Goal: Task Accomplishment & Management: Manage account settings

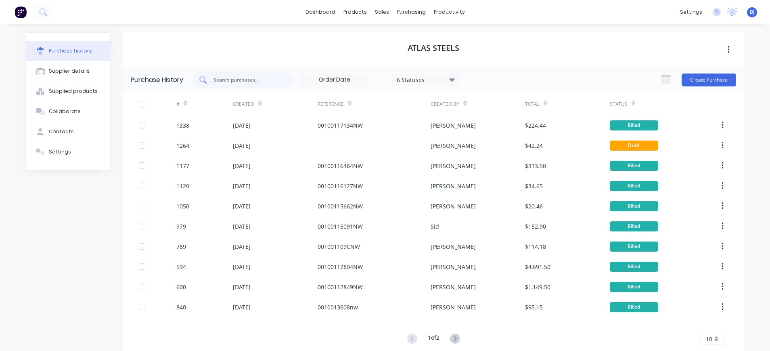
click at [237, 81] on input "text" at bounding box center [246, 80] width 67 height 8
type input "1300"
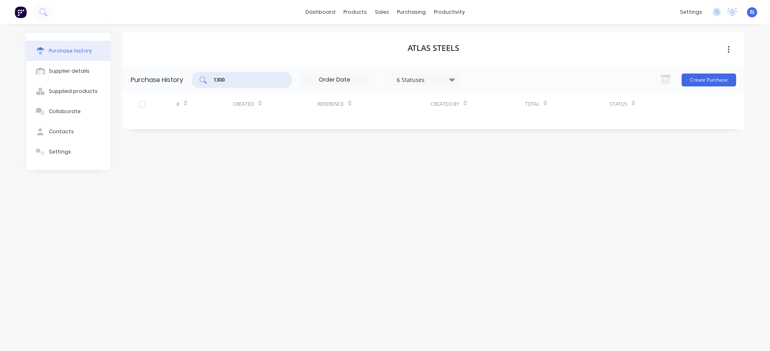
drag, startPoint x: 243, startPoint y: 80, endPoint x: 189, endPoint y: 76, distance: 54.2
click at [189, 76] on div "Purchase History 1300 6 Statuses 6 Statuses Create Purchase" at bounding box center [433, 80] width 621 height 26
click at [414, 10] on div "purchasing" at bounding box center [411, 12] width 37 height 12
click at [430, 40] on div "Purchase Orders" at bounding box center [437, 38] width 43 height 7
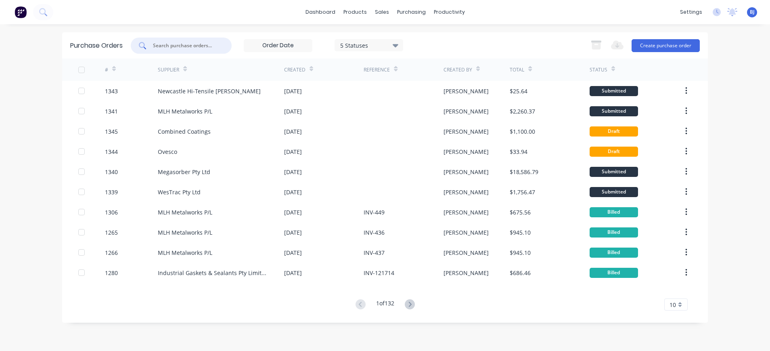
click at [185, 46] on input "text" at bounding box center [185, 46] width 67 height 8
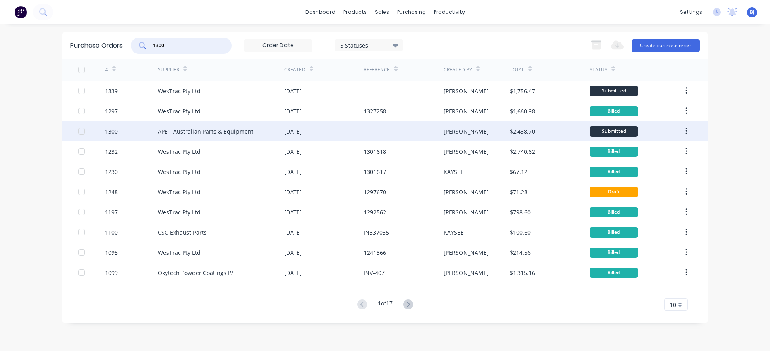
type input "1300"
click at [184, 132] on div "APE - Australian Parts & Equipment" at bounding box center [206, 131] width 96 height 8
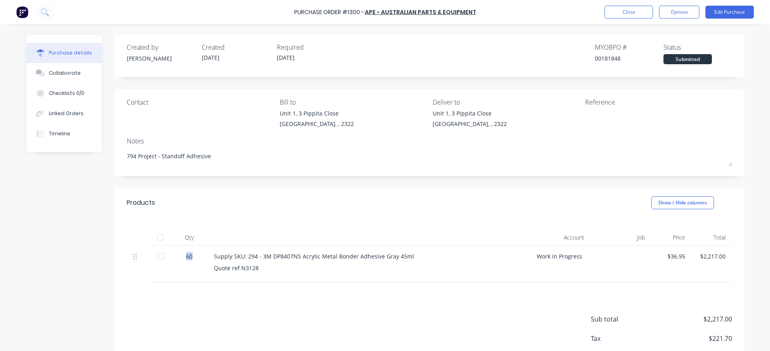
drag, startPoint x: 187, startPoint y: 256, endPoint x: 180, endPoint y: 255, distance: 6.9
click at [180, 255] on div "60" at bounding box center [189, 256] width 23 height 8
click at [746, 6] on button "Edit Purchase" at bounding box center [729, 12] width 48 height 13
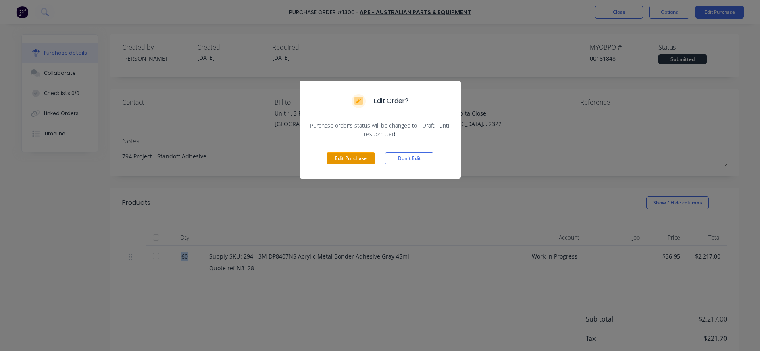
click at [368, 161] on button "Edit Purchase" at bounding box center [351, 158] width 48 height 12
type textarea "x"
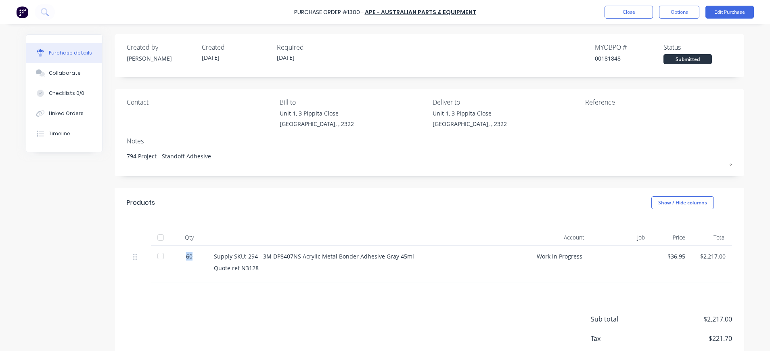
click at [191, 253] on div "60" at bounding box center [189, 263] width 36 height 37
click at [726, 13] on button "Edit Purchase" at bounding box center [729, 12] width 48 height 13
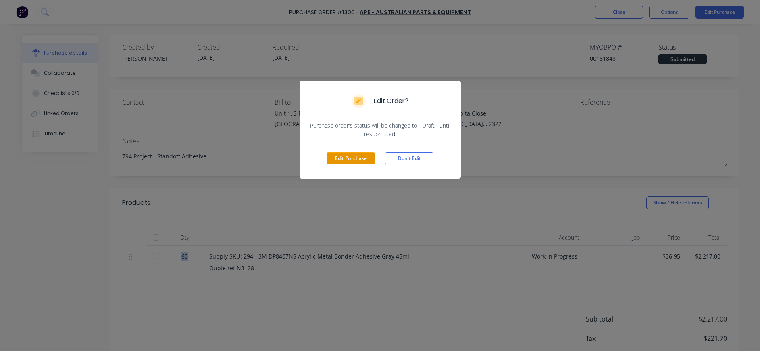
click at [343, 158] on button "Edit Purchase" at bounding box center [351, 158] width 48 height 12
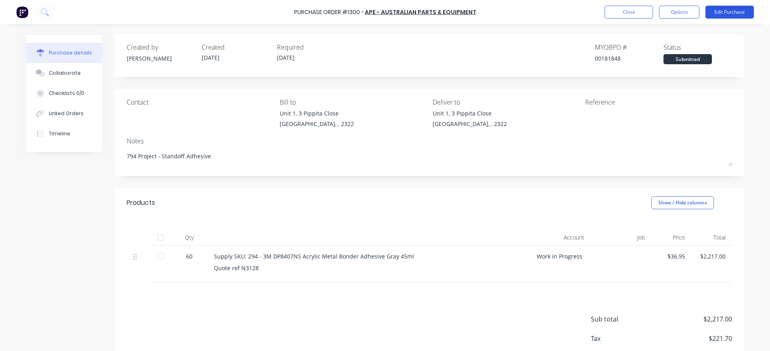
click at [734, 8] on button "Edit Purchase" at bounding box center [729, 12] width 48 height 13
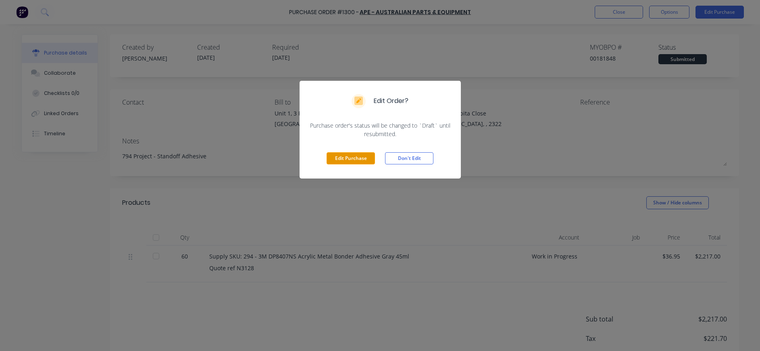
click at [355, 154] on button "Edit Purchase" at bounding box center [351, 158] width 48 height 12
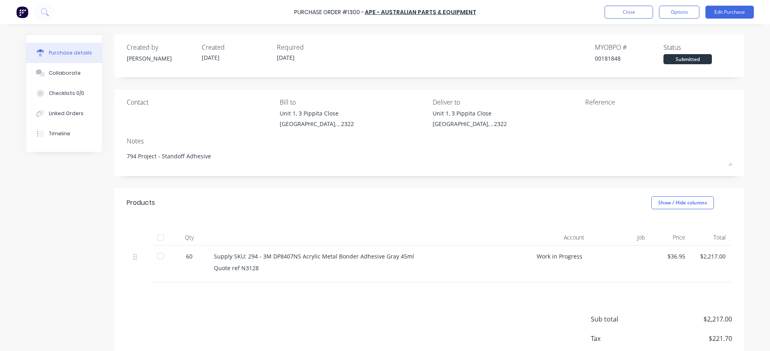
click at [178, 257] on div "60" at bounding box center [189, 256] width 23 height 8
drag, startPoint x: 182, startPoint y: 258, endPoint x: 187, endPoint y: 258, distance: 4.9
click at [187, 258] on div "60" at bounding box center [189, 256] width 23 height 8
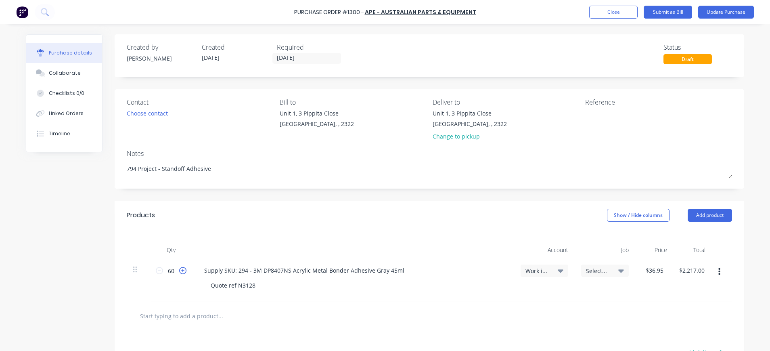
drag, startPoint x: 187, startPoint y: 258, endPoint x: 179, endPoint y: 268, distance: 12.9
click at [179, 268] on icon at bounding box center [182, 270] width 7 height 7
type textarea "x"
type input "61"
type input "$2,253.95"
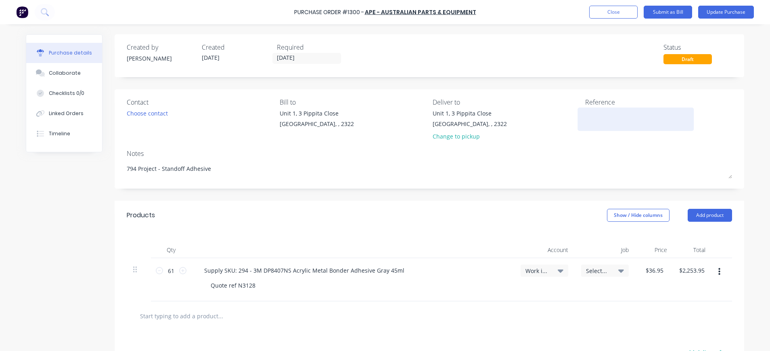
type textarea "x"
type input "60"
type input "$2,217.00"
click at [607, 112] on textarea at bounding box center [635, 118] width 101 height 18
type textarea "x"
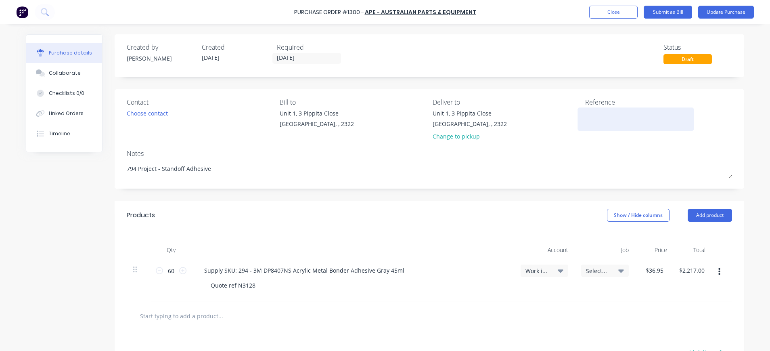
type textarea "N"
type textarea "x"
type textarea "N3"
type textarea "x"
type textarea "N31"
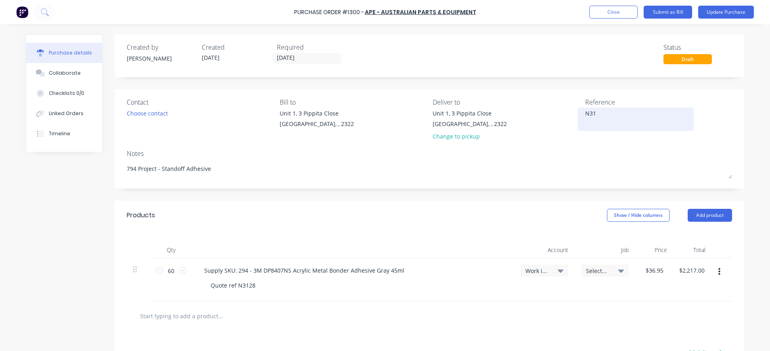
type textarea "x"
type textarea "N313"
type textarea "x"
type textarea "N3130"
type textarea "x"
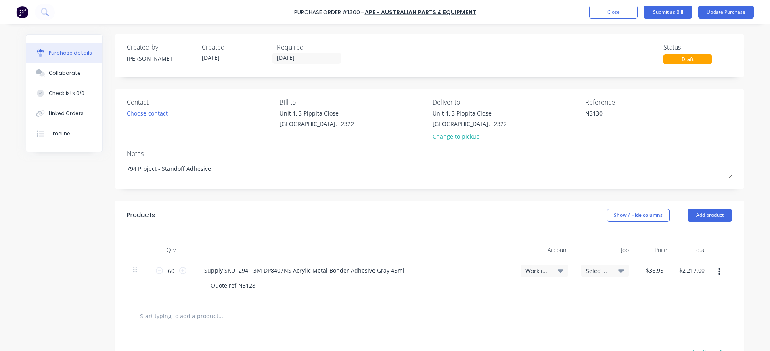
type textarea "N3130"
click at [342, 261] on div "Supply SKU: 294 - 3M DP8407NS Acrylic Metal Bonder Adhesive Gray 45ml Quote ref…" at bounding box center [352, 279] width 323 height 43
click at [165, 272] on input "60" at bounding box center [171, 270] width 16 height 12
type textarea "x"
type input "7"
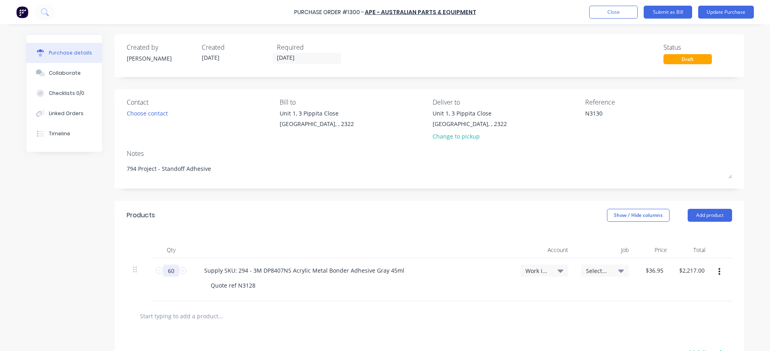
type input "$258.65"
type textarea "x"
type input "7."
type textarea "x"
type input "7.5"
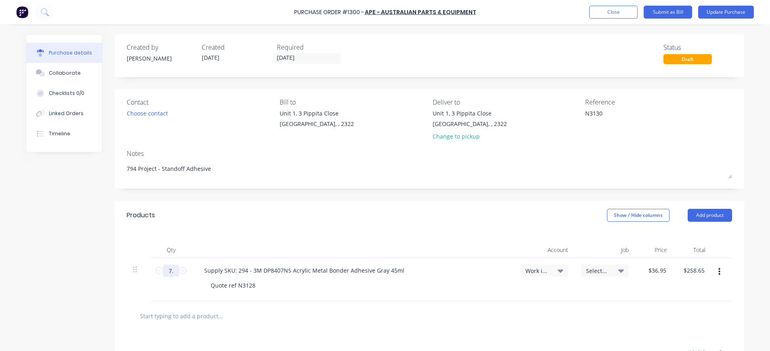
type input "$277.13"
type textarea "x"
type input "7.5"
click at [618, 271] on icon at bounding box center [621, 270] width 6 height 3
click at [591, 291] on input at bounding box center [578, 294] width 83 height 16
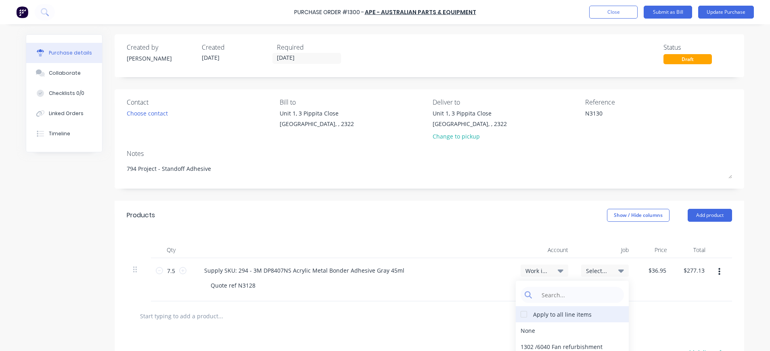
drag, startPoint x: 520, startPoint y: 313, endPoint x: 526, endPoint y: 311, distance: 6.8
click at [522, 312] on div at bounding box center [524, 314] width 16 height 16
click at [604, 270] on span "Select..." at bounding box center [598, 270] width 24 height 8
click at [618, 269] on icon at bounding box center [621, 270] width 6 height 9
click at [590, 266] on div "Select..." at bounding box center [605, 270] width 48 height 12
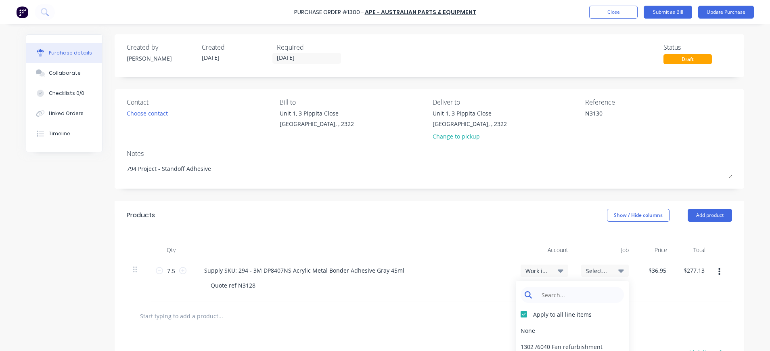
click at [582, 290] on input at bounding box center [578, 294] width 83 height 16
click at [547, 267] on div "Work in Progress" at bounding box center [544, 270] width 38 height 7
click at [558, 268] on icon at bounding box center [561, 270] width 6 height 9
type textarea "x"
click at [489, 297] on input at bounding box center [517, 294] width 83 height 16
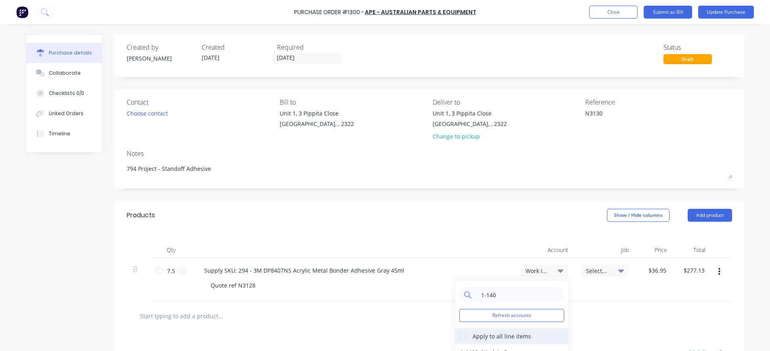
type input "1-140"
click at [499, 336] on div "Apply to all line items" at bounding box center [501, 336] width 58 height 8
click at [466, 333] on div at bounding box center [463, 336] width 16 height 16
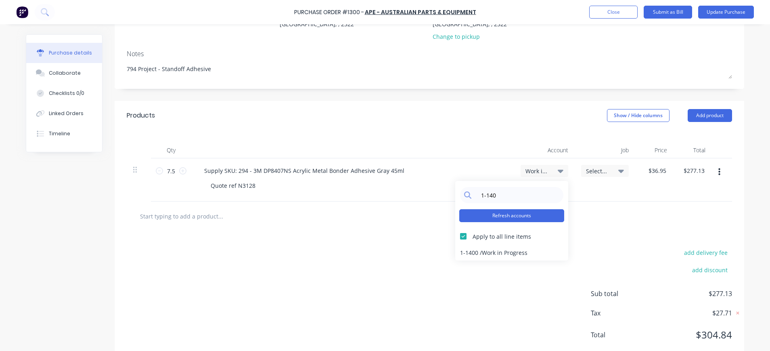
scroll to position [121, 0]
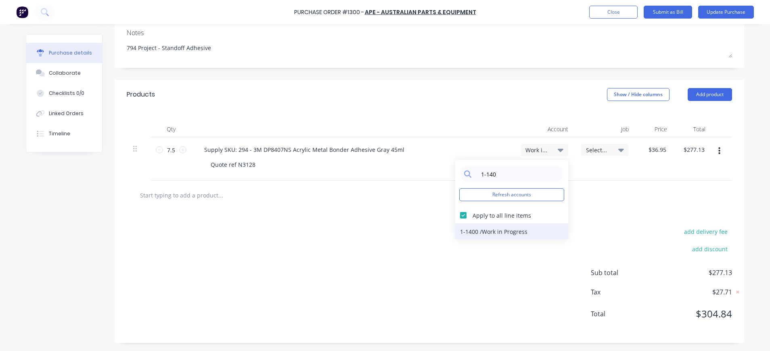
click at [496, 230] on div "1-1400 / Work in Progress" at bounding box center [511, 231] width 113 height 16
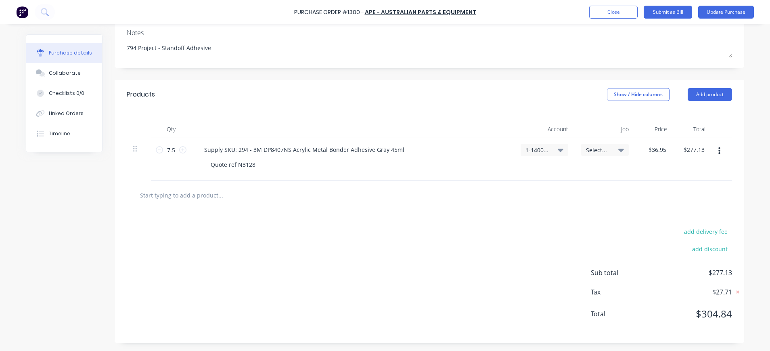
click at [589, 152] on span "Select..." at bounding box center [598, 150] width 24 height 8
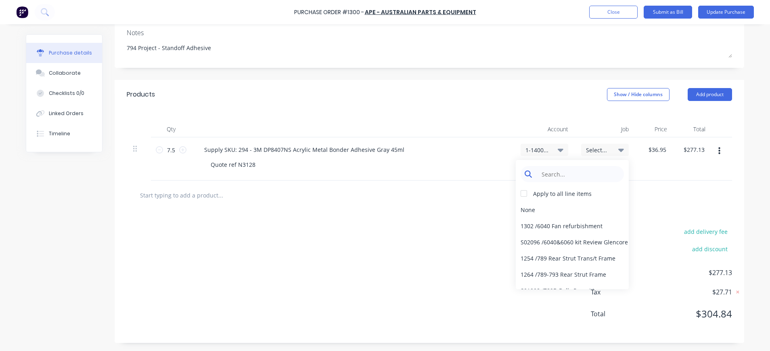
type textarea "x"
click at [581, 174] on input at bounding box center [578, 174] width 83 height 16
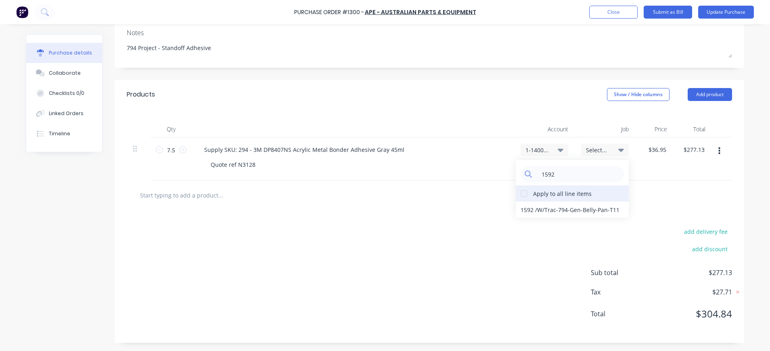
type input "1592"
click at [521, 195] on div at bounding box center [524, 193] width 16 height 16
click at [562, 208] on div "1592 / W/Trac-794-Gen-Belly-Pan-T11" at bounding box center [572, 209] width 113 height 16
click at [718, 151] on icon "button" at bounding box center [719, 150] width 2 height 7
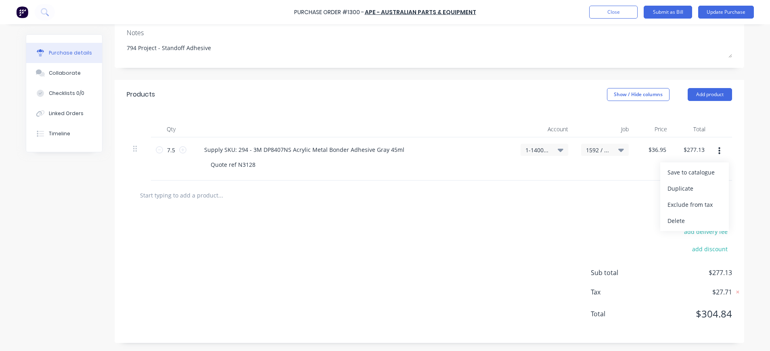
click at [718, 152] on icon "button" at bounding box center [719, 150] width 2 height 9
click at [718, 151] on icon "button" at bounding box center [719, 150] width 2 height 9
click at [706, 189] on button "Duplicate" at bounding box center [694, 188] width 69 height 16
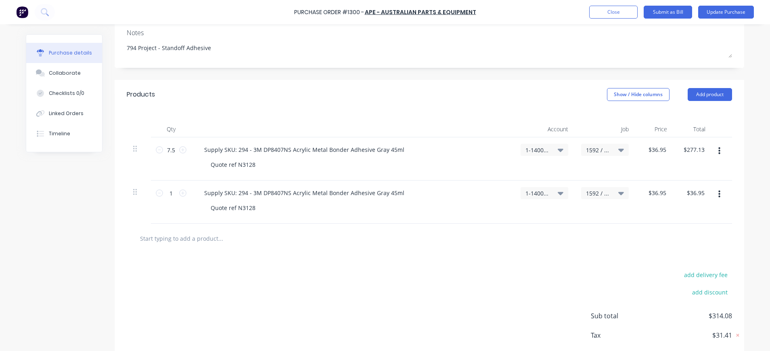
click at [713, 157] on button "button" at bounding box center [719, 151] width 19 height 15
click at [702, 192] on button "Duplicate" at bounding box center [694, 188] width 69 height 16
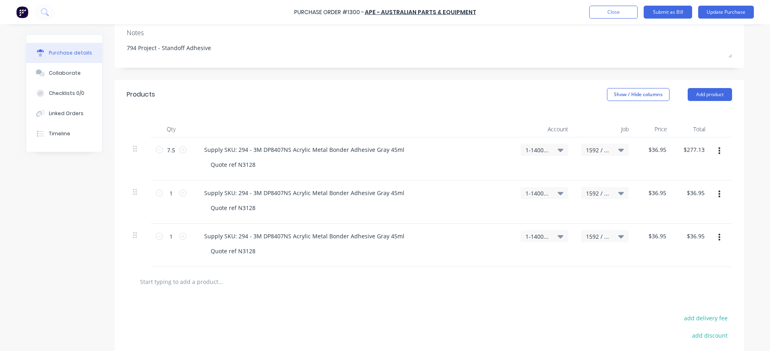
click at [718, 148] on button "button" at bounding box center [719, 151] width 19 height 15
click at [685, 189] on button "Duplicate" at bounding box center [694, 188] width 69 height 16
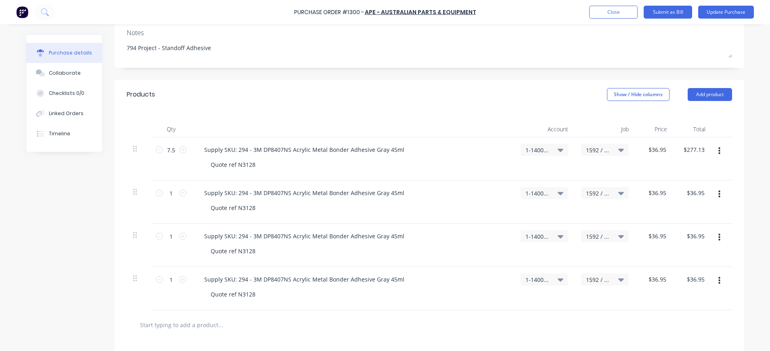
click at [716, 155] on button "button" at bounding box center [719, 151] width 19 height 15
drag, startPoint x: 680, startPoint y: 188, endPoint x: 698, endPoint y: 178, distance: 21.2
click at [681, 189] on button "Duplicate" at bounding box center [694, 188] width 69 height 16
click at [710, 157] on button "button" at bounding box center [719, 151] width 19 height 15
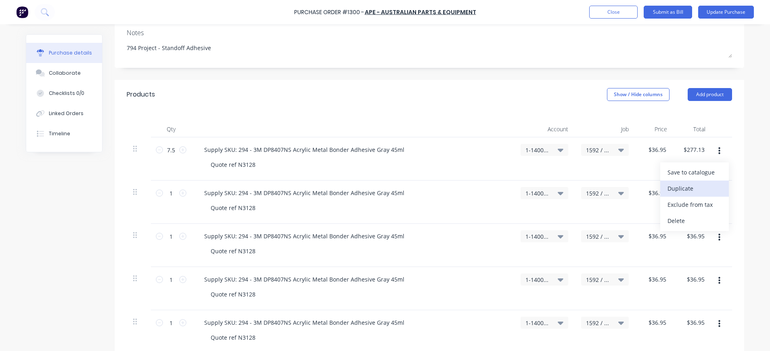
click at [691, 190] on button "Duplicate" at bounding box center [694, 188] width 69 height 16
drag, startPoint x: 712, startPoint y: 155, endPoint x: 707, endPoint y: 161, distance: 7.4
click at [711, 155] on button "button" at bounding box center [719, 151] width 19 height 15
click at [683, 185] on button "Duplicate" at bounding box center [694, 188] width 69 height 16
drag, startPoint x: 712, startPoint y: 155, endPoint x: 708, endPoint y: 160, distance: 6.9
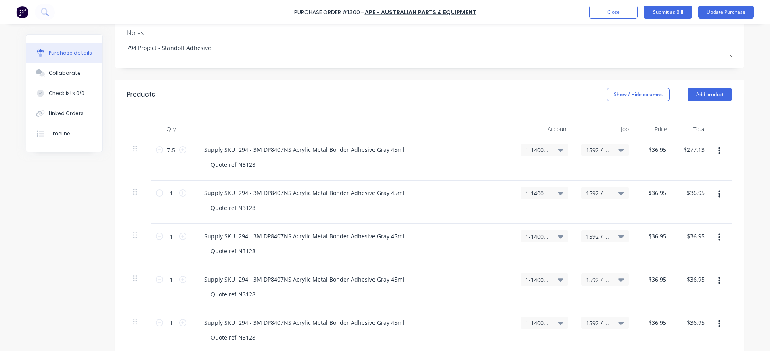
click at [710, 156] on button "button" at bounding box center [719, 151] width 19 height 15
click at [673, 189] on button "Duplicate" at bounding box center [694, 188] width 69 height 16
drag, startPoint x: 598, startPoint y: 193, endPoint x: 614, endPoint y: 194, distance: 15.4
click at [598, 192] on span "1592 / W/Trac-794-Gen-Belly-Pan-T11" at bounding box center [598, 193] width 24 height 8
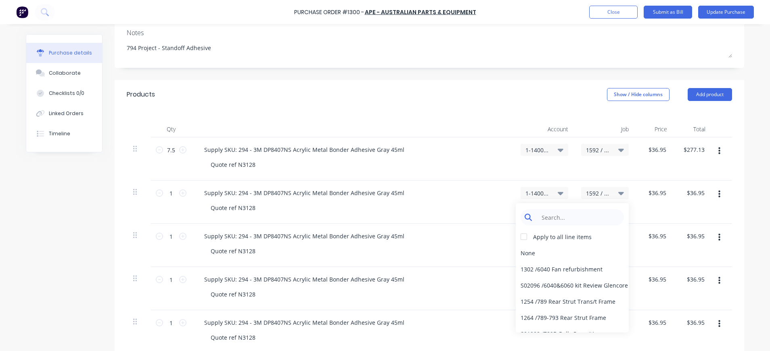
type textarea "x"
click at [593, 211] on input at bounding box center [578, 217] width 83 height 16
type input "1594"
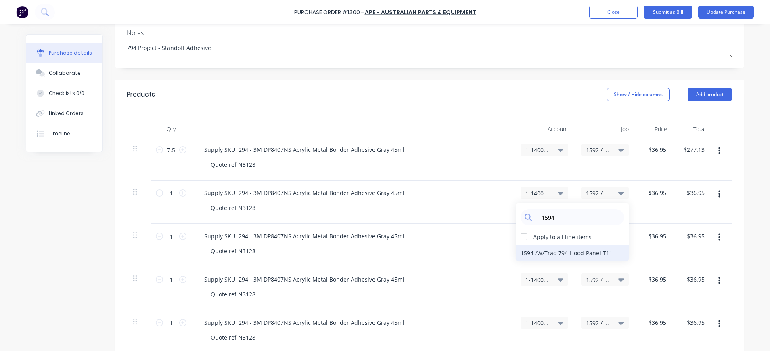
click at [577, 256] on div "1594 / W/Trac-794-Hood-Panel-T11" at bounding box center [572, 252] width 113 height 16
click at [591, 239] on span "1592 / W/Trac-794-Gen-Belly-Pan-T11" at bounding box center [598, 236] width 24 height 8
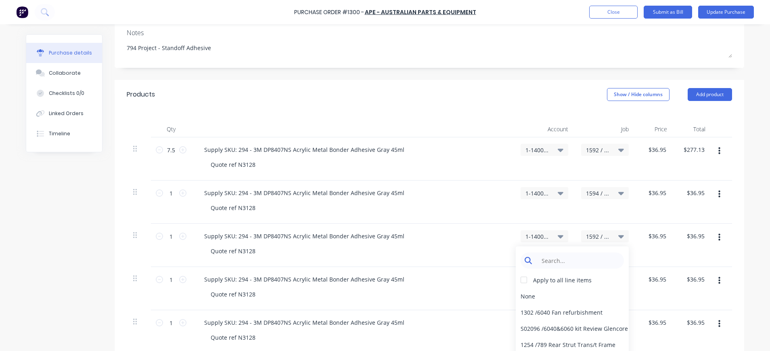
type textarea "x"
click at [589, 255] on input at bounding box center [578, 260] width 83 height 16
type input "1602"
drag, startPoint x: 578, startPoint y: 298, endPoint x: 577, endPoint y: 291, distance: 6.9
click at [577, 297] on div "1602 / W/Trac-794-Tray Actic.Panl-T11" at bounding box center [572, 296] width 113 height 16
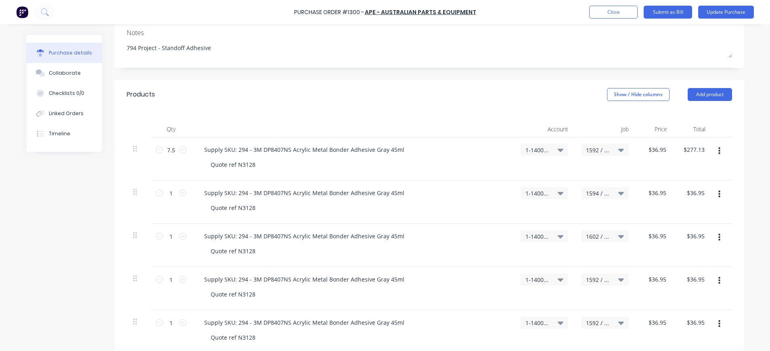
drag, startPoint x: 583, startPoint y: 278, endPoint x: 605, endPoint y: 287, distance: 23.5
click at [587, 281] on span "1592 / W/Trac-794-Gen-Belly-Pan-T11" at bounding box center [598, 279] width 24 height 8
type textarea "x"
drag, startPoint x: 605, startPoint y: 287, endPoint x: 586, endPoint y: 299, distance: 22.1
click at [586, 299] on input at bounding box center [578, 303] width 83 height 16
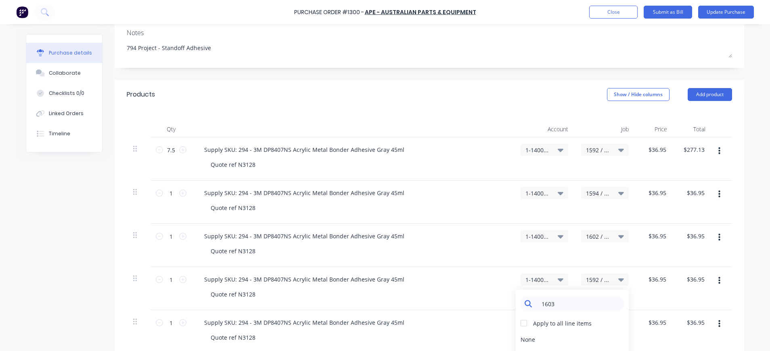
type input "1603"
click at [545, 323] on div "Apply to all line items" at bounding box center [562, 323] width 58 height 8
click at [548, 340] on div "1603 / W/Trac-794-HV Cab.Ac.Panl-T11" at bounding box center [572, 339] width 113 height 16
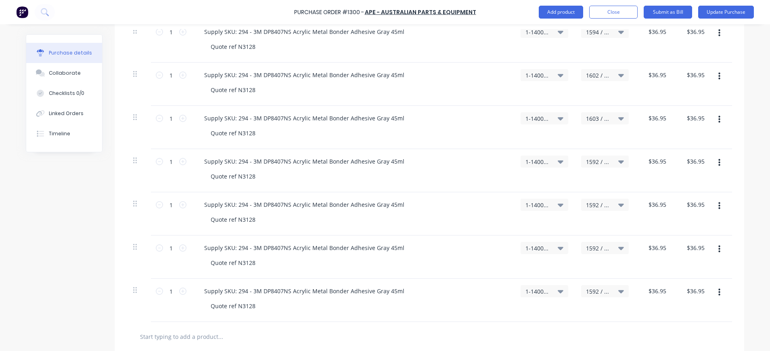
scroll to position [282, 0]
click at [595, 163] on span "1592 / W/Trac-794-Gen-Belly-Pan-T11" at bounding box center [598, 161] width 24 height 8
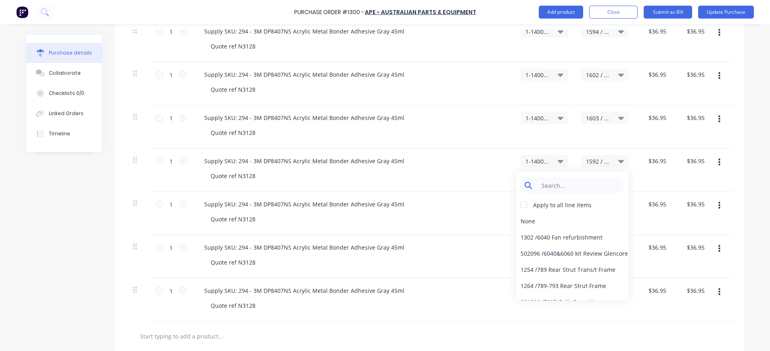
type textarea "x"
click at [583, 178] on input at bounding box center [578, 185] width 83 height 16
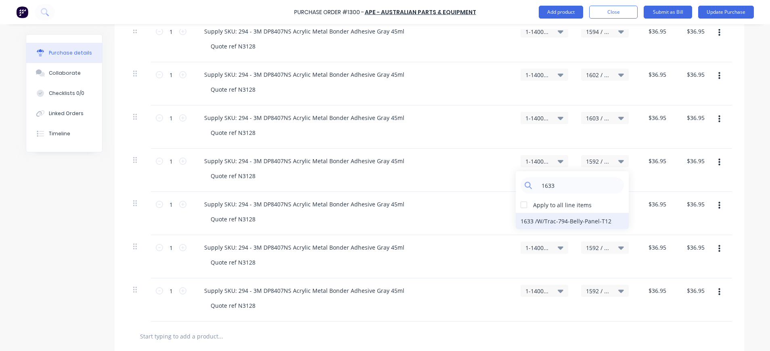
type input "1633"
click at [576, 217] on div "1633 / W/Trac-794-Belly-Panel-T12" at bounding box center [572, 221] width 113 height 16
click at [586, 206] on span "1592 / W/Trac-794-Gen-Belly-Pan-T11" at bounding box center [598, 204] width 24 height 8
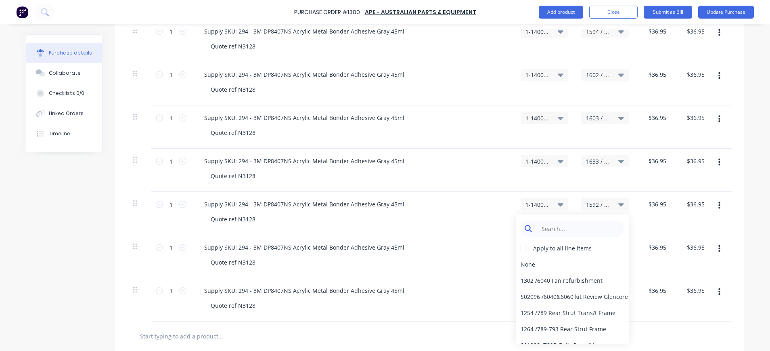
type textarea "x"
drag, startPoint x: 568, startPoint y: 231, endPoint x: 569, endPoint y: 201, distance: 29.5
click at [568, 230] on input at bounding box center [578, 228] width 83 height 16
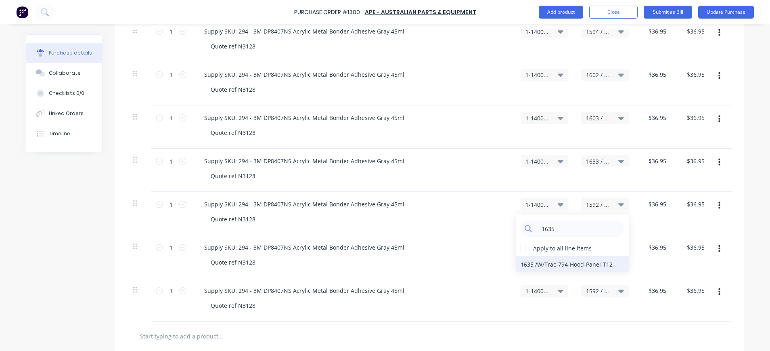
type input "1635"
click at [578, 259] on div "1635 / W/Trac-794-Hood-Panel-T12" at bounding box center [572, 264] width 113 height 16
drag, startPoint x: 587, startPoint y: 246, endPoint x: 594, endPoint y: 246, distance: 7.7
click at [587, 246] on span "1592 / W/Trac-794-Gen-Belly-Pan-T11" at bounding box center [598, 247] width 24 height 8
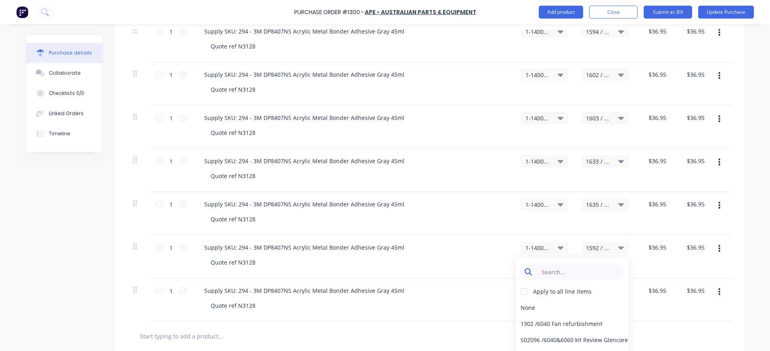
type textarea "x"
click at [591, 276] on input at bounding box center [578, 271] width 83 height 16
type input "1643"
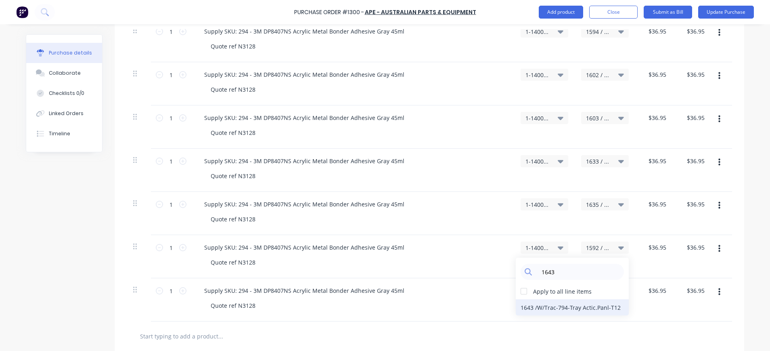
click at [554, 309] on div "1643 / W/Trac-794-Tray Actic.Panl-T12" at bounding box center [572, 307] width 113 height 16
drag, startPoint x: 593, startPoint y: 290, endPoint x: 597, endPoint y: 290, distance: 4.1
click at [594, 290] on span "1592 / W/Trac-794-Gen-Belly-Pan-T11" at bounding box center [598, 290] width 24 height 8
click at [577, 309] on input at bounding box center [578, 315] width 83 height 16
type textarea "x"
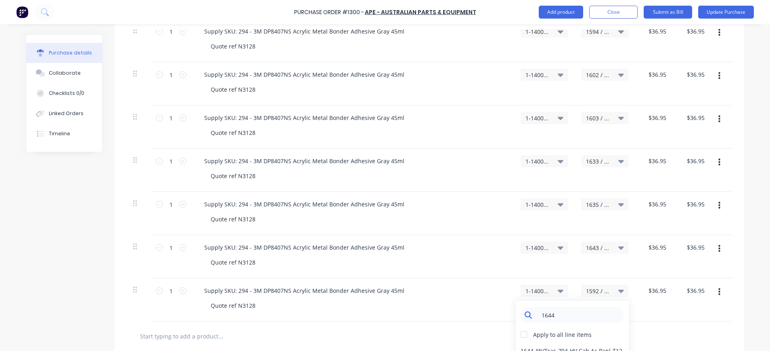
scroll to position [423, 0]
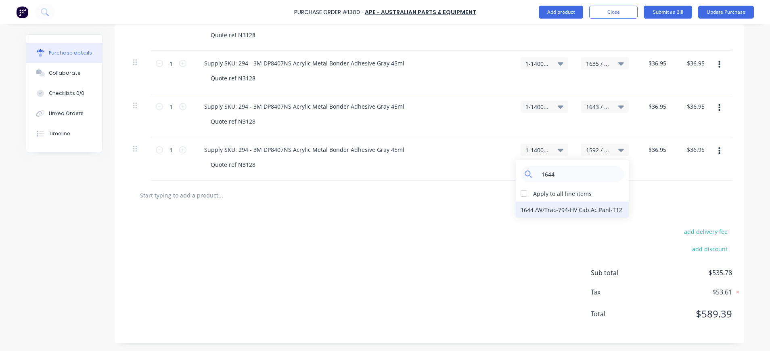
type input "1644"
click at [566, 208] on div "1644 / W/Trac-794-HV Cab.Ac.Panl-T12" at bounding box center [572, 209] width 113 height 16
click at [618, 150] on icon at bounding box center [621, 149] width 6 height 3
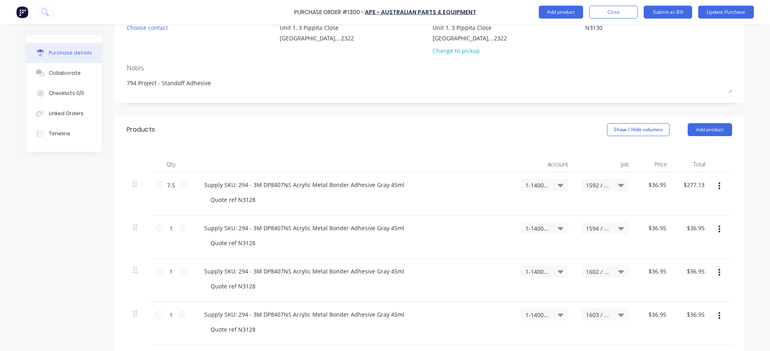
scroll to position [0, 0]
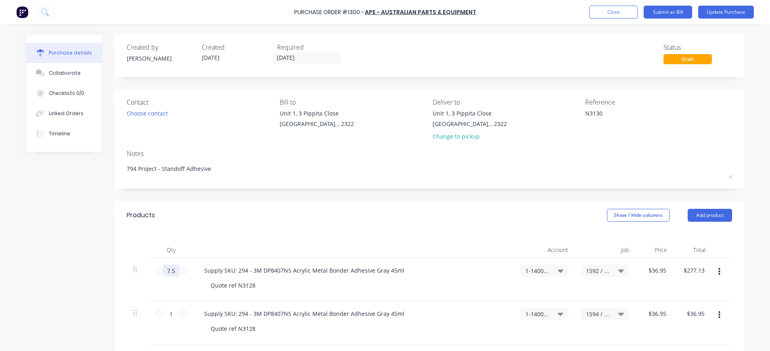
click at [163, 272] on input "7.5" at bounding box center [171, 270] width 16 height 12
click at [167, 311] on input "1" at bounding box center [171, 313] width 16 height 12
paste input "7.5"
type textarea "x"
type input "7.5"
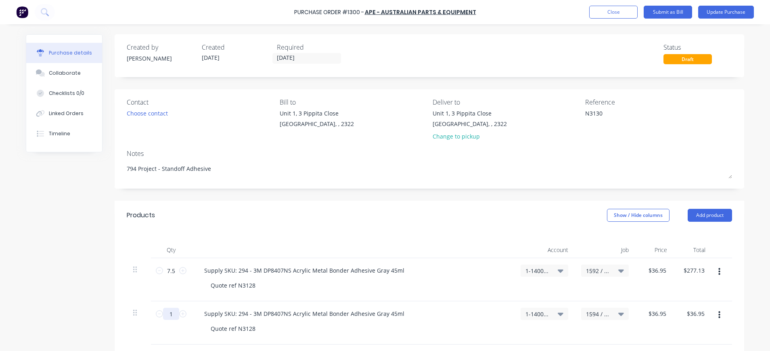
type input "$277.13"
type textarea "x"
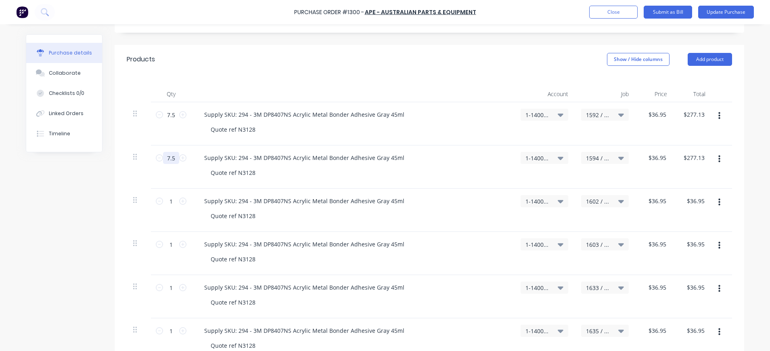
scroll to position [161, 0]
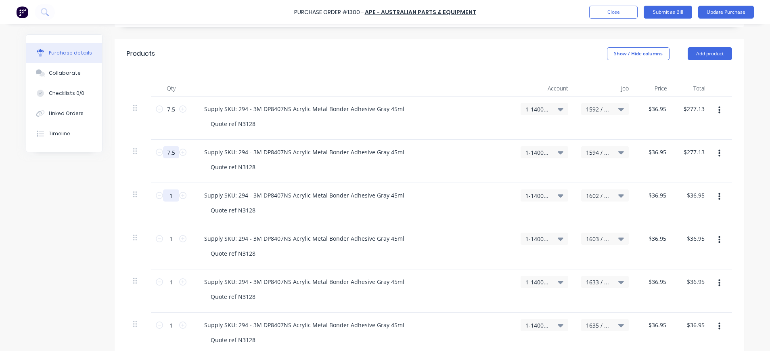
type input "7.5"
click at [163, 198] on input "1" at bounding box center [171, 195] width 16 height 12
paste input "7.5"
type textarea "x"
type input "7.5"
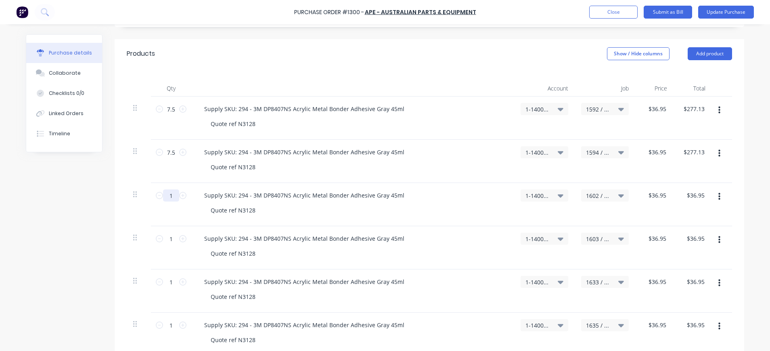
type input "$277.13"
type textarea "x"
type input "7.5"
click at [167, 238] on input "1" at bounding box center [171, 238] width 16 height 12
paste input "7.5"
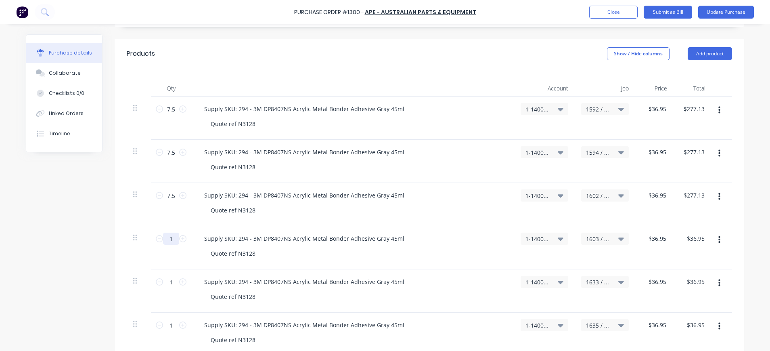
type textarea "x"
type input "7.5"
type input "$277.13"
type textarea "x"
type input "7.5"
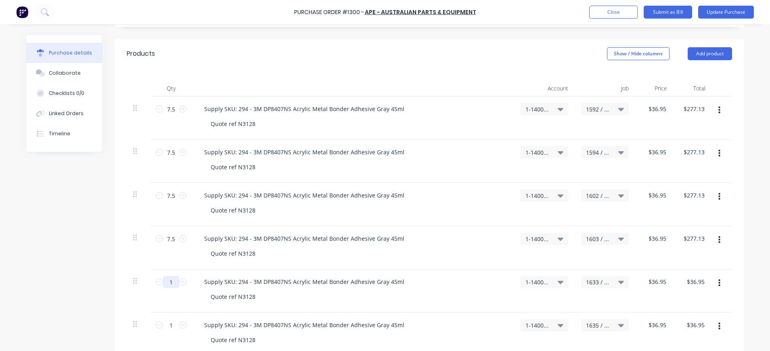
click at [159, 287] on div "1 1" at bounding box center [170, 282] width 27 height 12
click at [163, 283] on input "1" at bounding box center [171, 282] width 16 height 12
type textarea "x"
type input "7"
type input "$258.65"
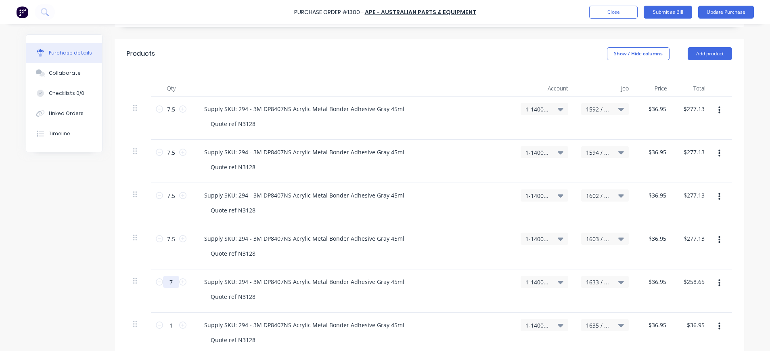
type textarea "x"
type input "7."
type textarea "x"
type input "7.5"
type input "$277.13"
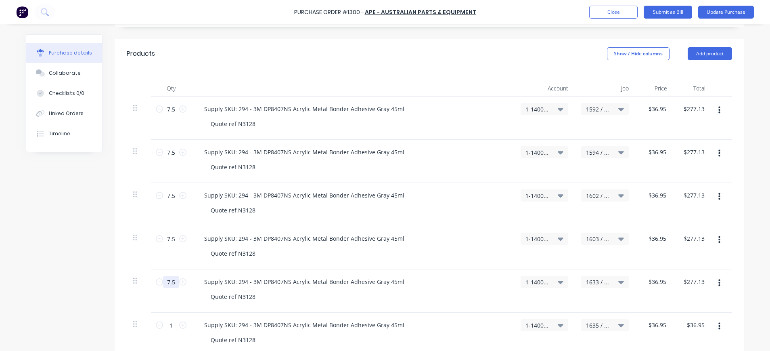
type textarea "x"
type input "7.5"
click at [173, 324] on input "1" at bounding box center [171, 325] width 16 height 12
type textarea "x"
type input "7"
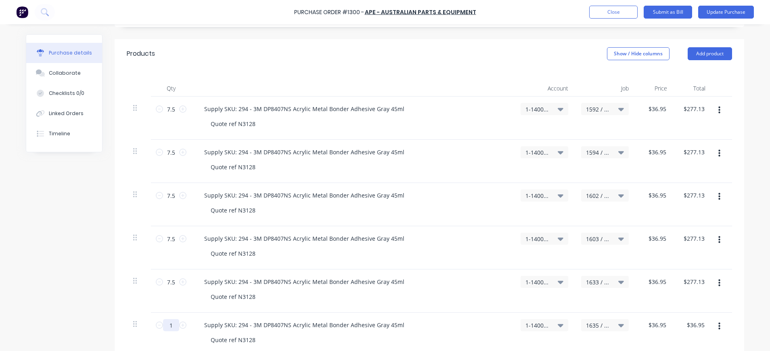
type input "$258.65"
type textarea "x"
type input "7."
type textarea "x"
type input "7.5"
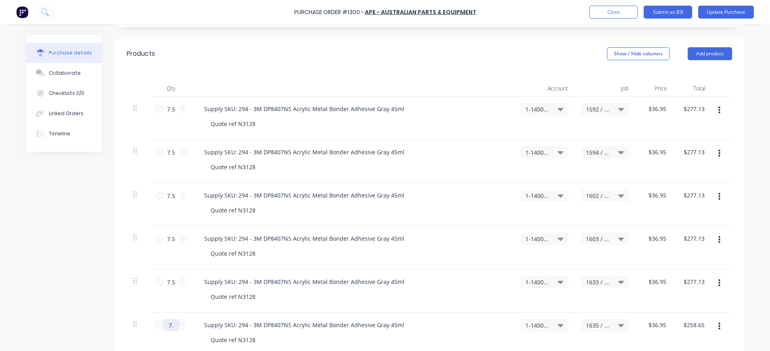
type input "$277.13"
type textarea "x"
type input "7.5"
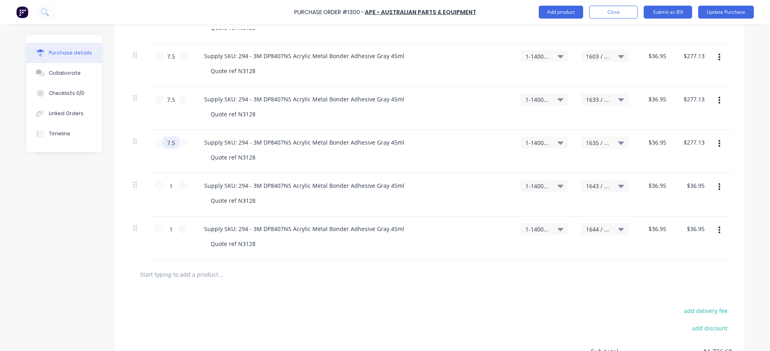
scroll to position [423, 0]
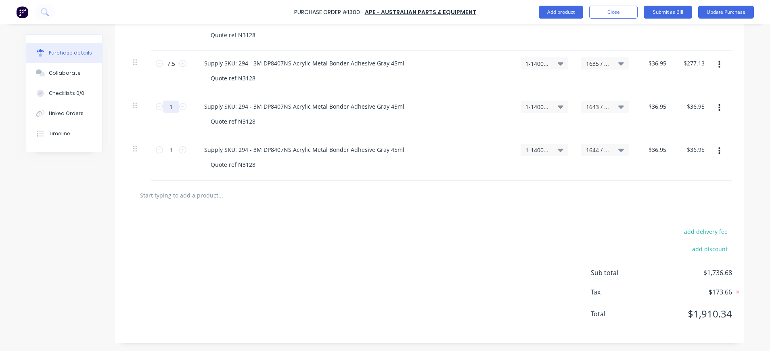
click at [163, 109] on input "1" at bounding box center [171, 106] width 16 height 12
type textarea "x"
type input "7"
type input "$258.65"
type textarea "x"
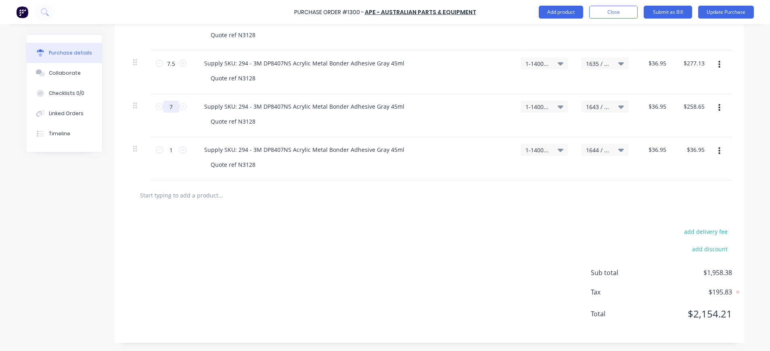
type input "7."
type textarea "x"
type input "7.5"
type input "$277.13"
type textarea "x"
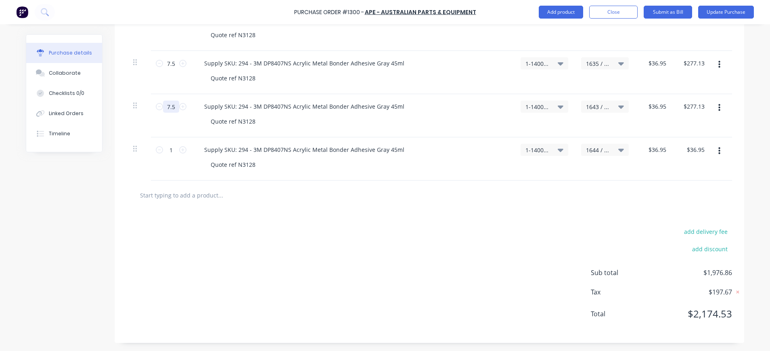
type input "7.5"
drag, startPoint x: 166, startPoint y: 152, endPoint x: 186, endPoint y: 150, distance: 20.2
click at [167, 152] on input "1" at bounding box center [171, 150] width 16 height 12
type textarea "x"
type input "7"
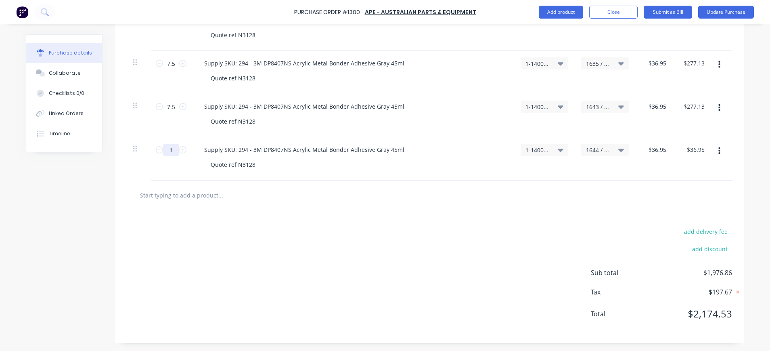
type input "$258.65"
type textarea "x"
type input "7."
type textarea "x"
type input "7.5"
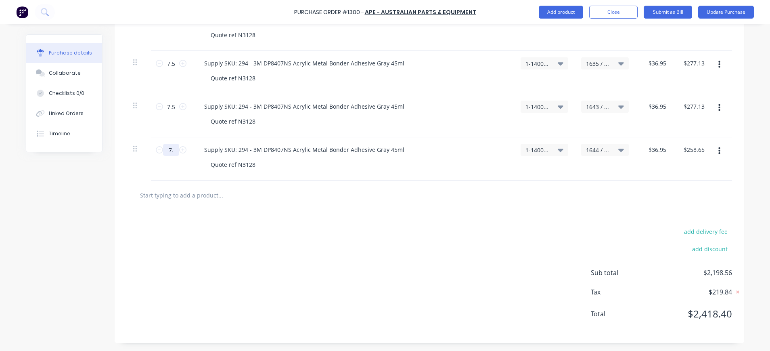
type input "$277.13"
type textarea "x"
type input "7.5"
click at [290, 155] on div "Supply SKU: 294 - 3M DP8407NS Acrylic Metal Bonder Adhesive Gray 45ml" at bounding box center [304, 150] width 213 height 12
type textarea "x"
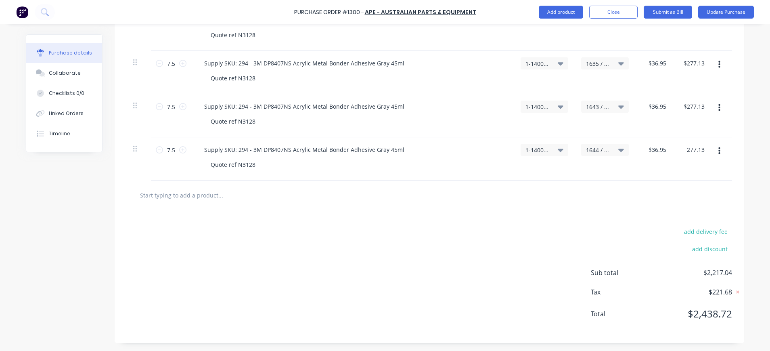
drag, startPoint x: 700, startPoint y: 147, endPoint x: 677, endPoint y: 147, distance: 23.4
click at [677, 147] on div "277.13 277.13" at bounding box center [692, 158] width 38 height 43
type input "276.99"
type textarea "x"
type input "$36.932"
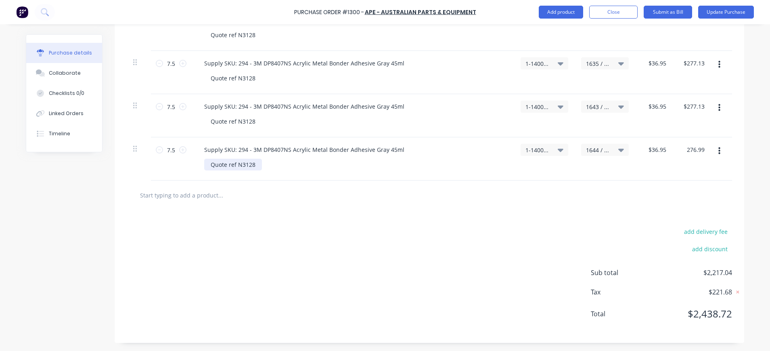
type input "$276.99"
click at [235, 165] on div "Quote ref N3128" at bounding box center [233, 165] width 58 height 12
click at [702, 149] on div "$276.99 $276.99" at bounding box center [695, 150] width 28 height 12
type textarea "x"
drag, startPoint x: 700, startPoint y: 149, endPoint x: 673, endPoint y: 149, distance: 26.6
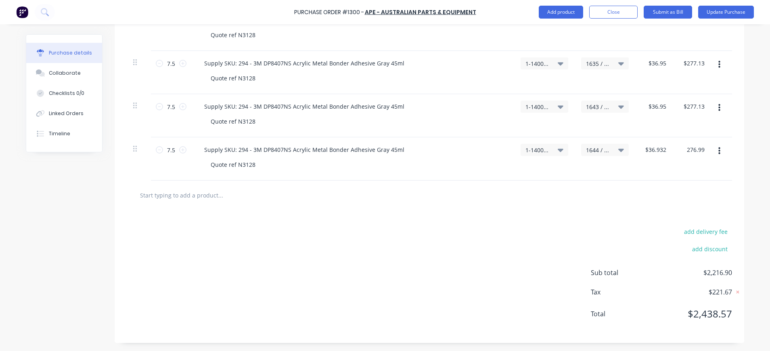
click at [673, 149] on div "276.99 276.99" at bounding box center [692, 158] width 38 height 43
type input "277.13"
type textarea "x"
type input "$36.9507"
type input "$277.13"
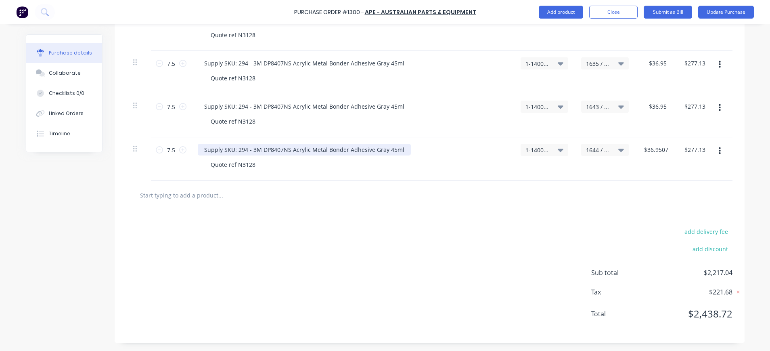
click at [369, 154] on div "Supply SKU: 294 - 3M DP8407NS Acrylic Metal Bonder Adhesive Gray 45ml" at bounding box center [304, 150] width 213 height 12
type textarea "x"
type input "36.9507"
click at [663, 150] on div "36.9507 $36.9507" at bounding box center [656, 150] width 31 height 12
type textarea "x"
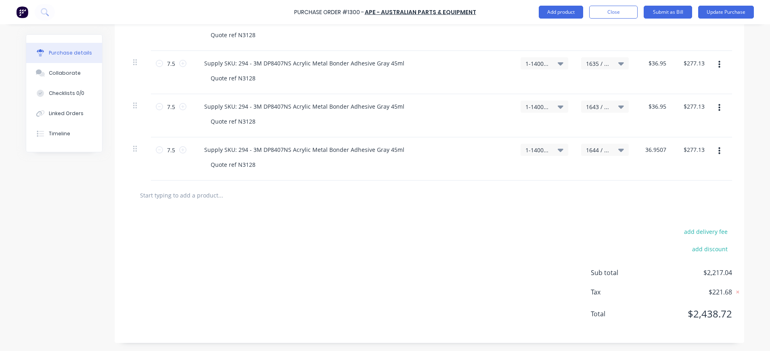
drag, startPoint x: 661, startPoint y: 149, endPoint x: 637, endPoint y: 149, distance: 24.2
click at [636, 150] on div "36.9507 36.9507" at bounding box center [654, 158] width 38 height 43
type input "36.95"
type textarea "x"
type input "$36.95"
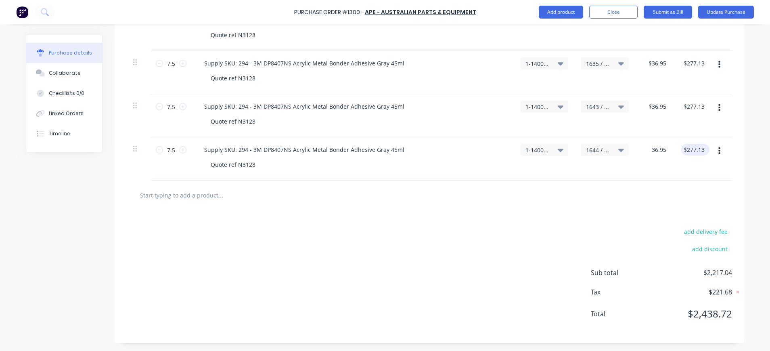
type input "277.13"
click at [684, 145] on input "277.13" at bounding box center [695, 150] width 22 height 12
type textarea "x"
drag, startPoint x: 681, startPoint y: 150, endPoint x: 718, endPoint y: 146, distance: 36.6
click at [718, 146] on div "7.5 7.5 Supply SKU: 294 - 3M DP8407NS Acrylic Metal Bonder Adhesive Gray 45ml Q…" at bounding box center [429, 158] width 605 height 43
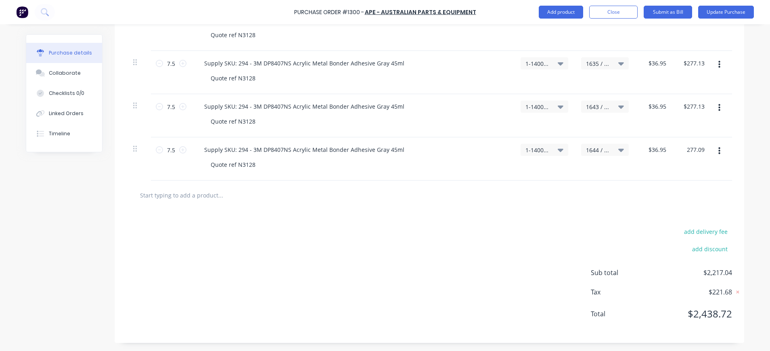
type input "277.09"
type textarea "x"
type input "$36.9453"
type input "$277.09"
click at [239, 166] on div "Quote ref N3128" at bounding box center [233, 165] width 58 height 12
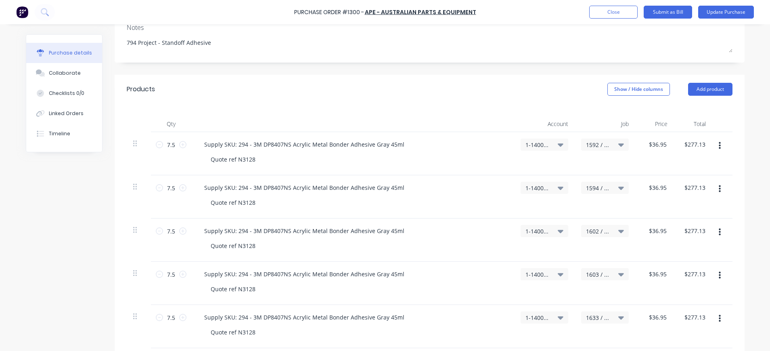
scroll to position [0, 0]
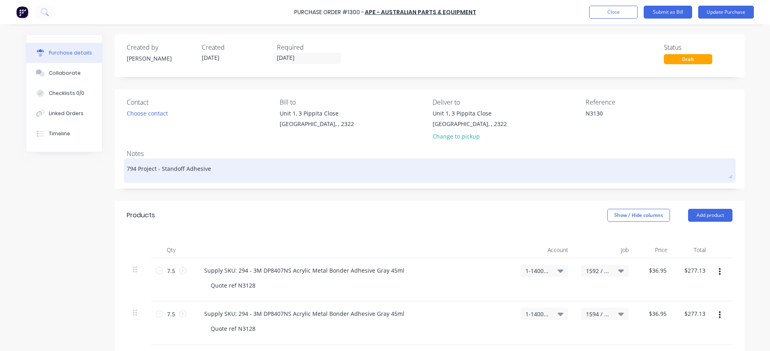
click at [222, 171] on textarea "794 Project - Standoff Adhesive" at bounding box center [430, 169] width 606 height 18
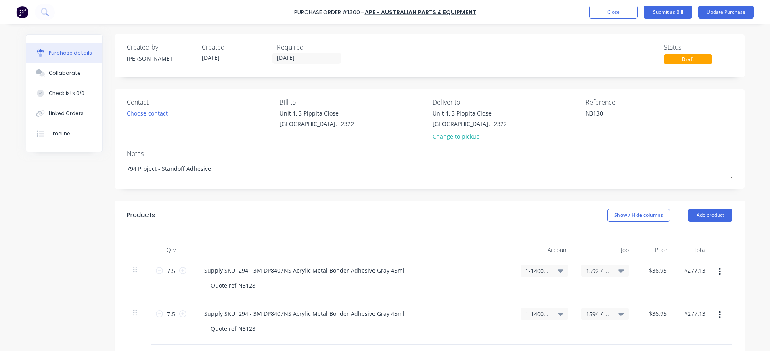
type textarea "x"
type textarea "794 Project - Standoff Adhesive"
type textarea "x"
type textarea "794 Project - Standoff Adhesive j"
type textarea "x"
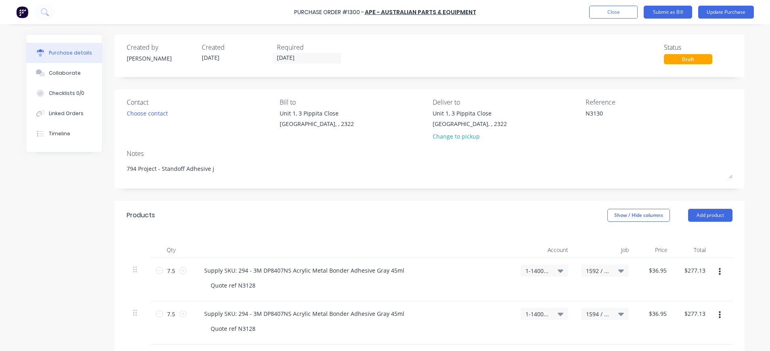
type textarea "794 Project - Standoff Adhesive"
type textarea "x"
type textarea "794 Project - Standoff Adhesive J"
type textarea "x"
type textarea "794 Project - Standoff Adhesive J/"
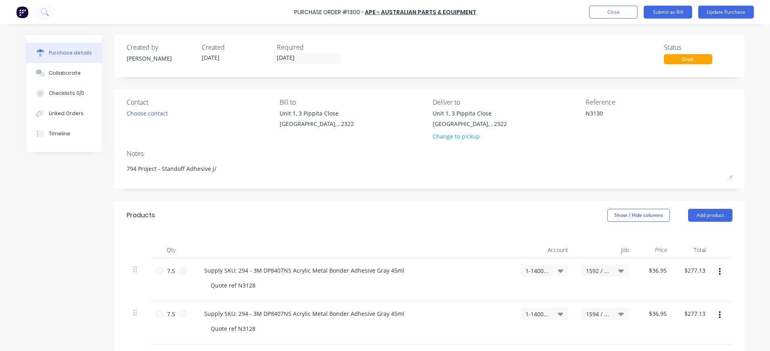
type textarea "x"
type textarea "794 Project - Standoff Adhesive J/N"
type textarea "x"
type textarea "794 Project - Standoff Adhesive J/N'"
type textarea "x"
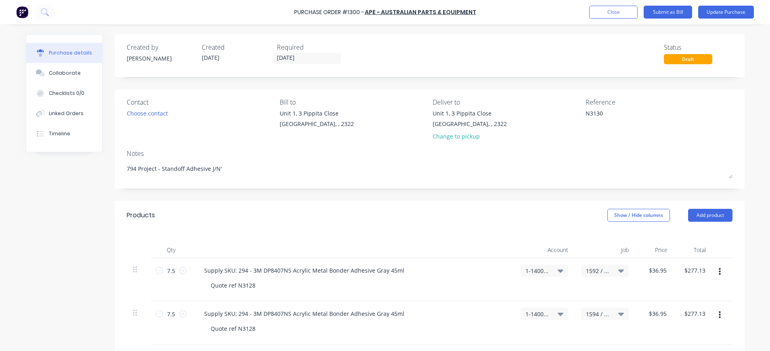
type textarea "794 Project - Standoff Adhesive J/N's"
type textarea "x"
type textarea "794 Project - Standoff Adhesive J/N's"
type textarea "x"
type textarea "794 Project - Standoff Adhesive J/N's 1"
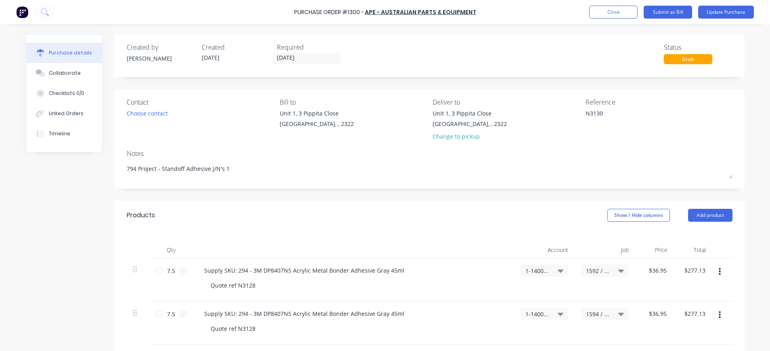
type textarea "x"
type textarea "794 Project - Standoff Adhesive J/N's 15"
type textarea "x"
type textarea "794 Project - Standoff Adhesive J/N's 159"
type textarea "x"
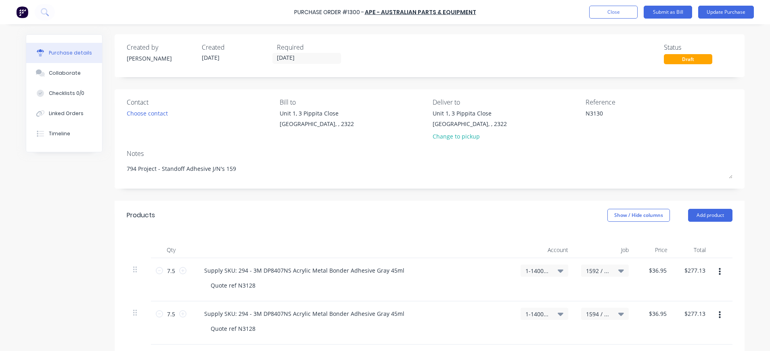
type textarea "794 Project - Standoff Adhesive J/N's 1592"
type textarea "x"
type textarea "794 Project - Standoff Adhesive J/N's 1592/"
type textarea "x"
type textarea "794 Project - Standoff Adhesive J/N's 1592/1"
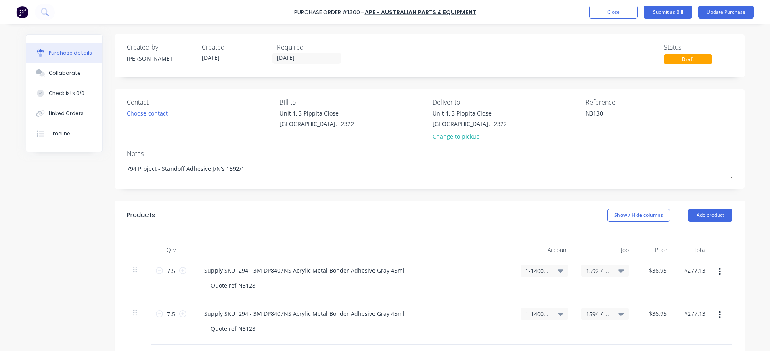
type textarea "x"
type textarea "794 Project - Standoff Adhesive J/N's 1592/15"
type textarea "x"
type textarea "794 Project - Standoff Adhesive J/N's 1592/159"
type textarea "x"
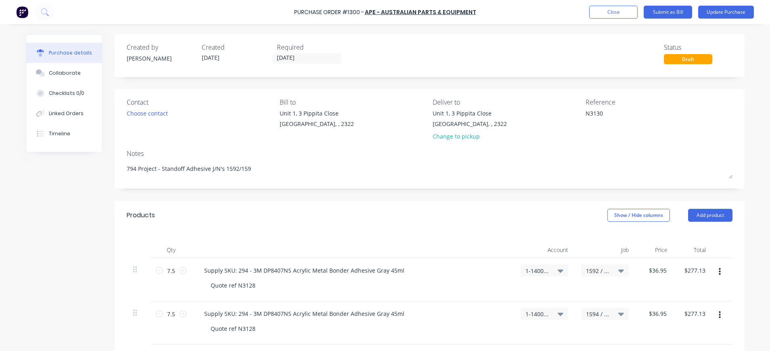
type textarea "794 Project - Standoff Adhesive J/N's 1592/1594"
type textarea "x"
type textarea "794 Project - Standoff Adhesive J/N's 1592/1594/"
type textarea "x"
type textarea "794 Project - Standoff Adhesive J/N's 1592/1594/1"
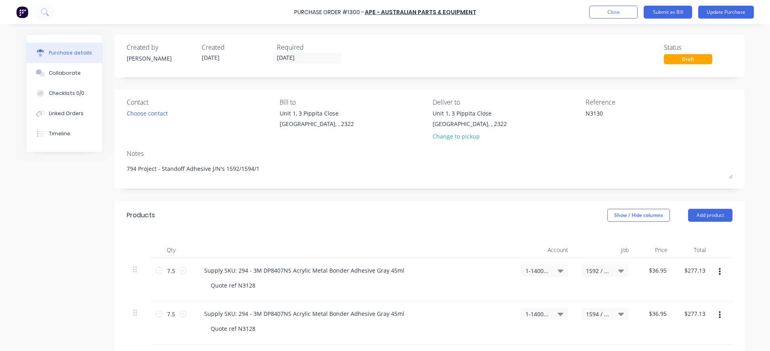
type textarea "x"
type textarea "794 Project - Standoff Adhesive J/N's 1592/1594/16"
type textarea "x"
type textarea "794 Project - Standoff Adhesive J/N's 1592/1594/160"
type textarea "x"
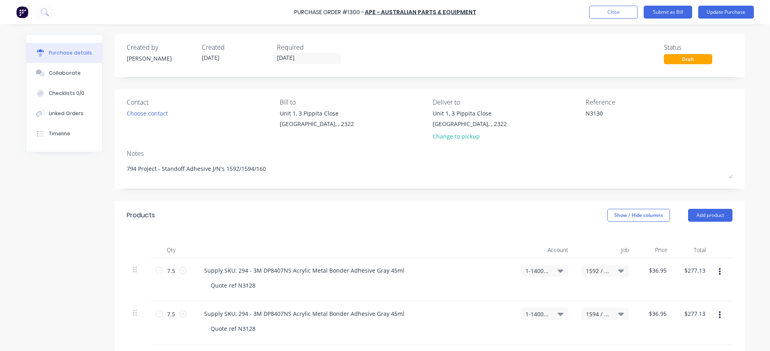
type textarea "794 Project - Standoff Adhesive J/N's 1592/1594/1602"
type textarea "x"
type textarea "794 Project - Standoff Adhesive J/N's 1592/1594/1602/"
type textarea "x"
type textarea "794 Project - Standoff Adhesive J/N's 1592/1594/1602/1"
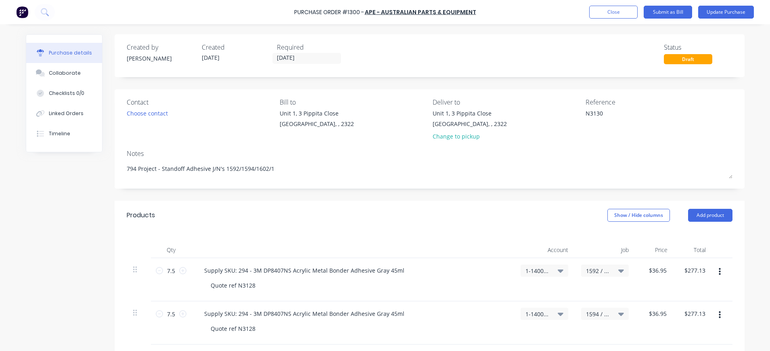
type textarea "x"
type textarea "794 Project - Standoff Adhesive J/N's 1592/1594/1602/16"
type textarea "x"
type textarea "794 Project - Standoff Adhesive J/N's 1592/1594/1602/160"
type textarea "x"
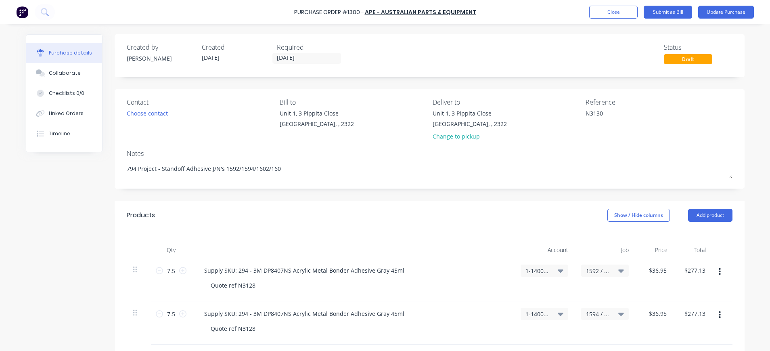
type textarea "794 Project - Standoff Adhesive J/N's 1592/1594/1602/1603"
type textarea "x"
type textarea "794 Project - Standoff Adhesive J/N's 1592/1594/1602/1603/"
type textarea "x"
type textarea "794 Project - Standoff Adhesive J/N's 1592/1594/1602/1603/1"
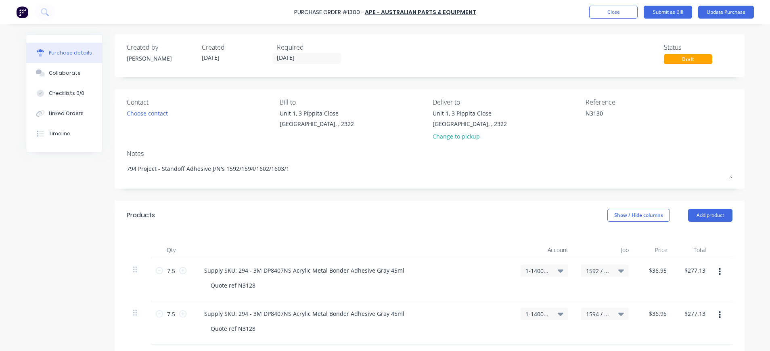
type textarea "x"
type textarea "794 Project - Standoff Adhesive J/N's 1592/1594/1602/1603/16"
type textarea "x"
type textarea "794 Project - Standoff Adhesive J/N's 1592/1594/1602/1603/163"
type textarea "x"
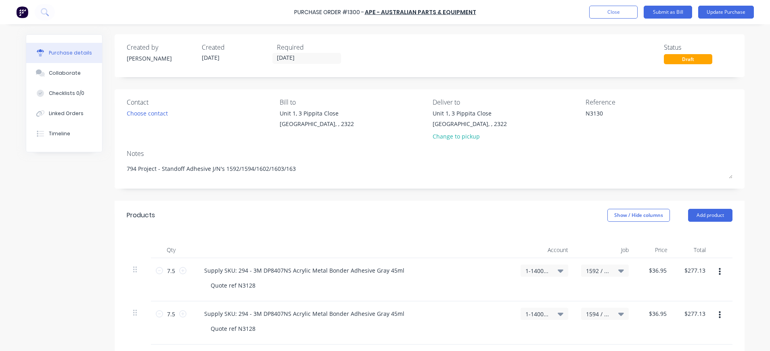
type textarea "794 Project - Standoff Adhesive J/N's 1592/1594/1602/1603/1633"
type textarea "x"
type textarea "794 Project - Standoff Adhesive J/N's 1592/1594/1602/1603/1633/"
type textarea "x"
type textarea "794 Project - Standoff Adhesive J/N's 1592/1594/1602/1603/1633/1"
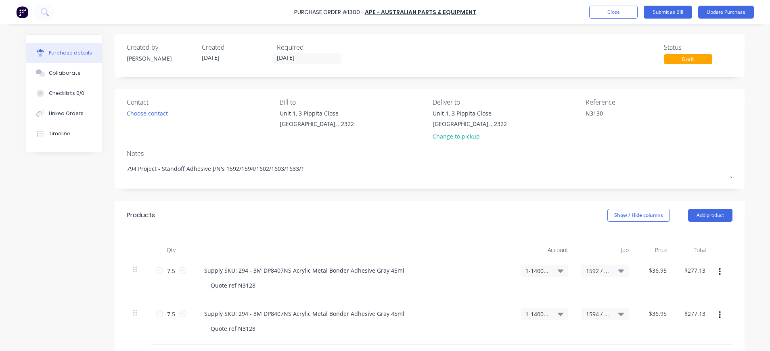
type textarea "x"
type textarea "794 Project - Standoff Adhesive J/N's 1592/1594/1602/1603/1633/16"
type textarea "x"
click at [720, 11] on button "Update Purchase" at bounding box center [726, 12] width 56 height 13
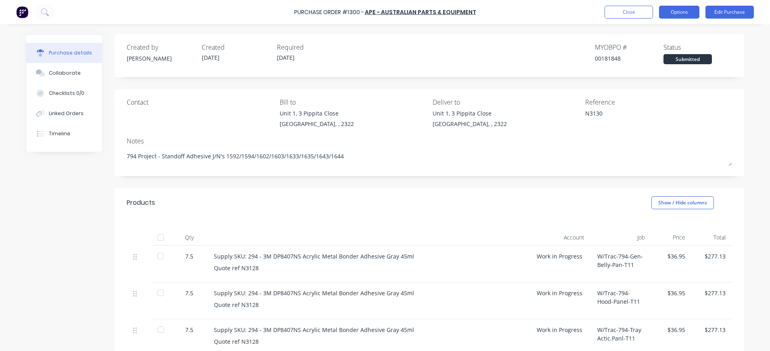
click at [679, 12] on button "Options" at bounding box center [679, 12] width 40 height 13
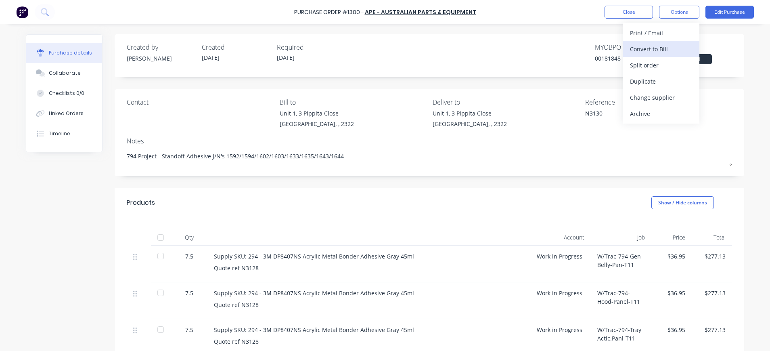
click at [648, 48] on div "Convert to Bill" at bounding box center [661, 49] width 62 height 12
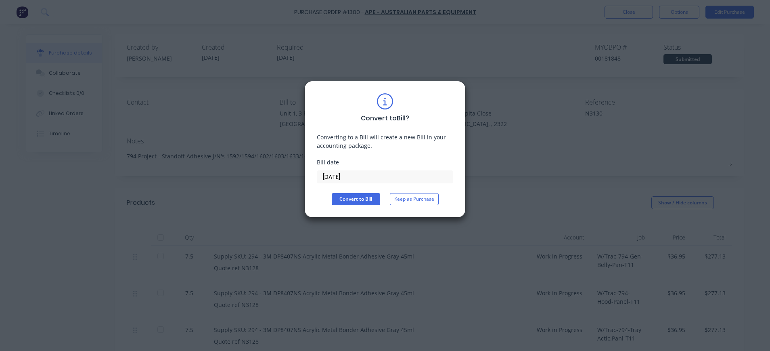
click at [351, 178] on input "[DATE]" at bounding box center [385, 177] width 136 height 12
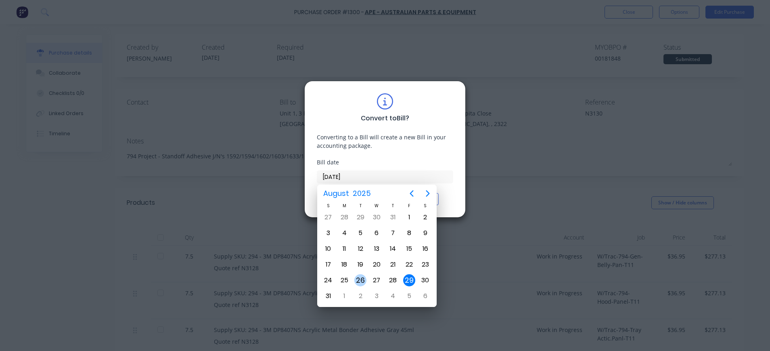
click at [361, 280] on div "26" at bounding box center [360, 280] width 12 height 12
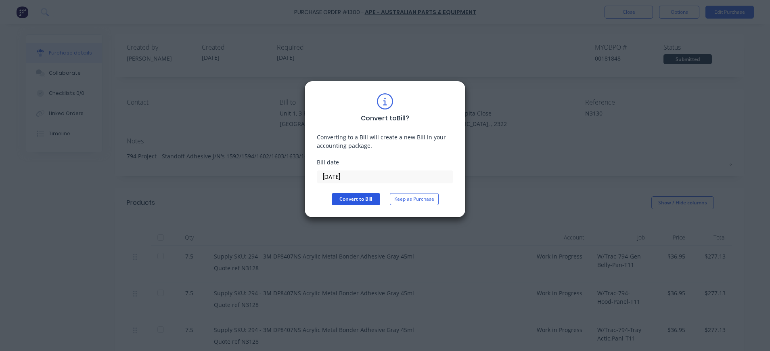
click at [348, 196] on button "Convert to Bill" at bounding box center [356, 199] width 48 height 12
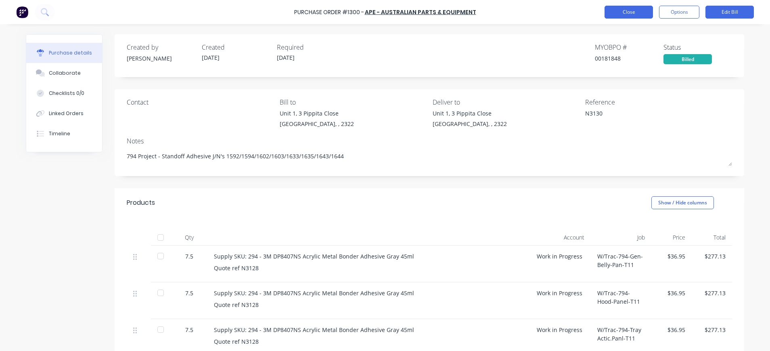
click at [636, 13] on button "Close" at bounding box center [628, 12] width 48 height 13
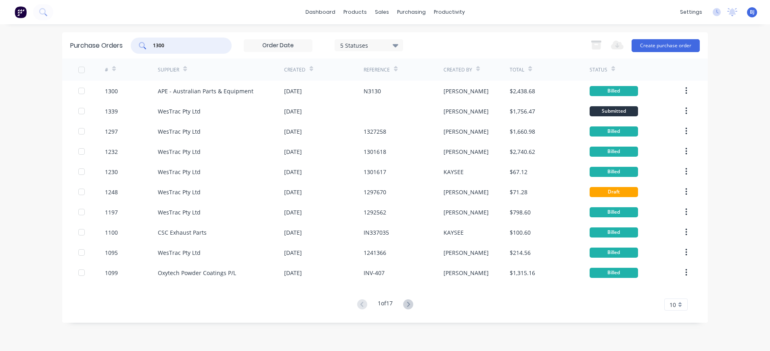
drag, startPoint x: 173, startPoint y: 45, endPoint x: 135, endPoint y: 45, distance: 37.9
click at [135, 45] on div "1300" at bounding box center [181, 46] width 101 height 16
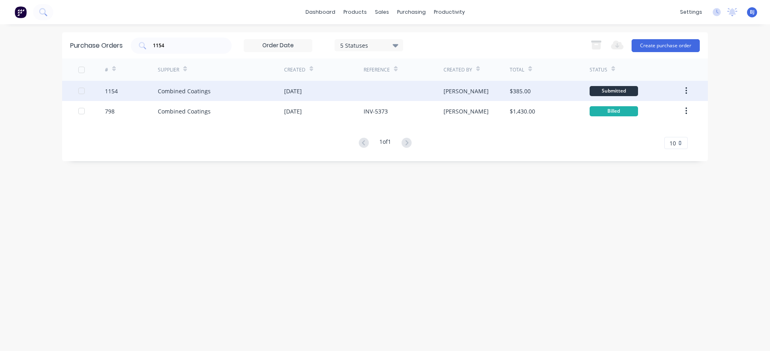
click at [201, 89] on div "Combined Coatings" at bounding box center [184, 91] width 53 height 8
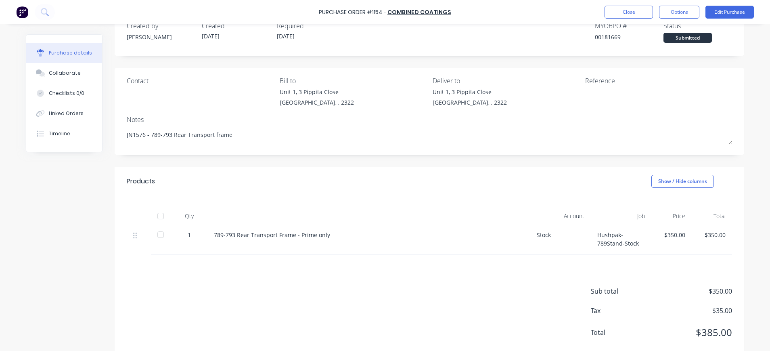
scroll to position [40, 0]
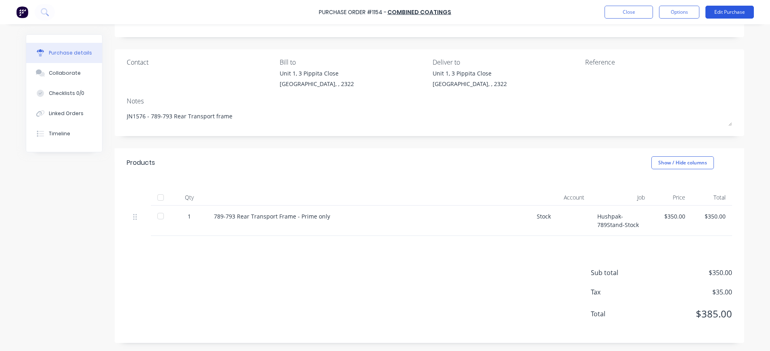
click at [711, 13] on button "Edit Purchase" at bounding box center [729, 12] width 48 height 13
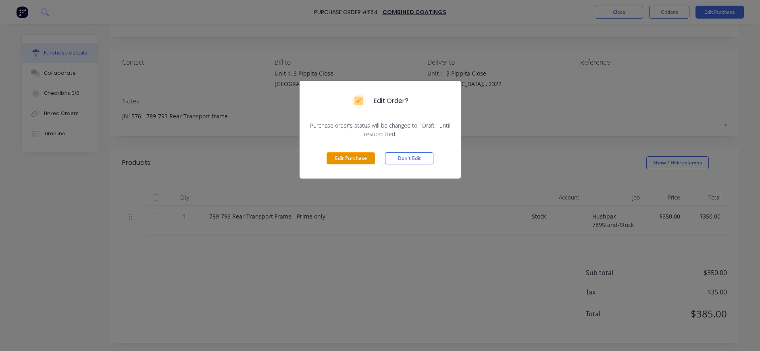
drag, startPoint x: 355, startPoint y: 159, endPoint x: 367, endPoint y: 158, distance: 11.8
click at [363, 158] on button "Edit Purchase" at bounding box center [351, 158] width 48 height 12
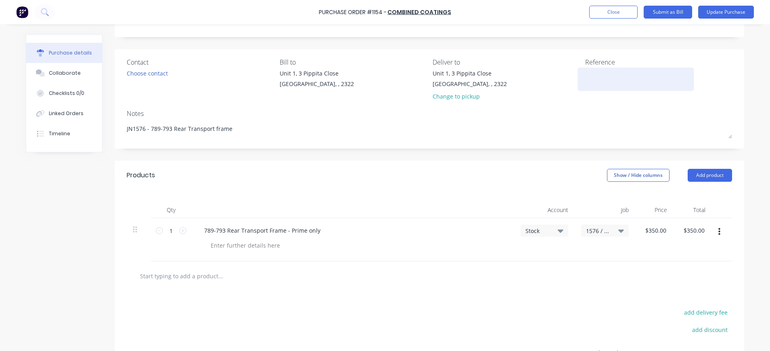
click at [594, 75] on textarea at bounding box center [635, 78] width 101 height 18
click at [618, 230] on icon at bounding box center [621, 230] width 6 height 3
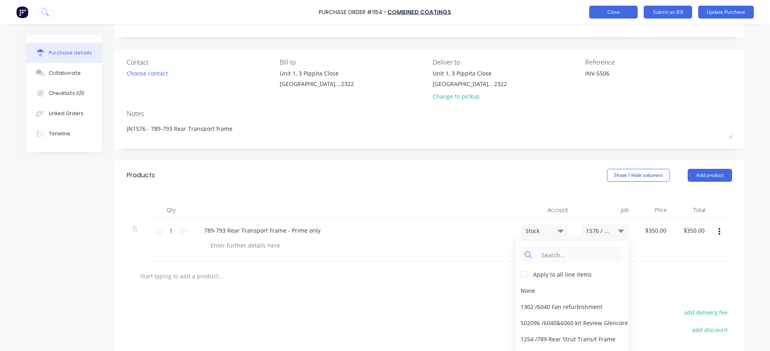
click at [624, 12] on button "Close" at bounding box center [613, 12] width 48 height 13
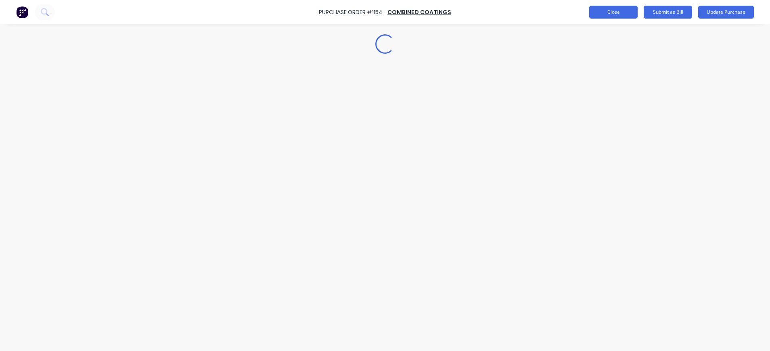
scroll to position [0, 0]
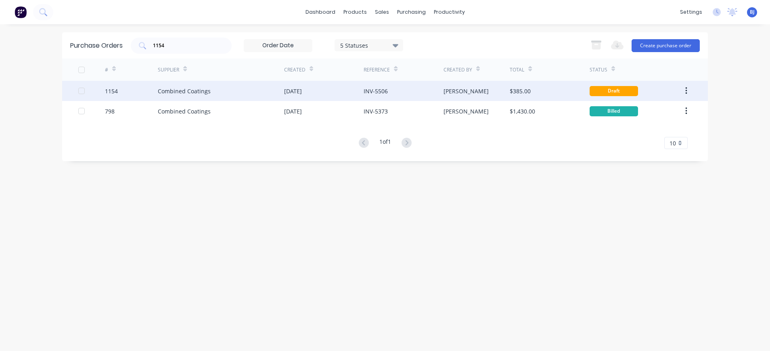
click at [172, 90] on div "Combined Coatings" at bounding box center [184, 91] width 53 height 8
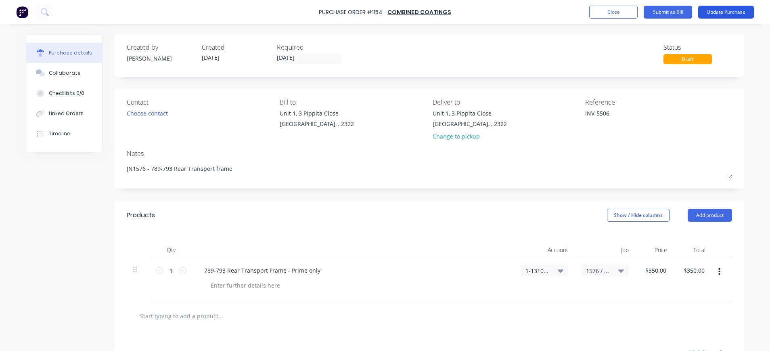
click at [720, 12] on button "Update Purchase" at bounding box center [726, 12] width 56 height 13
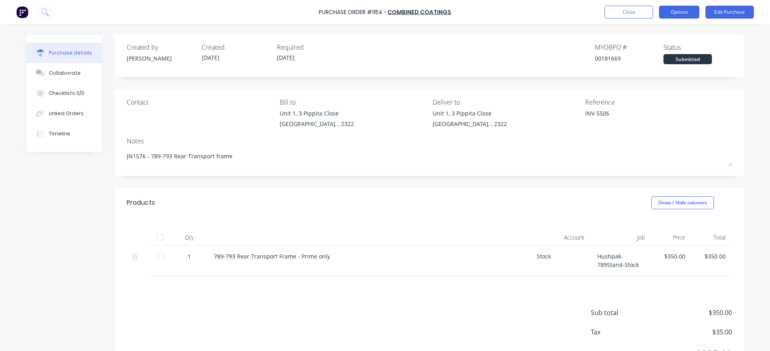
click at [680, 10] on button "Options" at bounding box center [679, 12] width 40 height 13
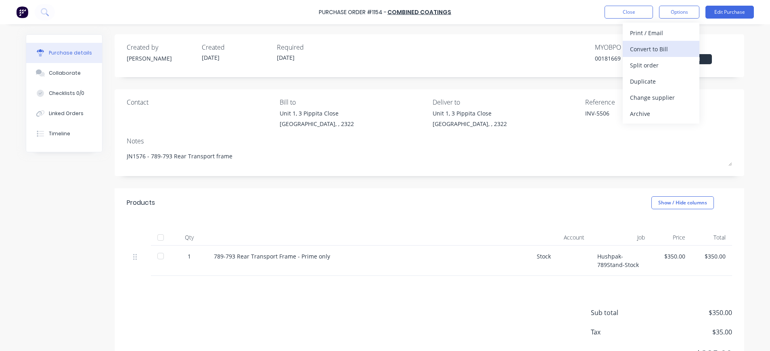
click at [666, 46] on div "Convert to Bill" at bounding box center [661, 49] width 62 height 12
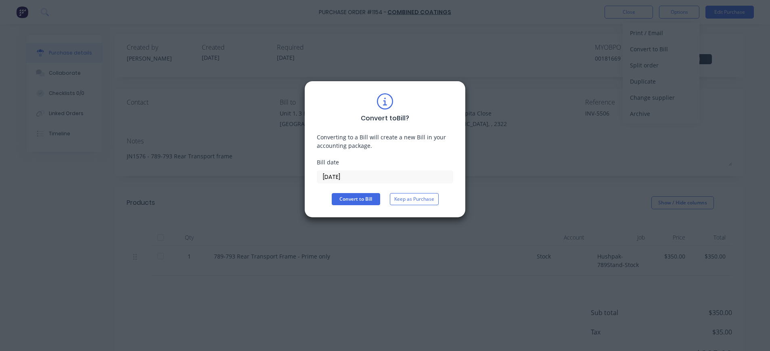
click at [357, 176] on input "[DATE]" at bounding box center [385, 177] width 136 height 12
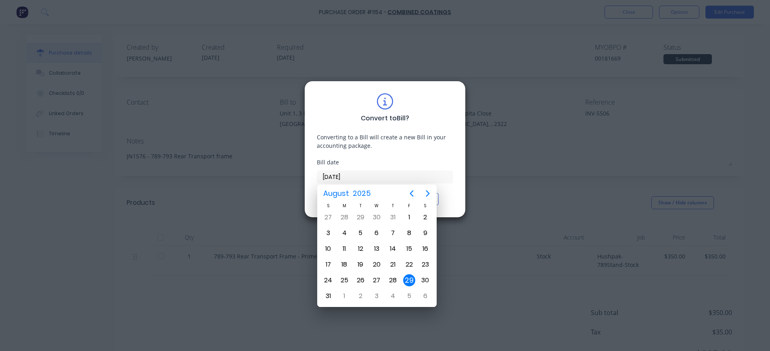
drag, startPoint x: 356, startPoint y: 176, endPoint x: 312, endPoint y: 175, distance: 44.0
click at [312, 175] on div "Convert to Bill ? Converting to a Bill will create a new Bill in your accountin…" at bounding box center [384, 149] width 161 height 137
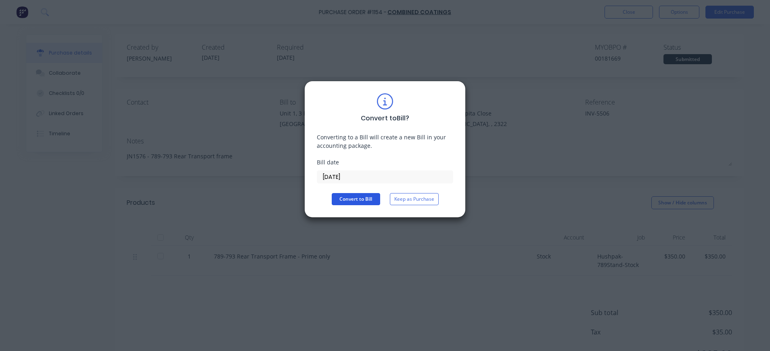
click at [355, 199] on button "Convert to Bill" at bounding box center [356, 199] width 48 height 12
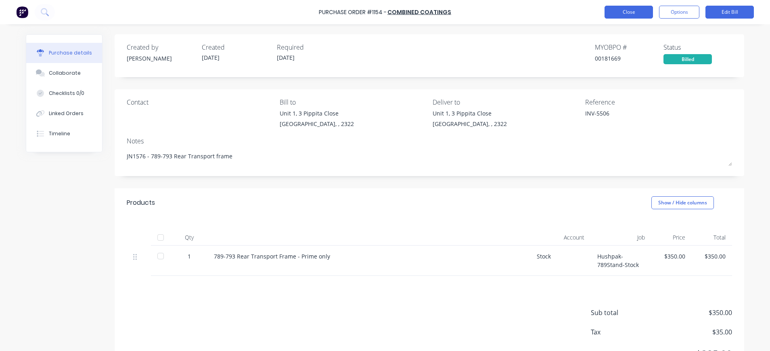
click at [638, 10] on button "Close" at bounding box center [628, 12] width 48 height 13
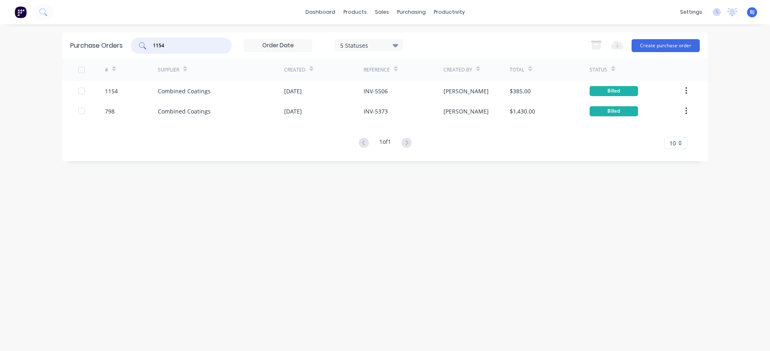
drag, startPoint x: 185, startPoint y: 47, endPoint x: 130, endPoint y: 50, distance: 55.0
click at [130, 50] on div "Purchase Orders 1154 5 Statuses 5 Statuses Export to Excel (XLSX) Create purcha…" at bounding box center [384, 45] width 645 height 26
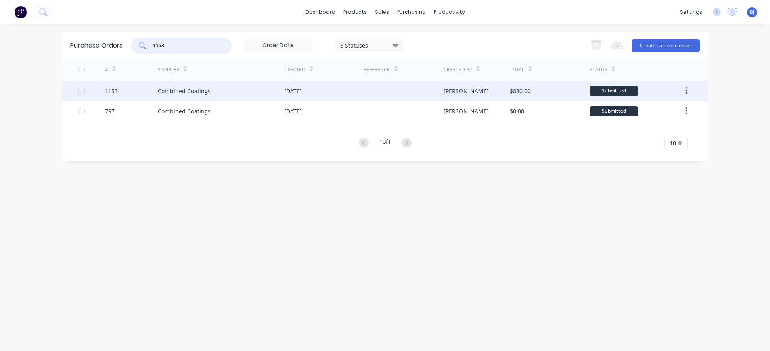
click at [196, 92] on div "Combined Coatings" at bounding box center [184, 91] width 53 height 8
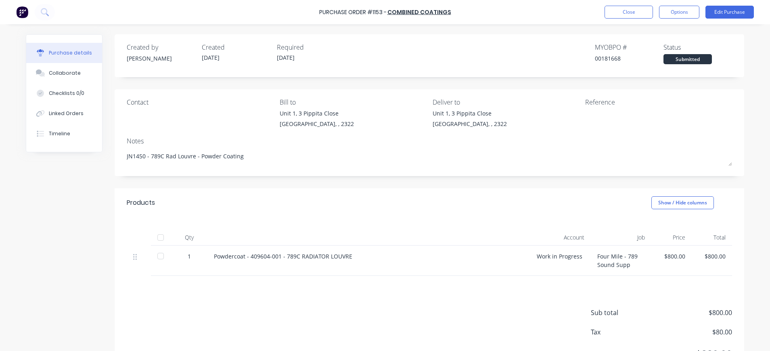
click at [543, 255] on div "Work in Progress" at bounding box center [560, 260] width 61 height 30
click at [731, 11] on button "Edit Purchase" at bounding box center [729, 12] width 48 height 13
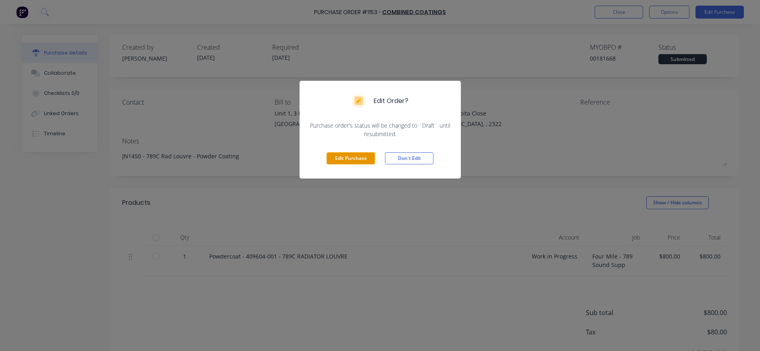
click at [351, 153] on button "Edit Purchase" at bounding box center [351, 158] width 48 height 12
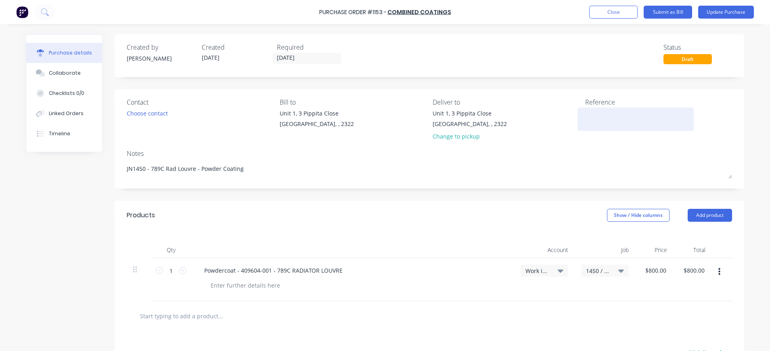
click at [585, 113] on textarea at bounding box center [635, 118] width 101 height 18
click at [558, 272] on icon at bounding box center [561, 270] width 6 height 9
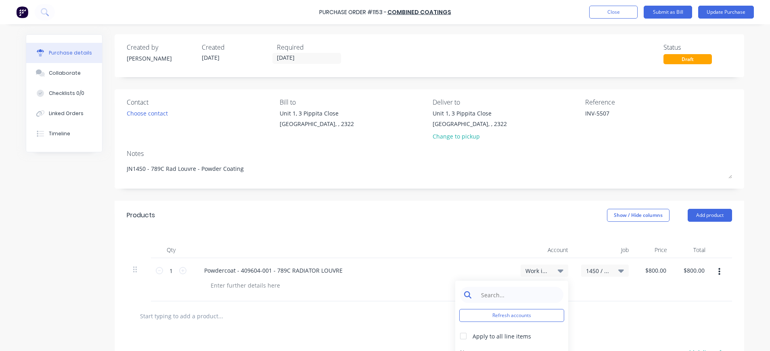
click at [533, 296] on input at bounding box center [517, 294] width 83 height 16
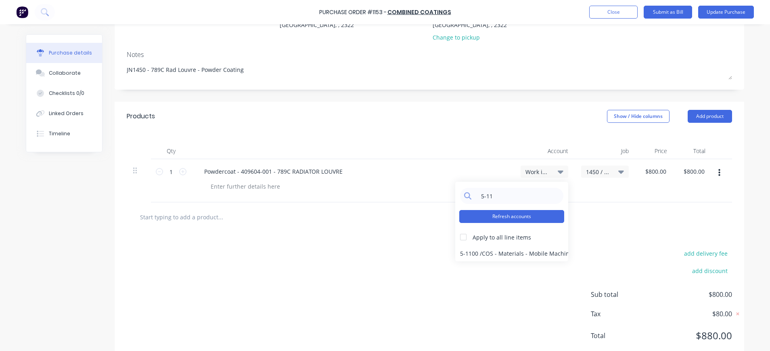
scroll to position [121, 0]
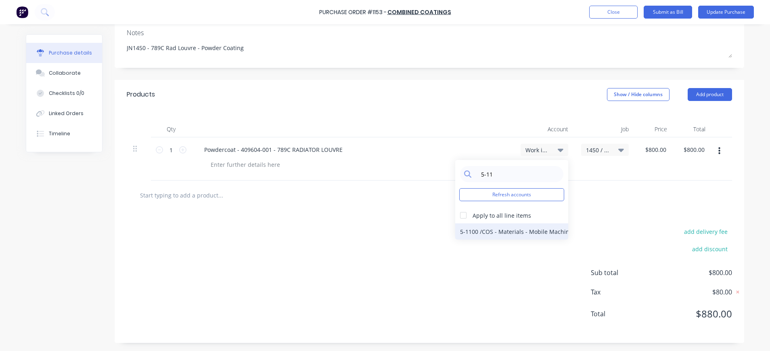
click at [526, 230] on div "5-1100 / COS - Materials - Mobile Machines Sound" at bounding box center [511, 231] width 113 height 16
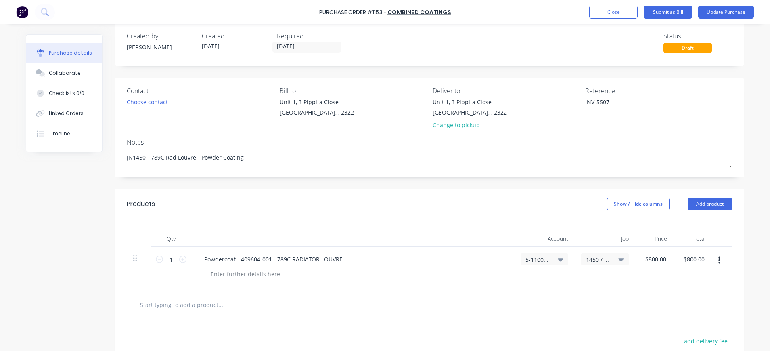
scroll to position [0, 0]
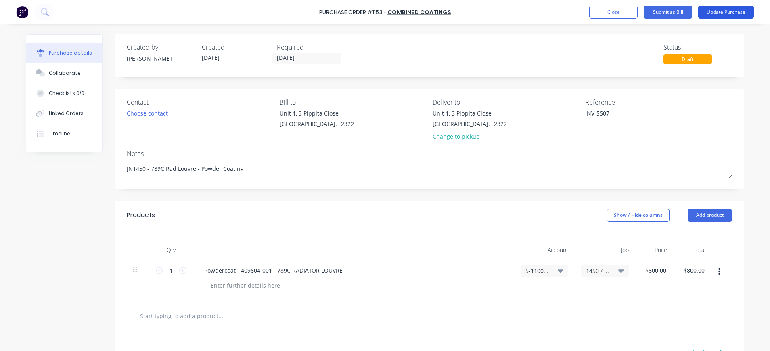
click at [729, 10] on button "Update Purchase" at bounding box center [726, 12] width 56 height 13
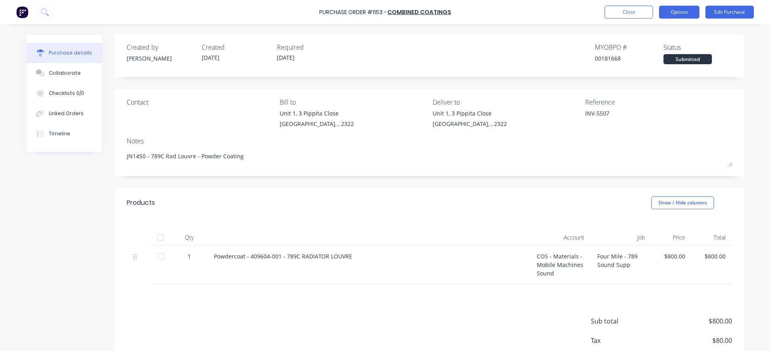
click at [683, 11] on button "Options" at bounding box center [679, 12] width 40 height 13
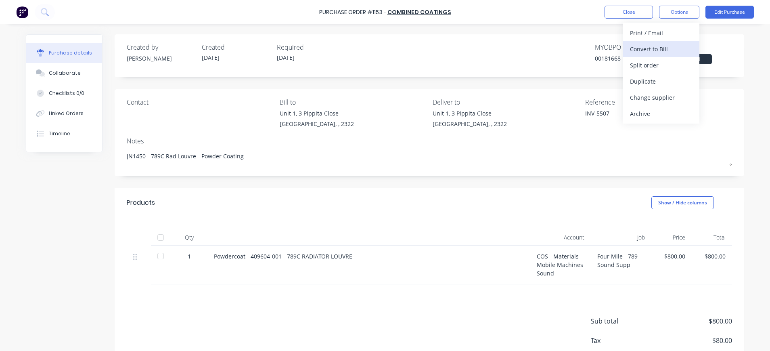
click at [663, 47] on div "Convert to Bill" at bounding box center [661, 49] width 62 height 12
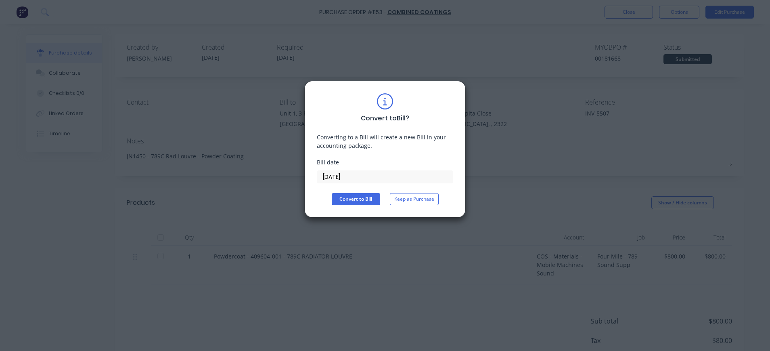
click at [340, 178] on input "[DATE]" at bounding box center [385, 177] width 136 height 12
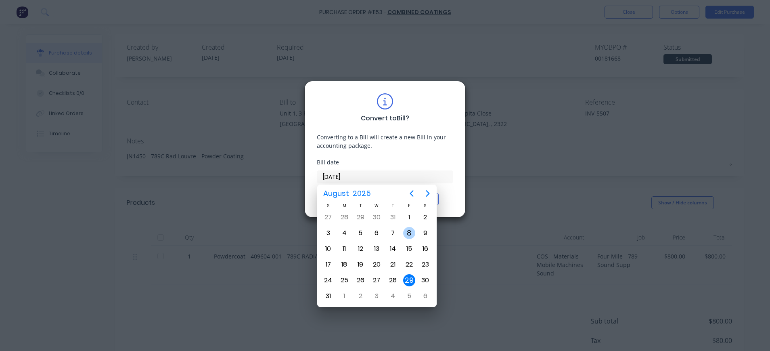
click at [411, 232] on div "8" at bounding box center [409, 233] width 12 height 12
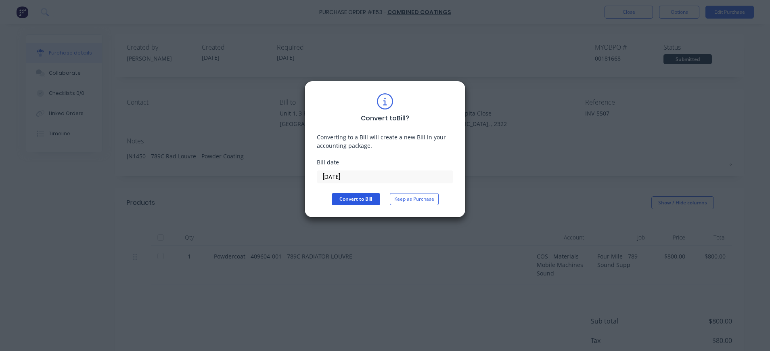
click at [357, 198] on button "Convert to Bill" at bounding box center [356, 199] width 48 height 12
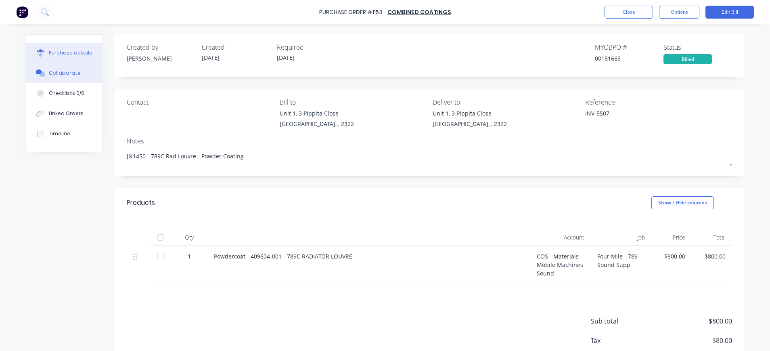
drag, startPoint x: 55, startPoint y: 71, endPoint x: 64, endPoint y: 72, distance: 9.3
click at [55, 71] on div "Collaborate" at bounding box center [65, 72] width 32 height 7
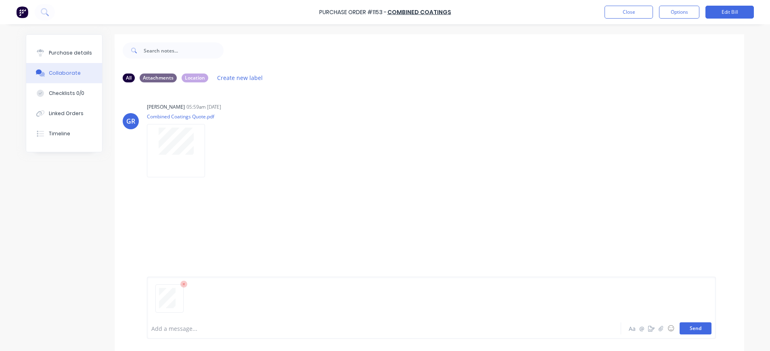
click at [690, 328] on button "Send" at bounding box center [695, 328] width 32 height 12
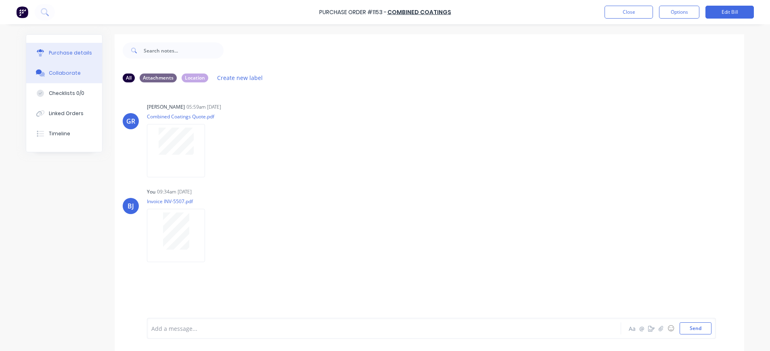
click at [74, 50] on div "Purchase details" at bounding box center [70, 52] width 43 height 7
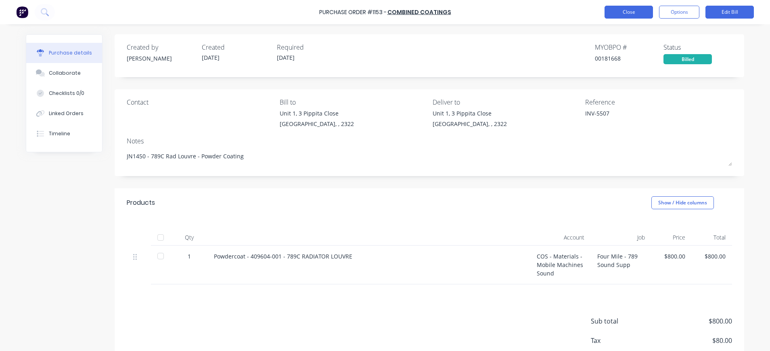
click at [620, 14] on button "Close" at bounding box center [628, 12] width 48 height 13
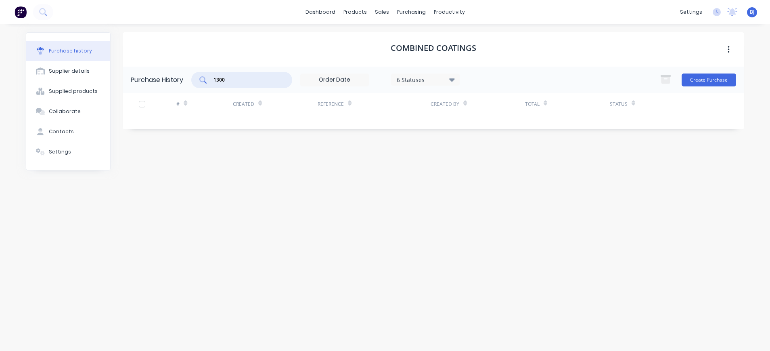
drag, startPoint x: 243, startPoint y: 78, endPoint x: 191, endPoint y: 79, distance: 52.1
click at [191, 79] on div "Purchase History 1300 6 Statuses 6 Statuses Create Purchase" at bounding box center [433, 80] width 621 height 26
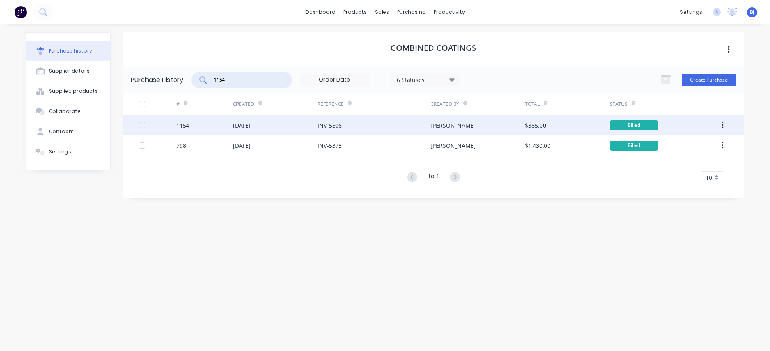
click at [242, 126] on div "[DATE]" at bounding box center [242, 125] width 18 height 8
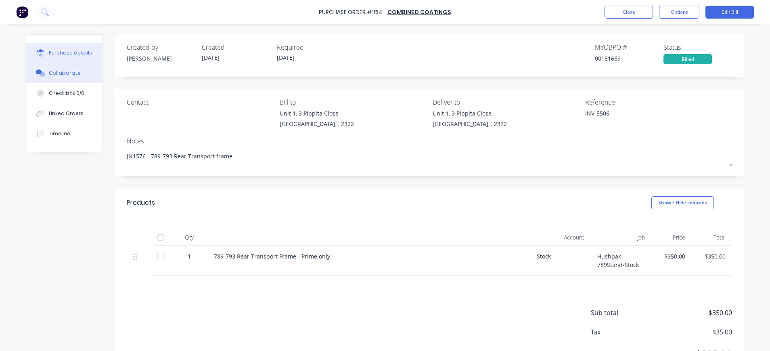
click at [56, 74] on div "Collaborate" at bounding box center [65, 72] width 32 height 7
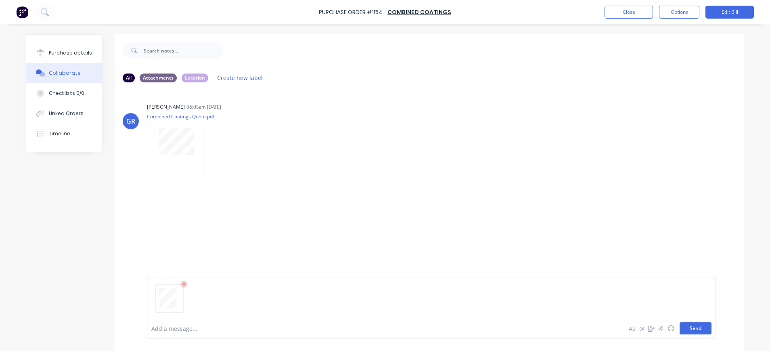
click at [686, 328] on button "Send" at bounding box center [695, 328] width 32 height 12
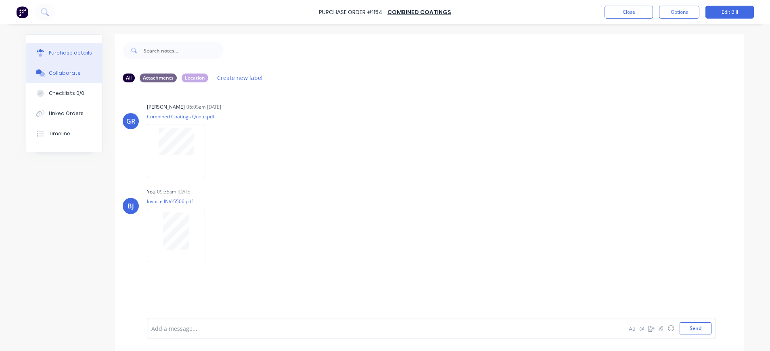
click at [61, 52] on div "Purchase details" at bounding box center [70, 52] width 43 height 7
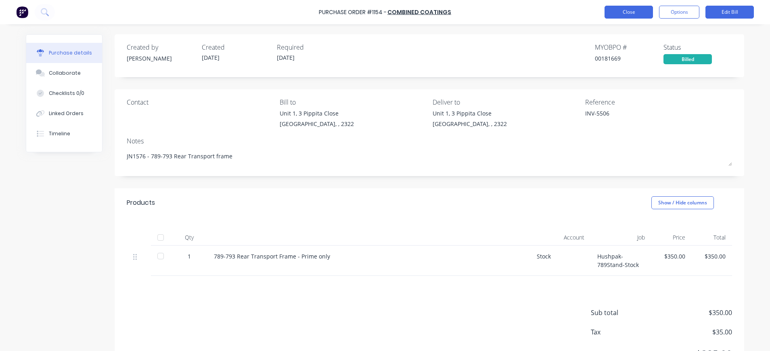
click at [623, 13] on button "Close" at bounding box center [628, 12] width 48 height 13
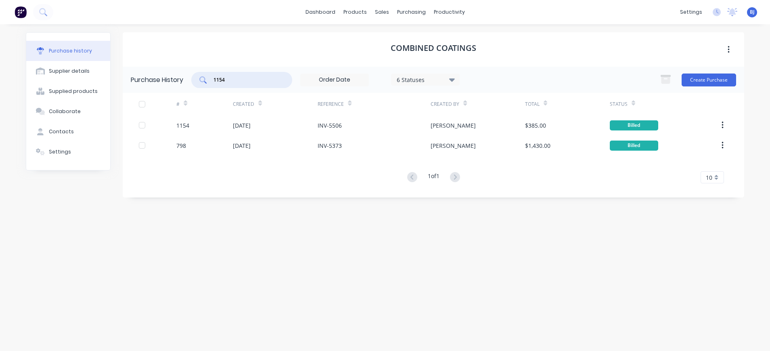
drag, startPoint x: 230, startPoint y: 78, endPoint x: 202, endPoint y: 78, distance: 28.2
click at [202, 78] on div "1154" at bounding box center [241, 80] width 101 height 16
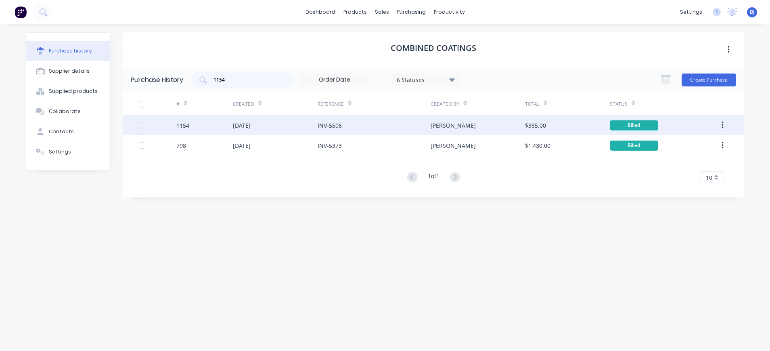
click at [251, 125] on div "[DATE]" at bounding box center [242, 125] width 18 height 8
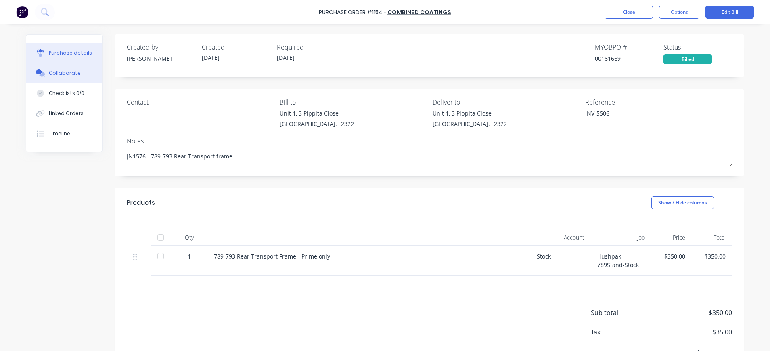
click at [67, 76] on div "Collaborate" at bounding box center [65, 72] width 32 height 7
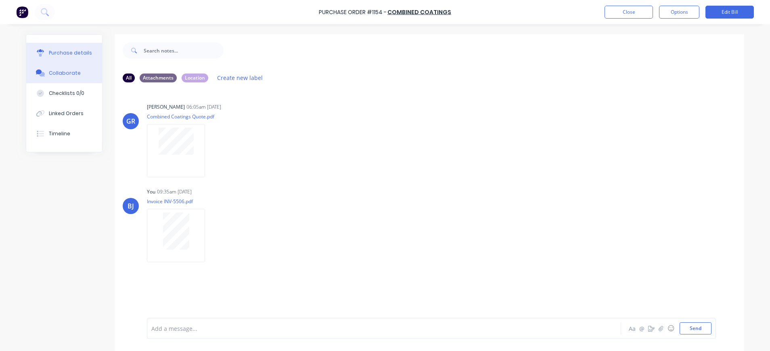
click at [83, 53] on div "Purchase details" at bounding box center [70, 52] width 43 height 7
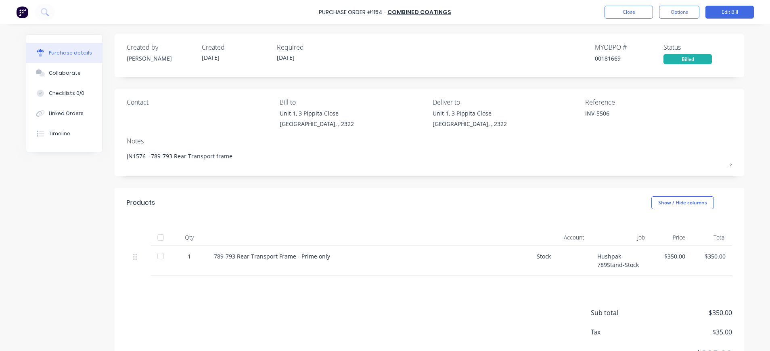
click at [632, 5] on div "Purchase Order #1154 - Combined Coatings Close Options Edit Bill" at bounding box center [385, 12] width 770 height 24
click at [622, 15] on button "Close" at bounding box center [628, 12] width 48 height 13
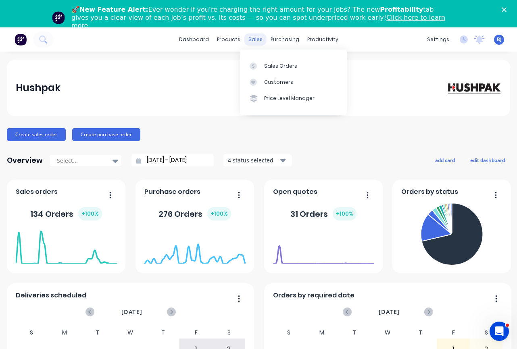
click at [253, 38] on div "sales" at bounding box center [255, 39] width 22 height 12
click at [267, 67] on div "Sales Orders" at bounding box center [280, 66] width 33 height 7
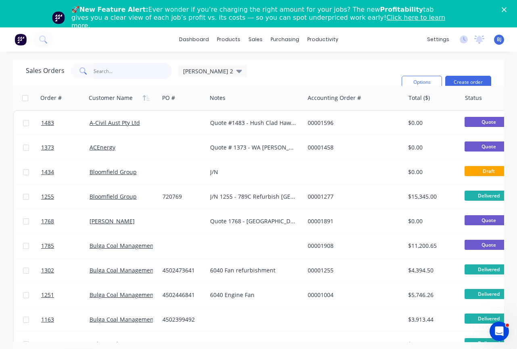
click at [110, 80] on div "Sales Orders beth 2 Sorting: Customer Name Reset" at bounding box center [211, 82] width 370 height 39
click at [115, 69] on input "text" at bounding box center [133, 71] width 79 height 16
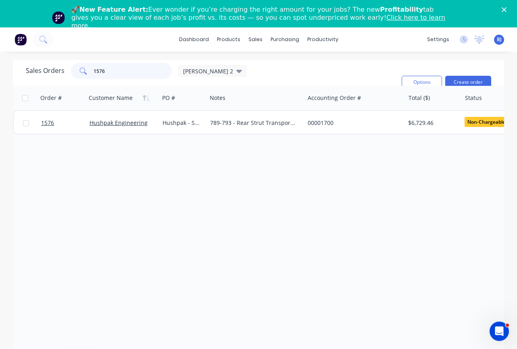
type input "1576"
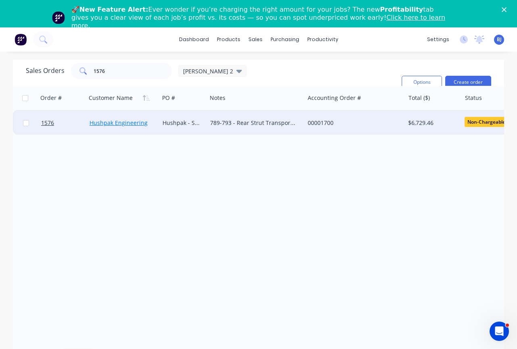
click at [119, 122] on link "Hushpak Engineering" at bounding box center [119, 123] width 58 height 8
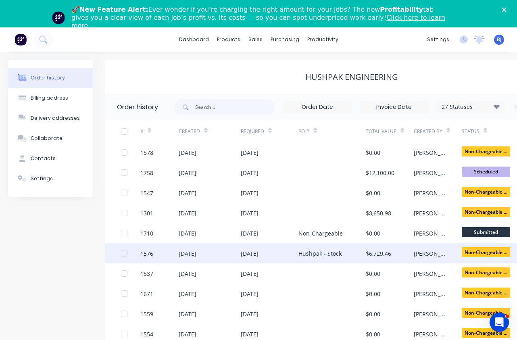
click at [190, 254] on div "15 Jul 2025" at bounding box center [188, 253] width 18 height 8
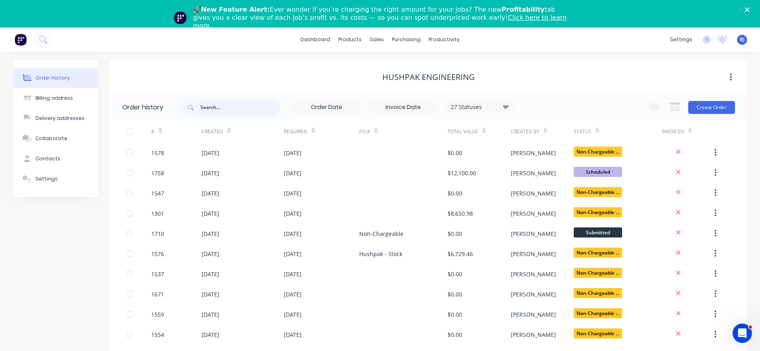
click at [228, 109] on input "text" at bounding box center [241, 107] width 80 height 16
type input "1450"
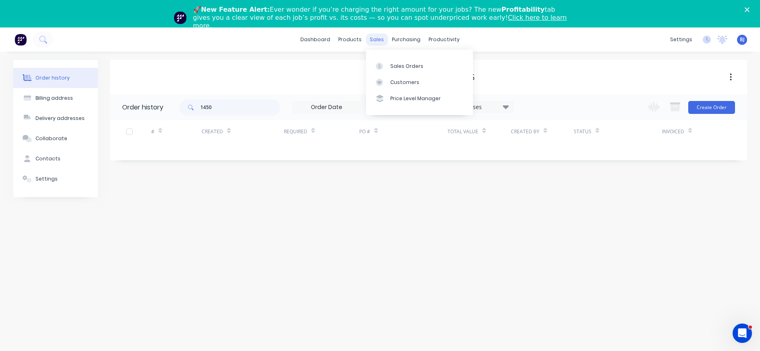
click at [380, 39] on div "sales" at bounding box center [377, 39] width 22 height 12
click at [388, 66] on link "Sales Orders" at bounding box center [419, 66] width 107 height 16
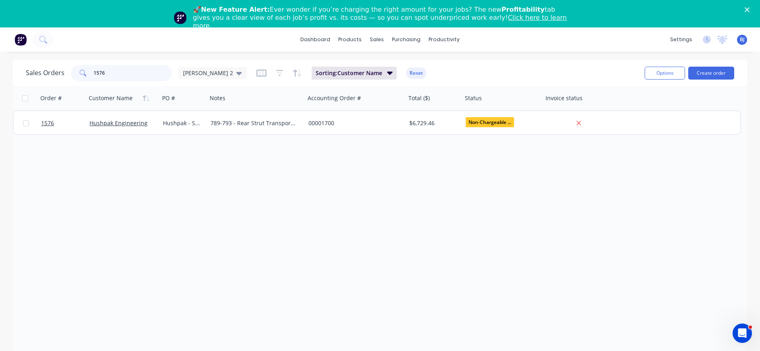
click at [121, 78] on input "1576" at bounding box center [133, 73] width 79 height 16
drag, startPoint x: 115, startPoint y: 76, endPoint x: 70, endPoint y: 72, distance: 45.4
click at [70, 72] on div "Sales Orders 1576 beth 2" at bounding box center [136, 73] width 221 height 16
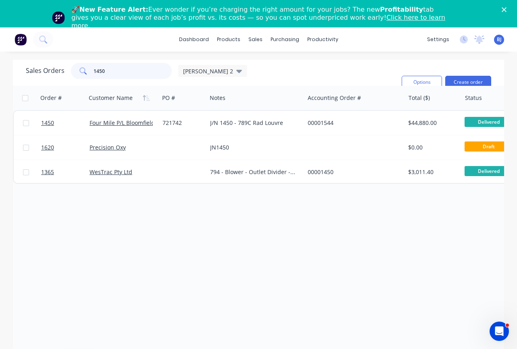
drag, startPoint x: 123, startPoint y: 76, endPoint x: 118, endPoint y: 75, distance: 4.9
click at [118, 75] on input "1450" at bounding box center [133, 71] width 79 height 16
drag, startPoint x: 113, startPoint y: 75, endPoint x: 76, endPoint y: 77, distance: 36.7
click at [76, 77] on div "1450" at bounding box center [121, 71] width 101 height 16
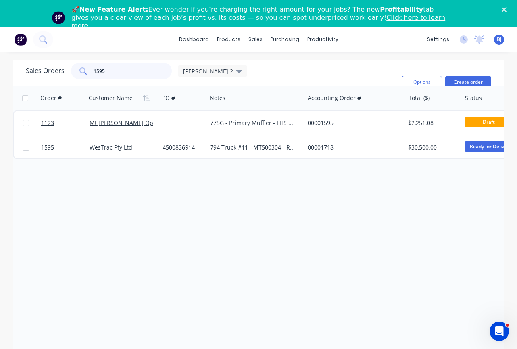
drag, startPoint x: 117, startPoint y: 69, endPoint x: 74, endPoint y: 69, distance: 42.8
click at [74, 69] on div "1595" at bounding box center [121, 71] width 101 height 16
drag, startPoint x: 114, startPoint y: 75, endPoint x: 86, endPoint y: 71, distance: 28.5
click at [86, 71] on div "1636" at bounding box center [121, 71] width 101 height 16
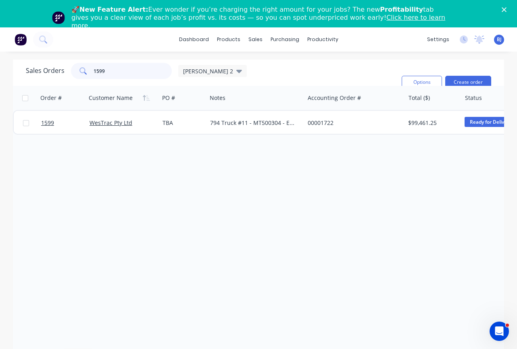
drag, startPoint x: 108, startPoint y: 72, endPoint x: 85, endPoint y: 72, distance: 23.0
click at [85, 72] on div "1599" at bounding box center [121, 71] width 101 height 16
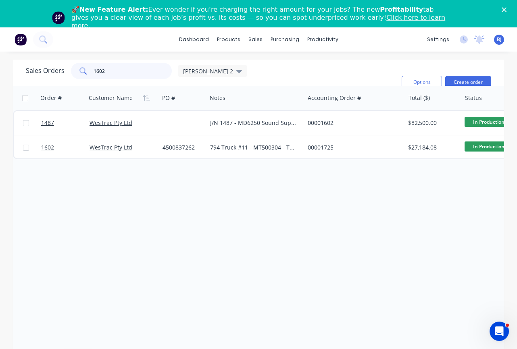
click at [114, 71] on input "1602" at bounding box center [133, 71] width 79 height 16
drag, startPoint x: 113, startPoint y: 71, endPoint x: 75, endPoint y: 72, distance: 37.6
click at [75, 72] on div "1602" at bounding box center [121, 71] width 101 height 16
type input "1626"
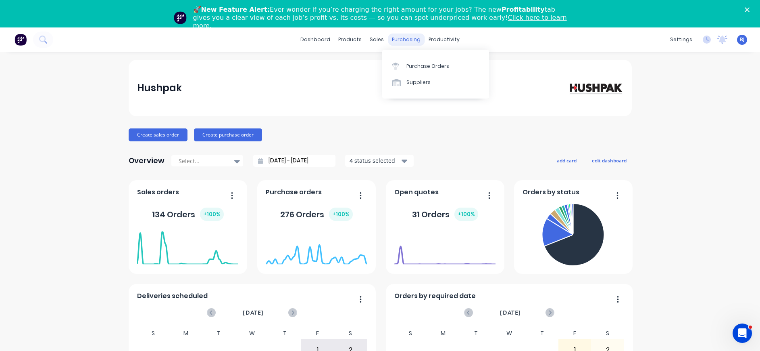
click at [397, 40] on div "purchasing" at bounding box center [406, 39] width 37 height 12
click at [427, 69] on div "Purchase Orders" at bounding box center [428, 66] width 43 height 7
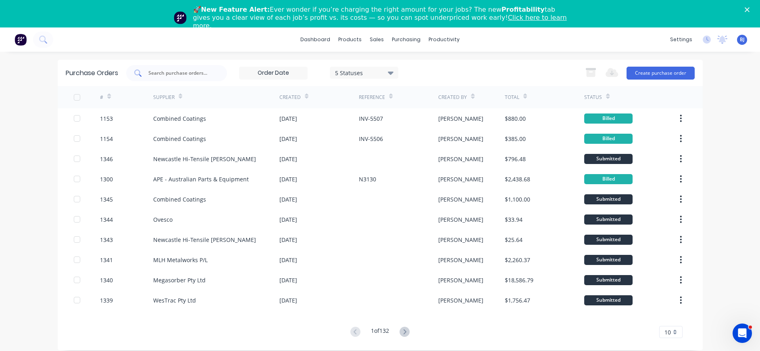
click at [198, 76] on input "text" at bounding box center [181, 73] width 67 height 8
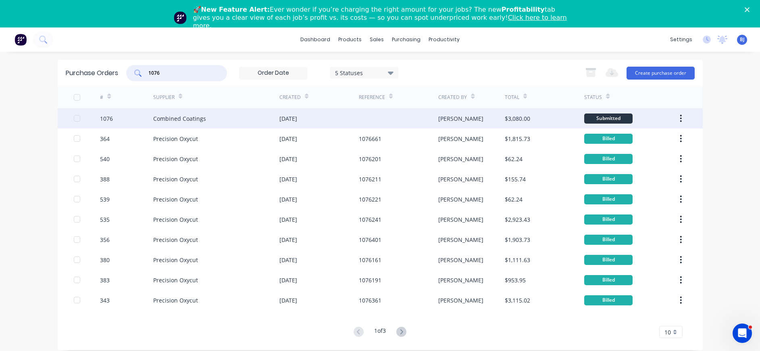
type input "1076"
click at [198, 121] on div "Combined Coatings" at bounding box center [179, 118] width 53 height 8
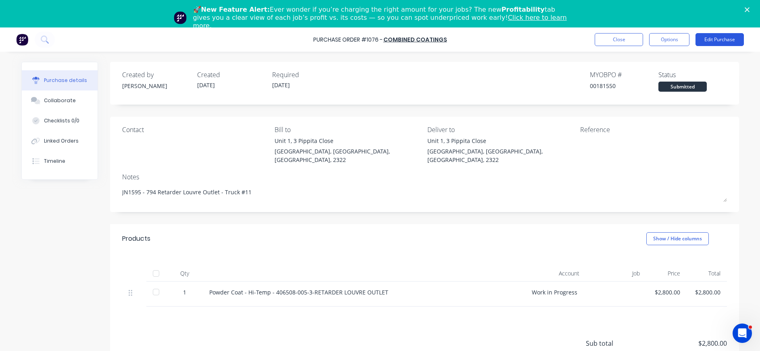
click at [727, 40] on button "Edit Purchase" at bounding box center [720, 39] width 48 height 13
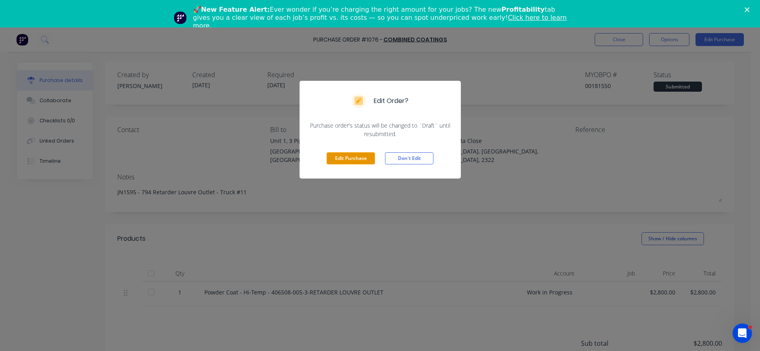
click at [361, 158] on button "Edit Purchase" at bounding box center [351, 158] width 48 height 12
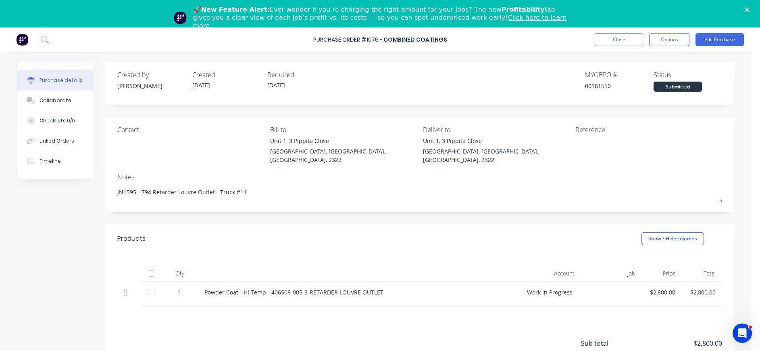
type textarea "x"
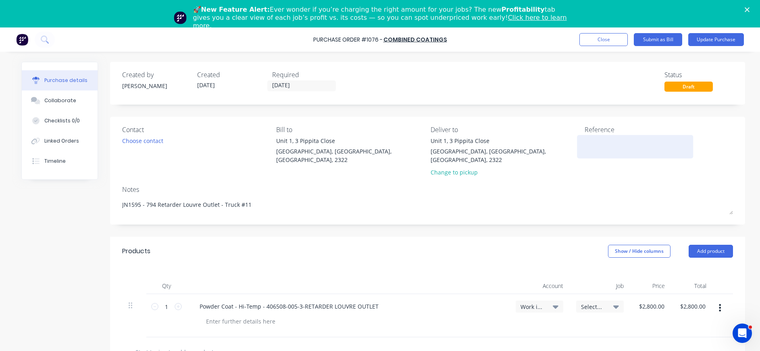
click at [636, 139] on textarea at bounding box center [635, 145] width 101 height 18
type textarea "INV-1076"
type textarea "x"
type textarea "INV-1076"
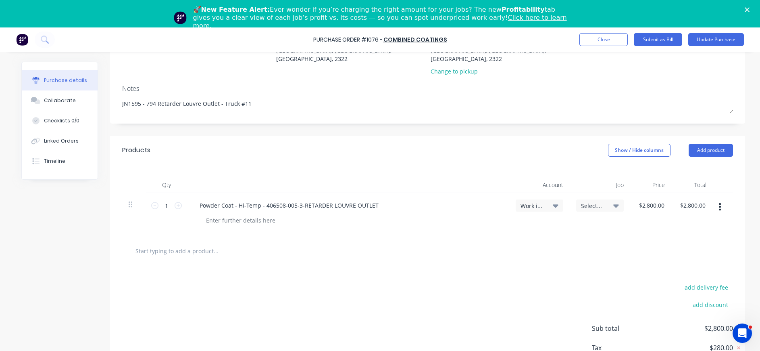
scroll to position [121, 0]
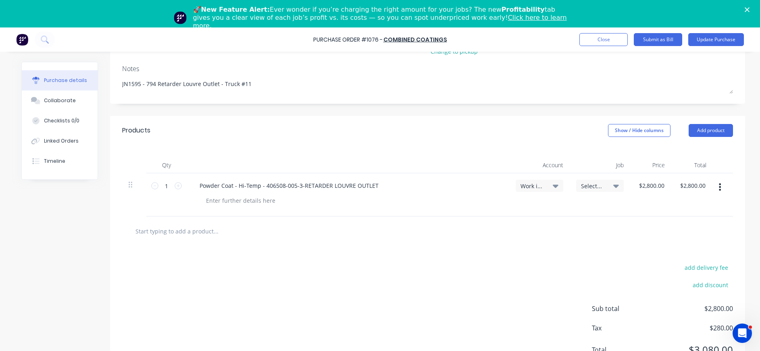
click at [601, 182] on div "Select..." at bounding box center [600, 185] width 38 height 7
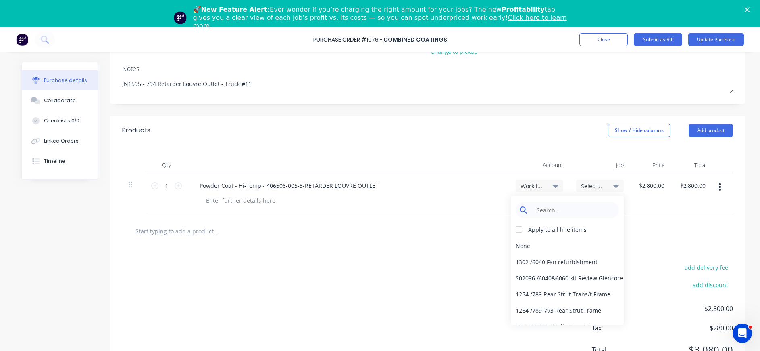
type textarea "x"
click at [594, 203] on input at bounding box center [574, 210] width 83 height 16
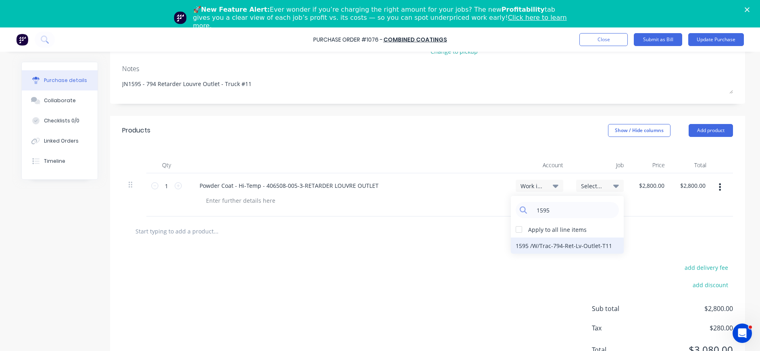
type input "1595"
click at [564, 237] on div "1595 / W/Trac-794-Ret-Lv-Outlet-T11" at bounding box center [567, 245] width 113 height 16
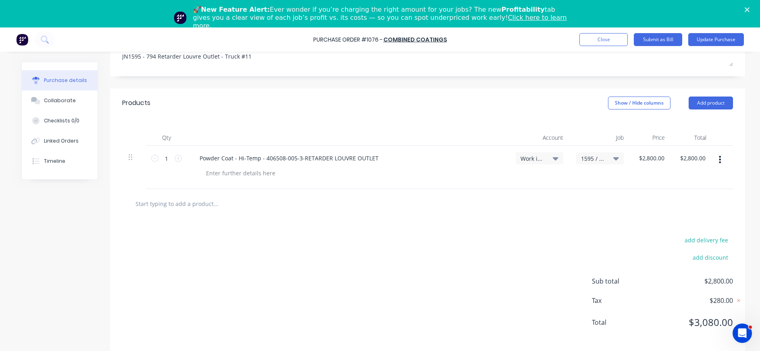
scroll to position [0, 0]
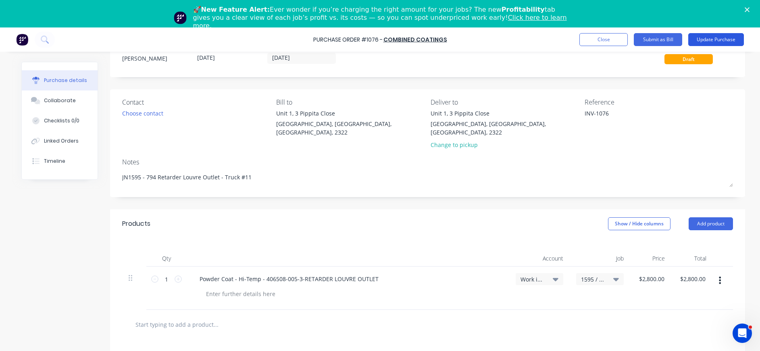
click at [716, 37] on button "Update Purchase" at bounding box center [717, 39] width 56 height 13
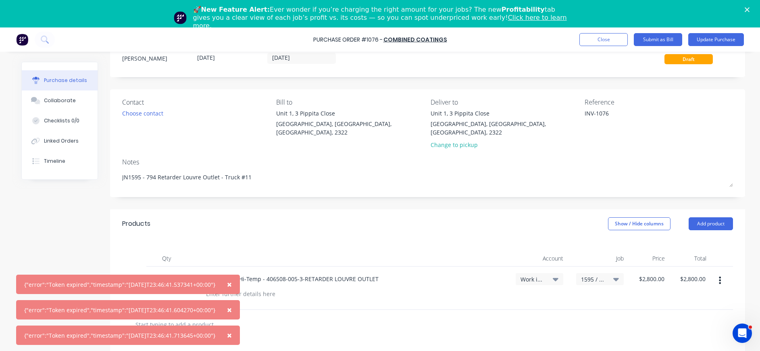
click at [232, 283] on span "×" at bounding box center [229, 283] width 5 height 11
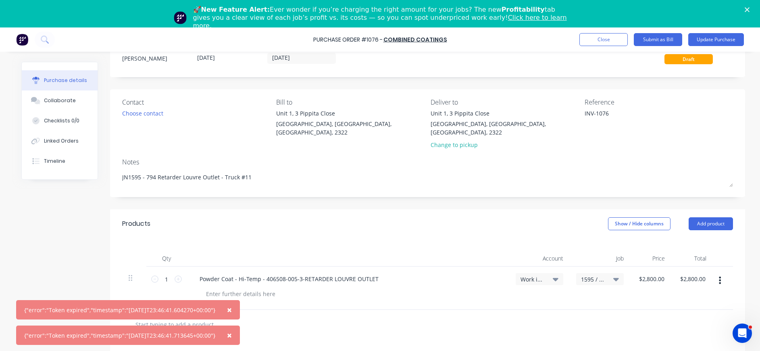
click at [232, 310] on span "×" at bounding box center [229, 309] width 5 height 11
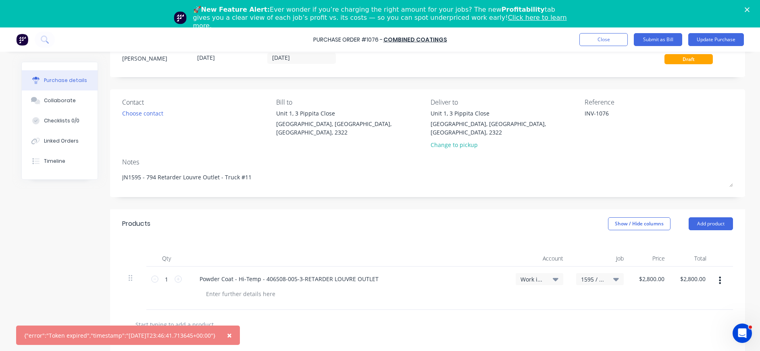
click at [240, 331] on button "×" at bounding box center [229, 334] width 21 height 19
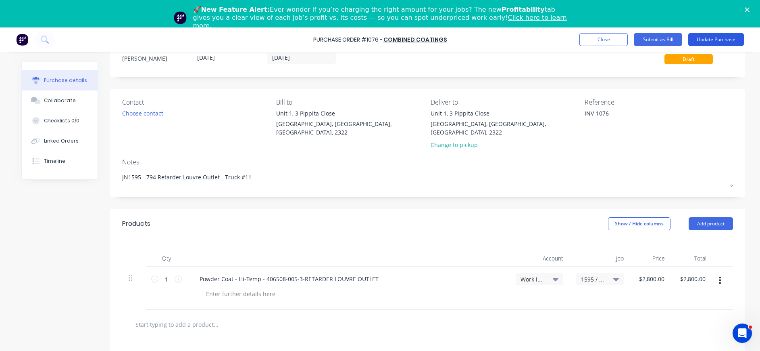
click at [716, 43] on button "Update Purchase" at bounding box center [717, 39] width 56 height 13
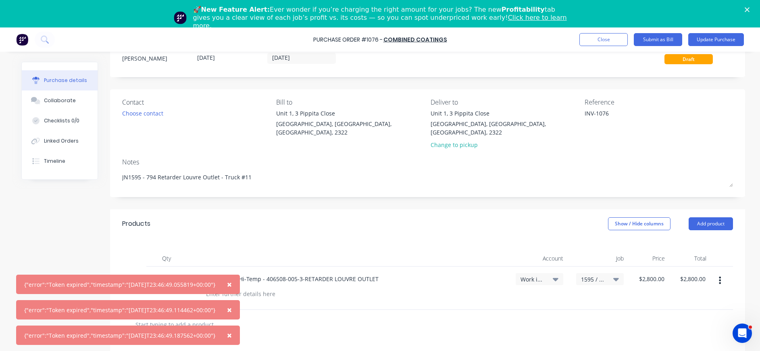
click at [232, 284] on span "×" at bounding box center [229, 283] width 5 height 11
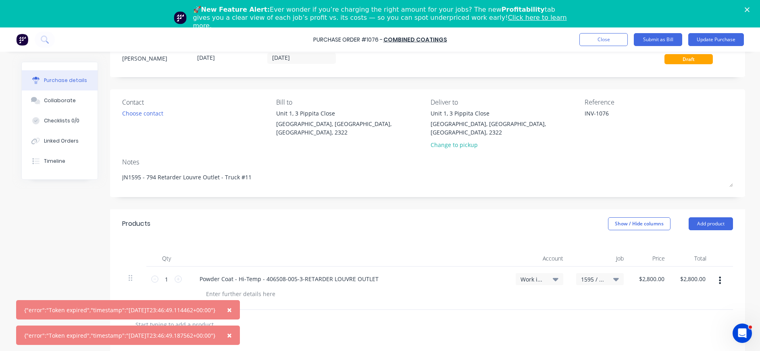
click at [398, 209] on div "Products Show / Hide columns Add product" at bounding box center [427, 223] width 635 height 29
click at [612, 41] on button "Close" at bounding box center [604, 39] width 48 height 13
type textarea "x"
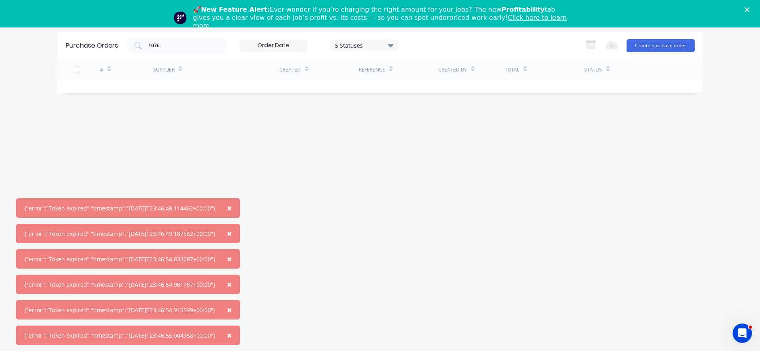
click at [382, 208] on div "Purchase Orders 1076 5 Statuses 5 Statuses Export to Excel (XLSX) Create purcha…" at bounding box center [380, 187] width 645 height 310
click at [232, 208] on span "×" at bounding box center [229, 207] width 5 height 11
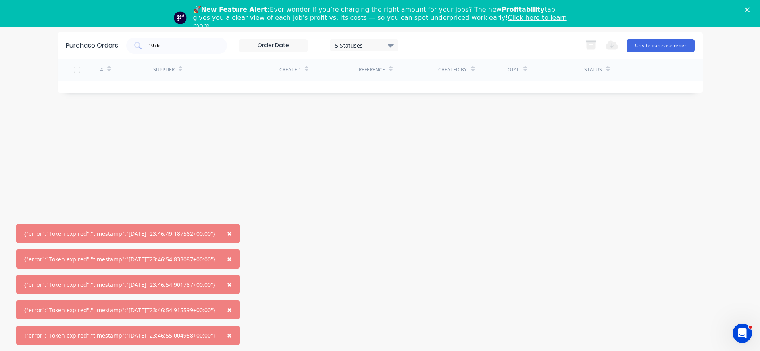
click at [233, 238] on button "×" at bounding box center [229, 232] width 21 height 19
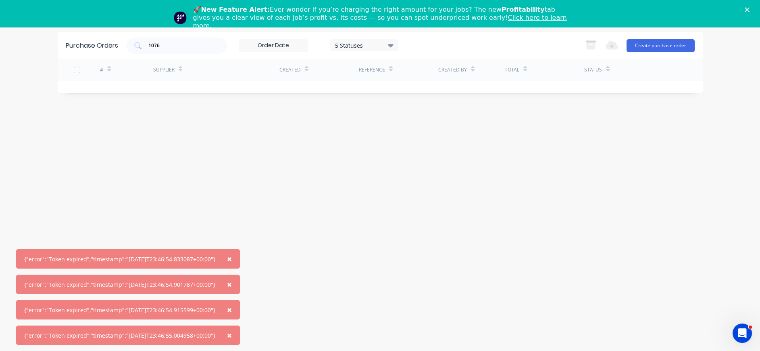
drag, startPoint x: 240, startPoint y: 254, endPoint x: 238, endPoint y: 260, distance: 6.8
click at [238, 257] on button "×" at bounding box center [229, 258] width 21 height 19
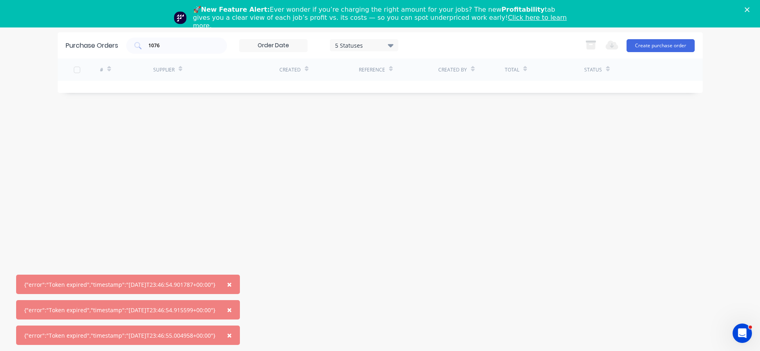
click at [232, 282] on span "×" at bounding box center [229, 283] width 5 height 11
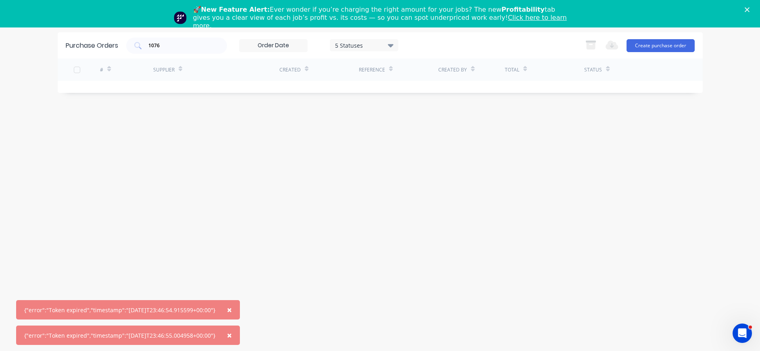
drag, startPoint x: 236, startPoint y: 306, endPoint x: 241, endPoint y: 321, distance: 16.0
click at [232, 306] on span "×" at bounding box center [229, 309] width 5 height 11
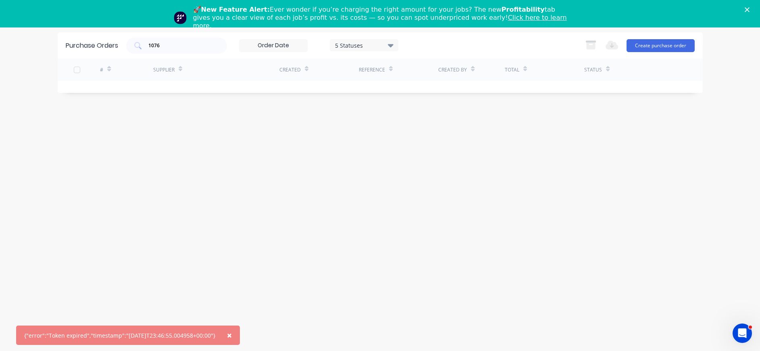
click at [232, 335] on span "×" at bounding box center [229, 334] width 5 height 11
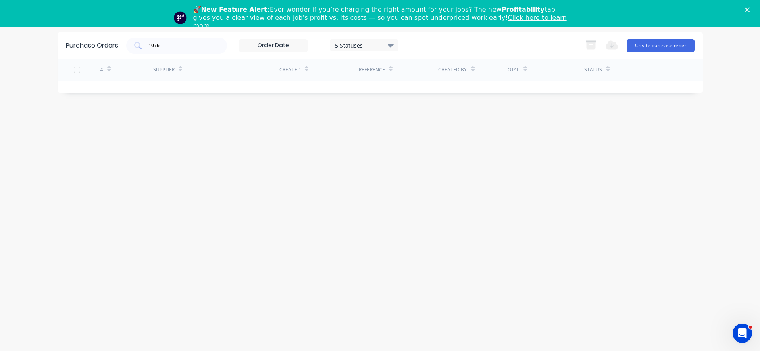
click at [399, 185] on div "Purchase Orders 1076 5 Statuses 5 Statuses Export to Excel (XLSX) Create purcha…" at bounding box center [380, 187] width 645 height 310
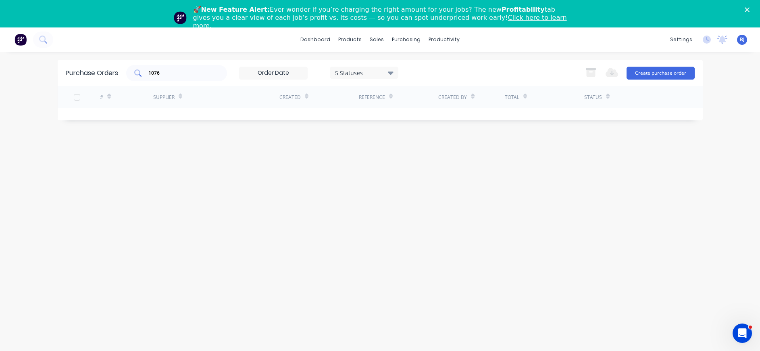
click at [195, 69] on input "1076" at bounding box center [181, 73] width 67 height 8
drag, startPoint x: 195, startPoint y: 69, endPoint x: 136, endPoint y: 71, distance: 59.7
click at [136, 71] on div "1076" at bounding box center [176, 73] width 101 height 16
type input "1076"
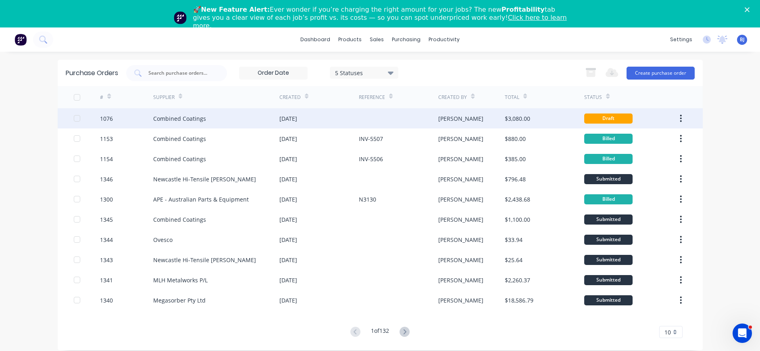
click at [297, 117] on div "[DATE]" at bounding box center [289, 118] width 18 height 8
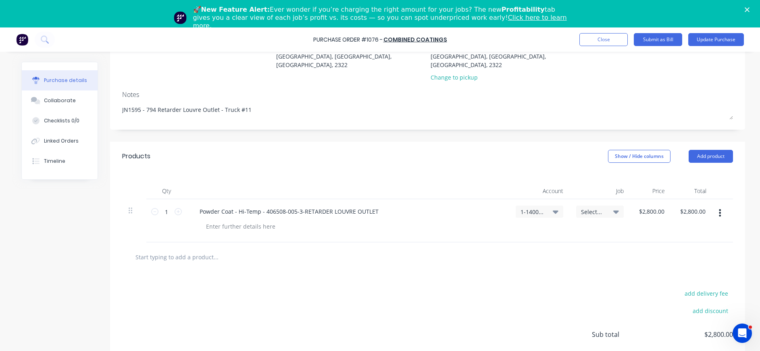
scroll to position [121, 0]
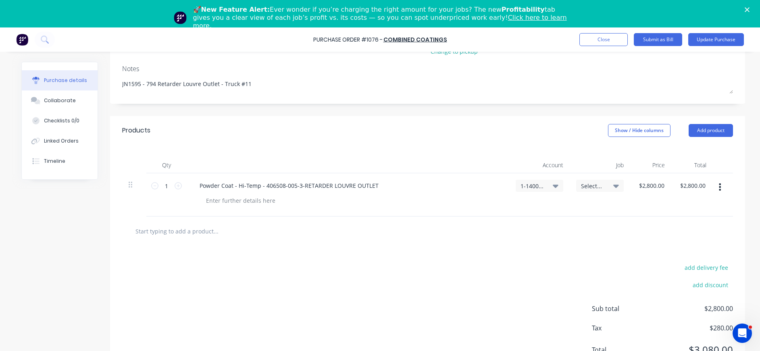
click at [614, 181] on icon at bounding box center [617, 185] width 6 height 9
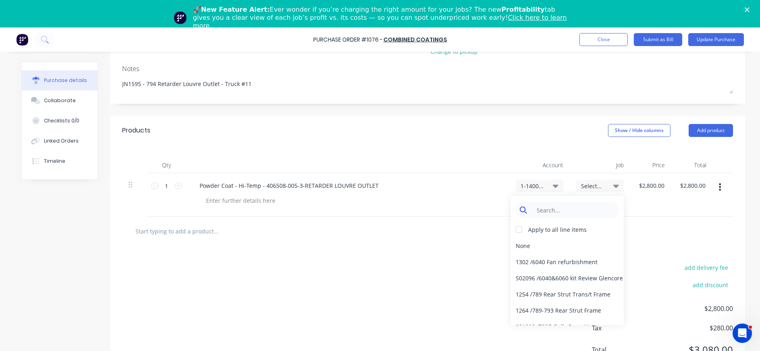
type textarea "x"
click at [569, 205] on input at bounding box center [574, 210] width 83 height 16
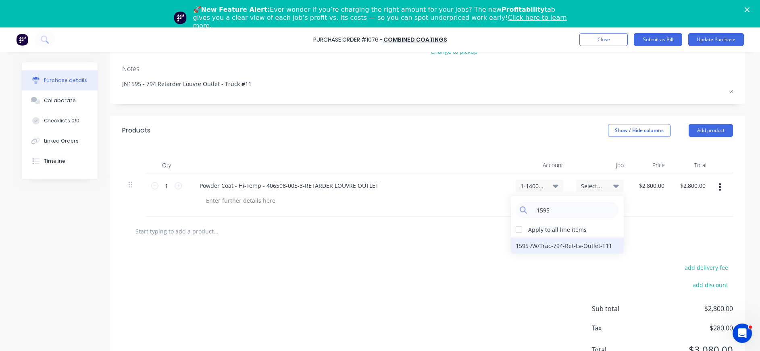
type input "1595"
click at [581, 237] on div "1595 / W/Trac-794-Ret-Lv-Outlet-T11" at bounding box center [567, 245] width 113 height 16
click at [535, 182] on span "1-1400 / Work in Progress" at bounding box center [533, 186] width 24 height 8
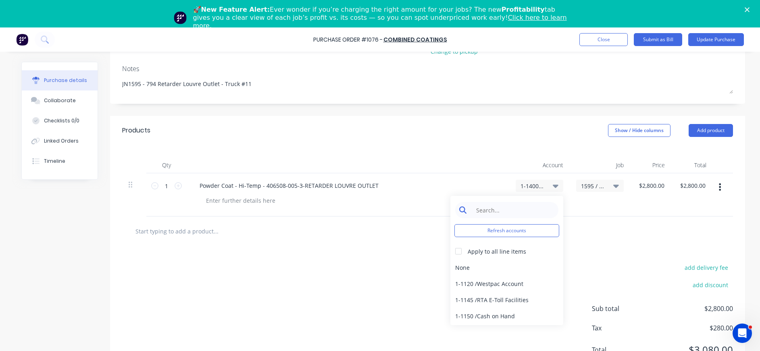
type textarea "x"
click at [537, 202] on input at bounding box center [513, 210] width 83 height 16
type input "5-1"
click at [530, 260] on div "5-1100 / COS - Materials - Mobile Machines Sound" at bounding box center [507, 267] width 113 height 16
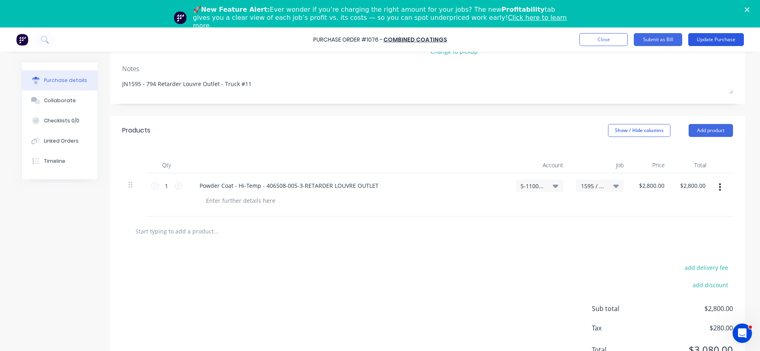
click at [707, 39] on button "Update Purchase" at bounding box center [717, 39] width 56 height 13
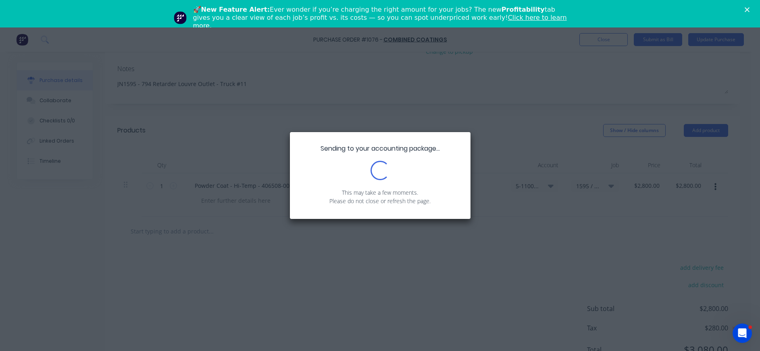
scroll to position [0, 0]
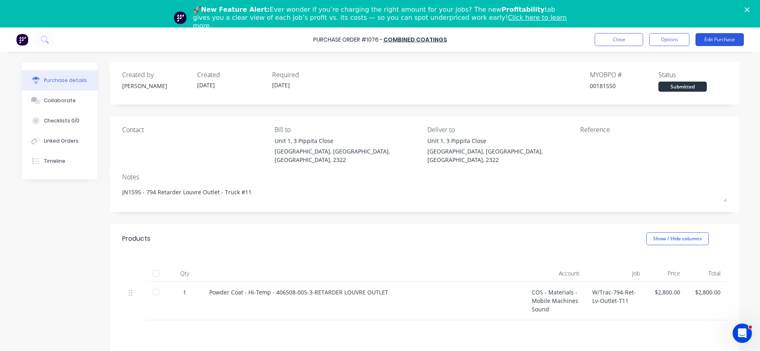
click at [714, 40] on button "Edit Purchase" at bounding box center [720, 39] width 48 height 13
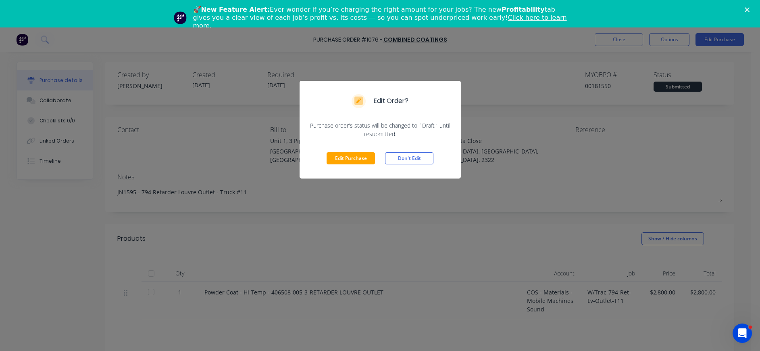
drag, startPoint x: 342, startPoint y: 159, endPoint x: 526, endPoint y: 134, distance: 186.5
click at [342, 159] on button "Edit Purchase" at bounding box center [351, 158] width 48 height 12
type textarea "x"
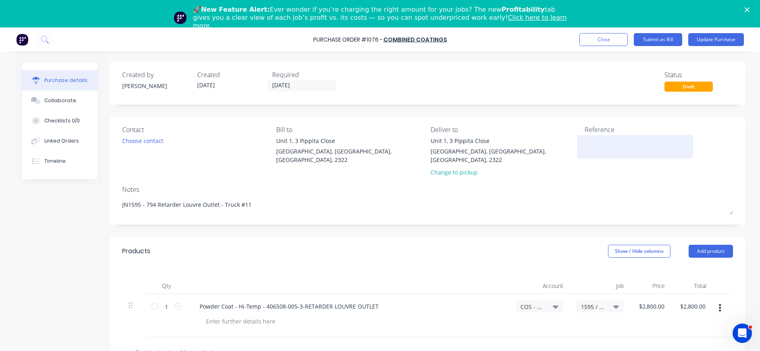
click at [593, 151] on textarea at bounding box center [635, 145] width 101 height 18
type textarea "INV-5513"
type textarea "x"
type textarea "INV-5513"
click at [712, 40] on button "Update Purchase" at bounding box center [717, 39] width 56 height 13
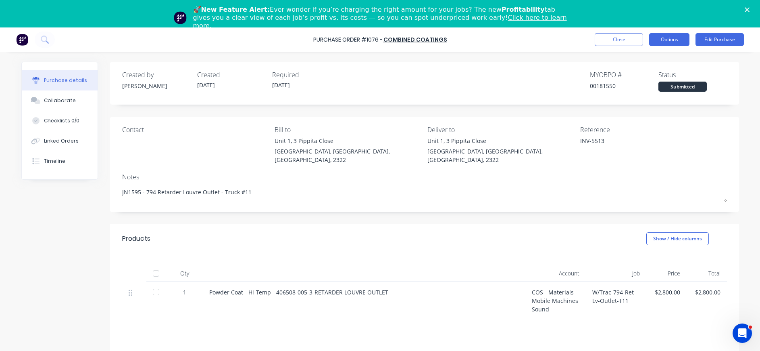
click at [680, 36] on button "Options" at bounding box center [670, 39] width 40 height 13
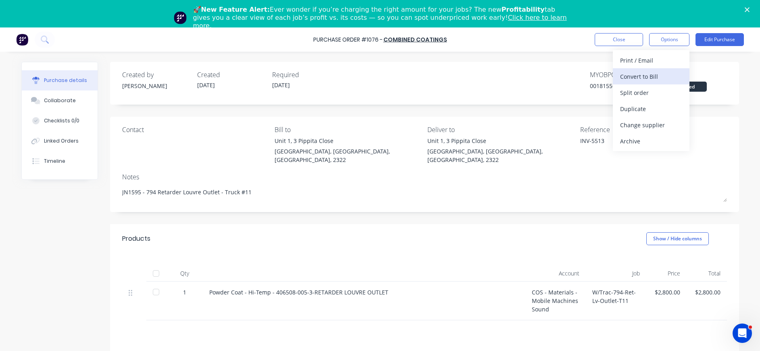
click at [656, 71] on div "Convert to Bill" at bounding box center [651, 77] width 62 height 12
type textarea "x"
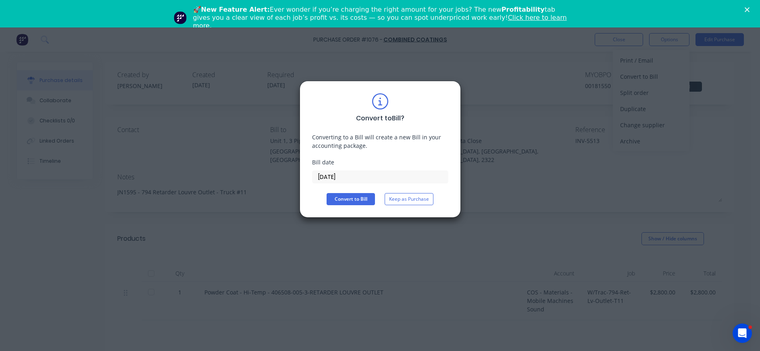
click at [350, 180] on input "[DATE]" at bounding box center [381, 177] width 136 height 12
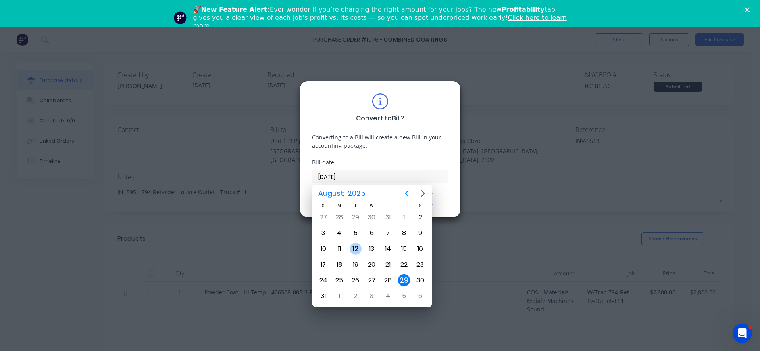
click at [358, 251] on div "12" at bounding box center [356, 248] width 12 height 12
type input "[DATE]"
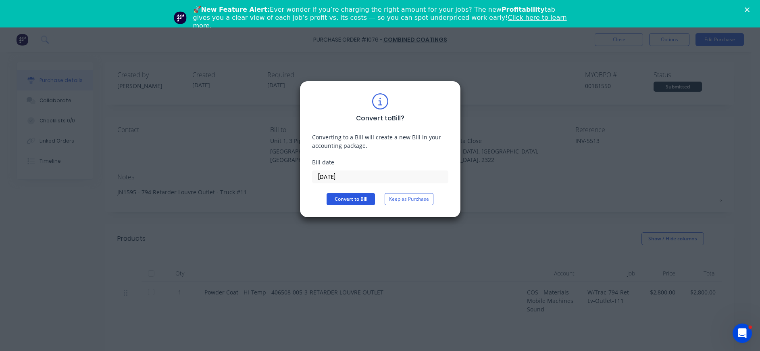
click at [351, 199] on button "Convert to Bill" at bounding box center [351, 199] width 48 height 12
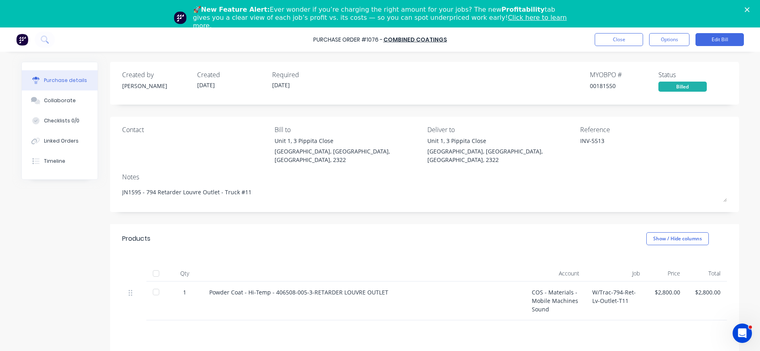
drag, startPoint x: 50, startPoint y: 101, endPoint x: 109, endPoint y: 107, distance: 58.7
click at [52, 101] on div "Collaborate" at bounding box center [60, 100] width 32 height 7
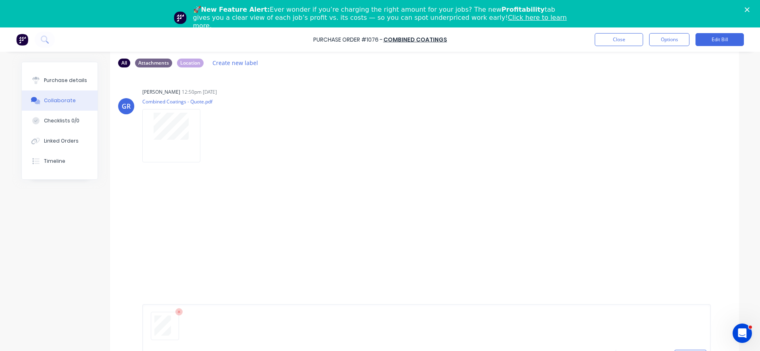
scroll to position [61, 0]
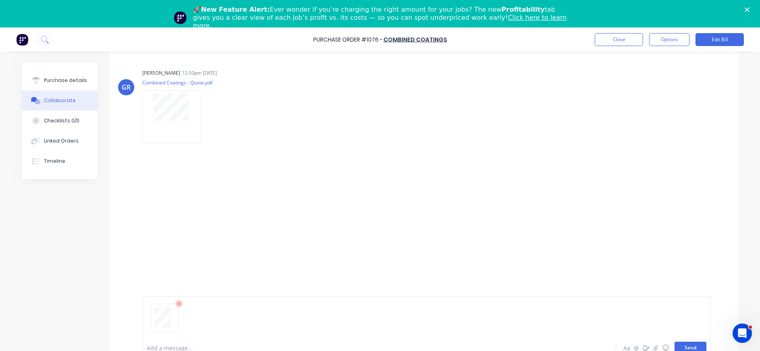
click at [681, 346] on button "Send" at bounding box center [691, 347] width 32 height 12
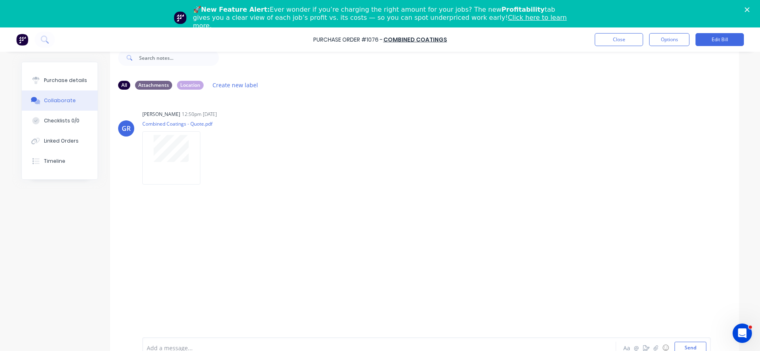
scroll to position [20, 0]
drag, startPoint x: 72, startPoint y: 80, endPoint x: 97, endPoint y: 83, distance: 25.6
click at [72, 80] on div "Purchase details" at bounding box center [65, 80] width 43 height 7
type textarea "x"
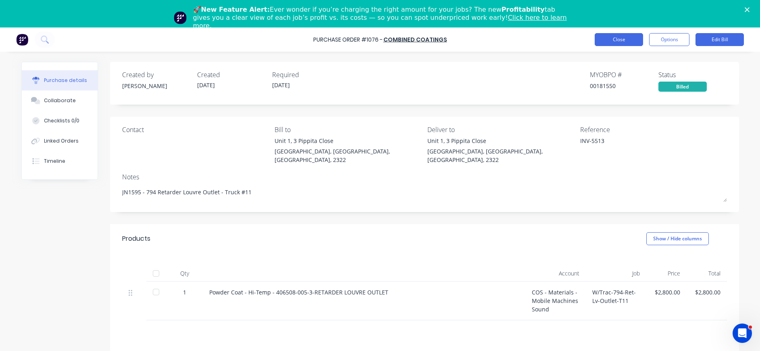
click at [628, 37] on button "Close" at bounding box center [619, 39] width 48 height 13
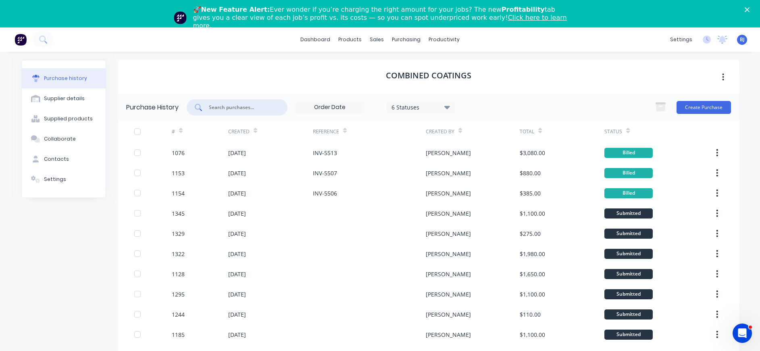
click at [255, 109] on input "text" at bounding box center [241, 107] width 67 height 8
type input "1077"
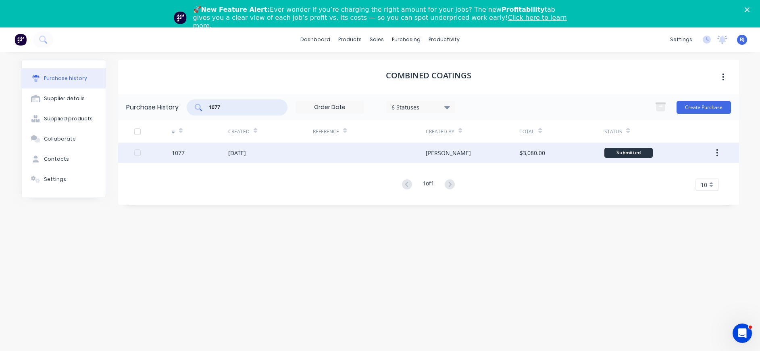
click at [246, 152] on div "[DATE]" at bounding box center [237, 152] width 18 height 8
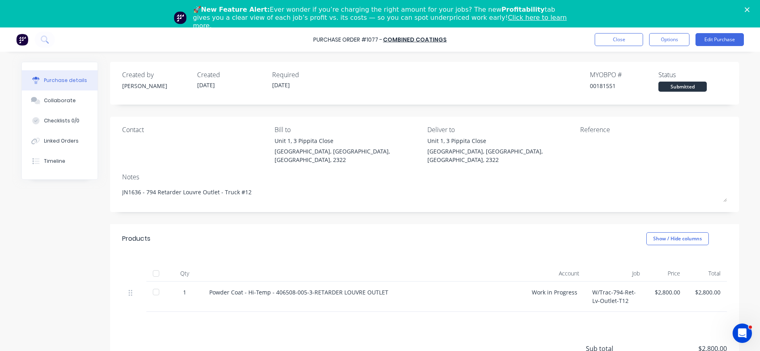
drag, startPoint x: 62, startPoint y: 98, endPoint x: 762, endPoint y: 219, distance: 710.7
click at [72, 100] on button "Collaborate" at bounding box center [60, 100] width 76 height 20
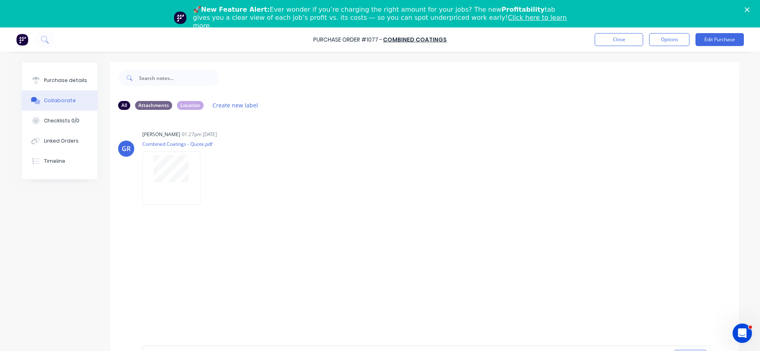
drag, startPoint x: 50, startPoint y: 80, endPoint x: 81, endPoint y: 95, distance: 34.5
click at [50, 80] on div "Purchase details" at bounding box center [65, 80] width 43 height 7
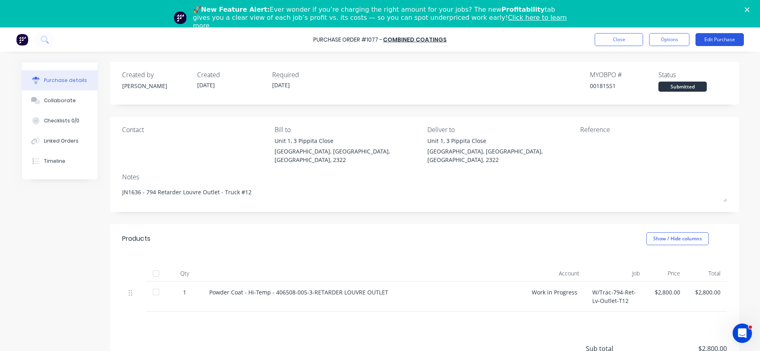
click at [714, 40] on button "Edit Purchase" at bounding box center [720, 39] width 48 height 13
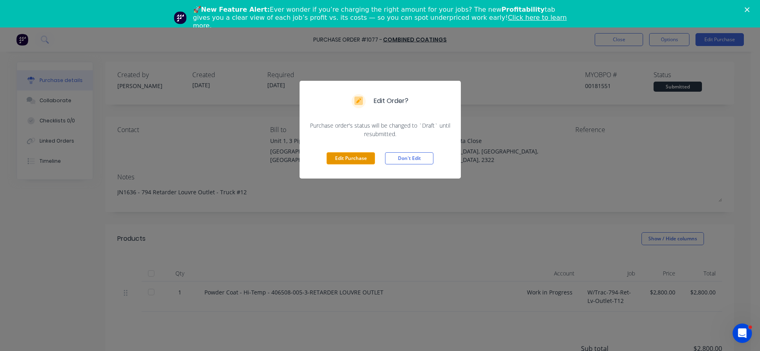
click at [356, 154] on button "Edit Purchase" at bounding box center [351, 158] width 48 height 12
type textarea "x"
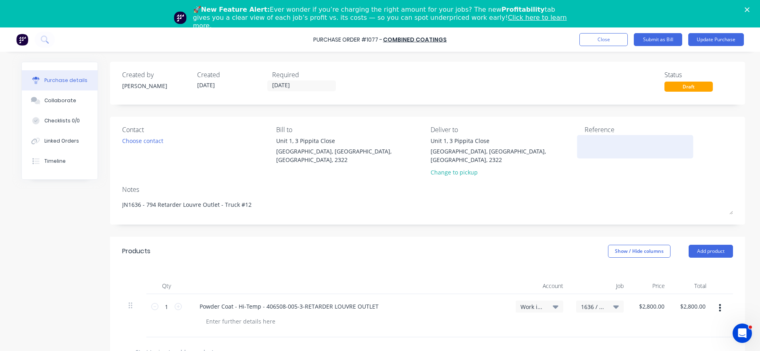
click at [588, 148] on textarea at bounding box center [635, 145] width 101 height 18
type textarea "INV-5514"
type textarea "x"
type textarea "INV-5514"
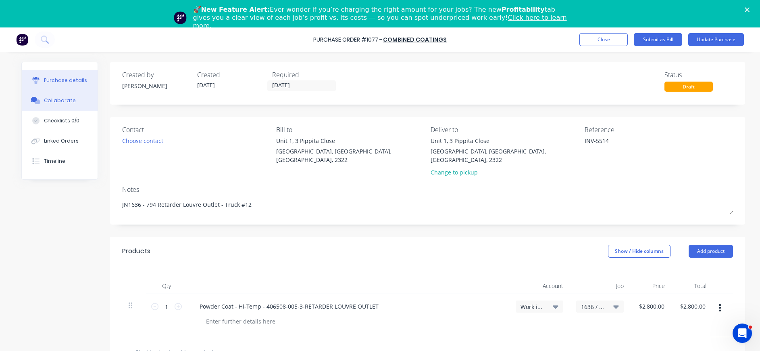
click at [61, 102] on div "Collaborate" at bounding box center [60, 100] width 32 height 7
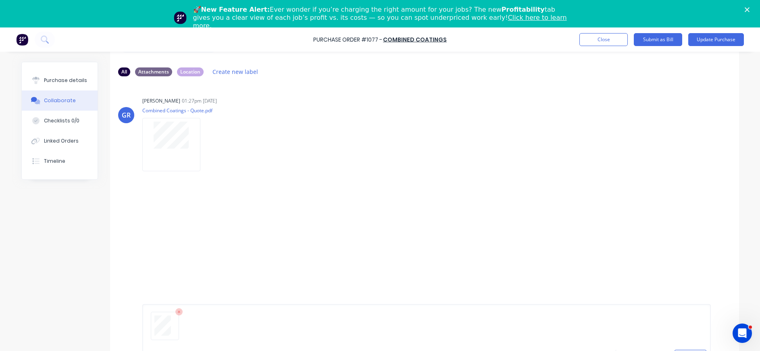
scroll to position [61, 0]
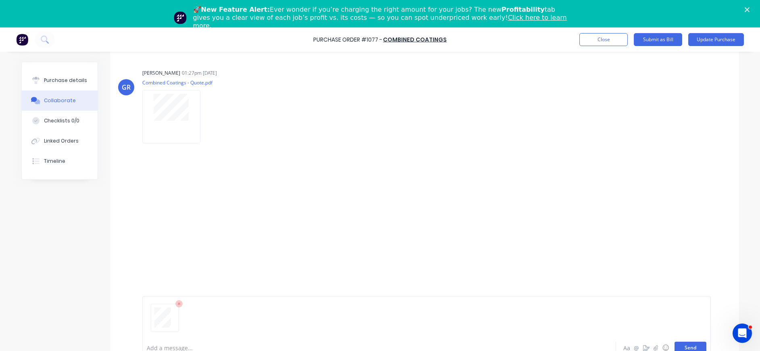
click at [687, 345] on button "Send" at bounding box center [691, 347] width 32 height 12
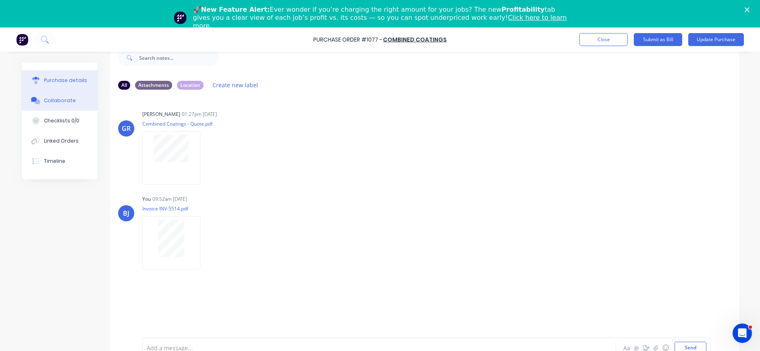
click at [56, 81] on div "Purchase details" at bounding box center [65, 80] width 43 height 7
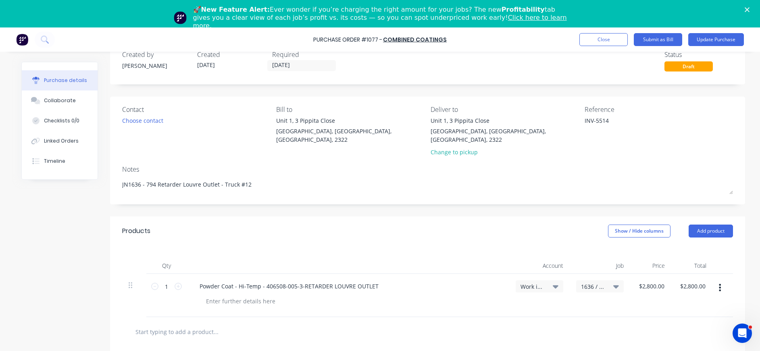
click at [533, 280] on div "Work in Progress" at bounding box center [540, 286] width 48 height 12
type textarea "x"
click at [528, 302] on input at bounding box center [513, 310] width 83 height 16
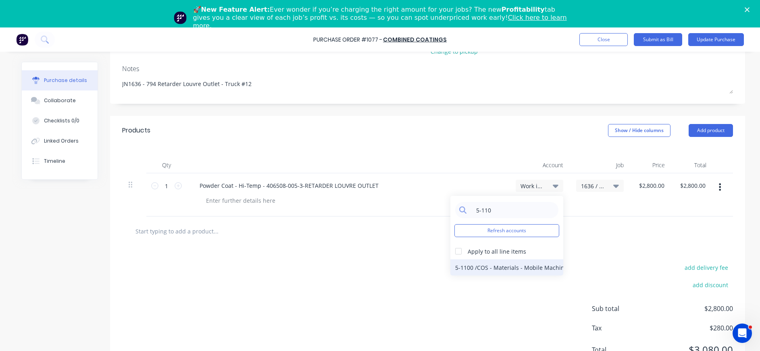
type input "5-110"
click at [522, 259] on div "5-1100 / COS - Materials - Mobile Machines Sound" at bounding box center [507, 267] width 113 height 16
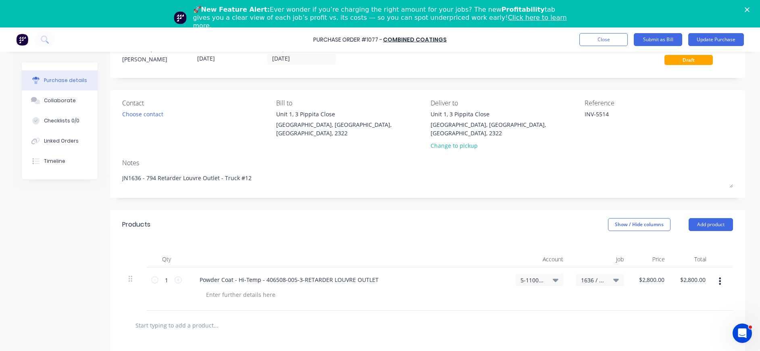
scroll to position [0, 0]
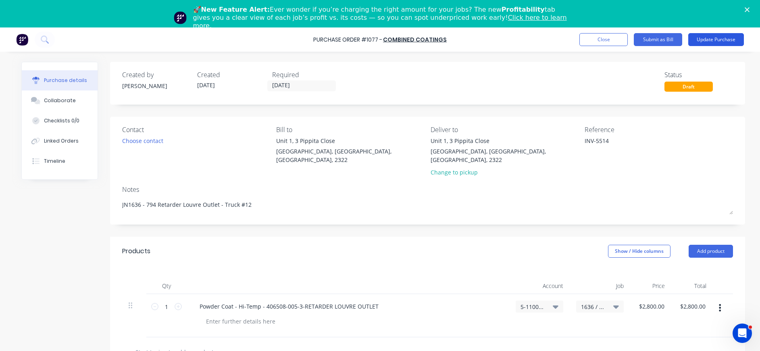
click at [717, 38] on button "Update Purchase" at bounding box center [717, 39] width 56 height 13
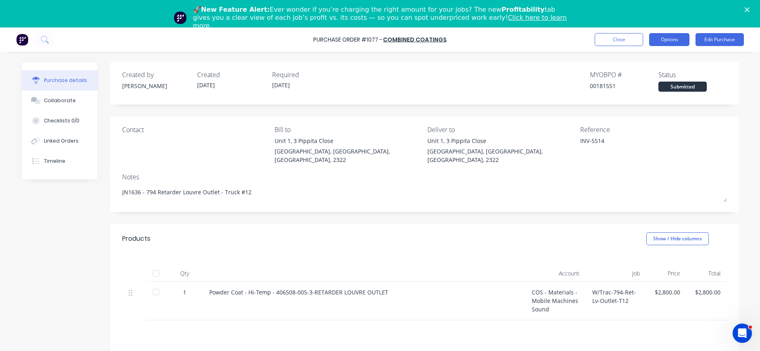
click at [664, 41] on button "Options" at bounding box center [670, 39] width 40 height 13
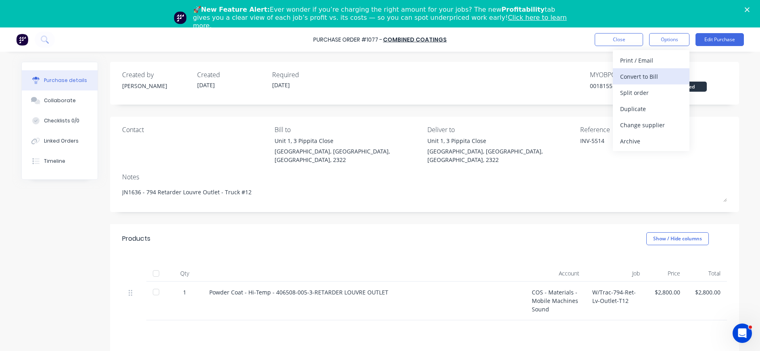
click at [662, 76] on div "Convert to Bill" at bounding box center [651, 77] width 62 height 12
type textarea "x"
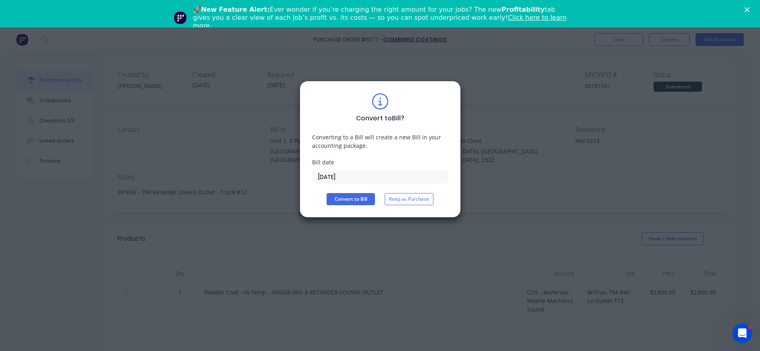
click at [362, 175] on input "[DATE]" at bounding box center [381, 177] width 136 height 12
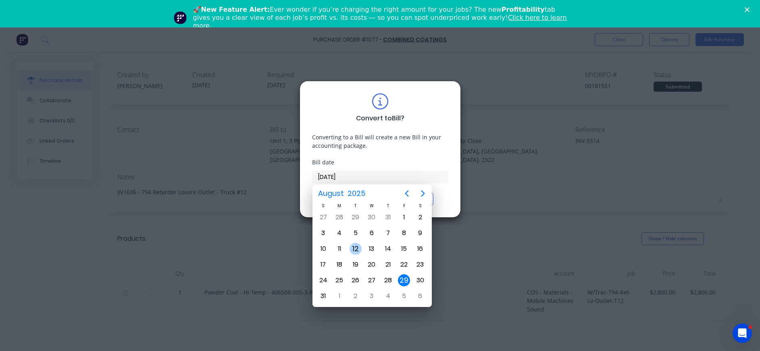
drag, startPoint x: 356, startPoint y: 251, endPoint x: 356, endPoint y: 236, distance: 14.9
click at [356, 250] on div "12" at bounding box center [356, 248] width 12 height 12
type input "[DATE]"
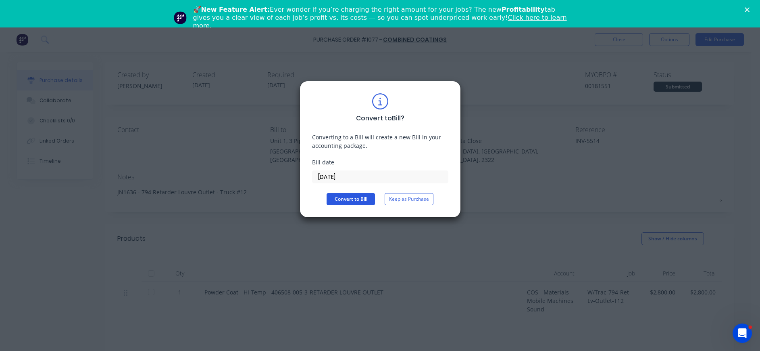
click at [355, 198] on button "Convert to Bill" at bounding box center [351, 199] width 48 height 12
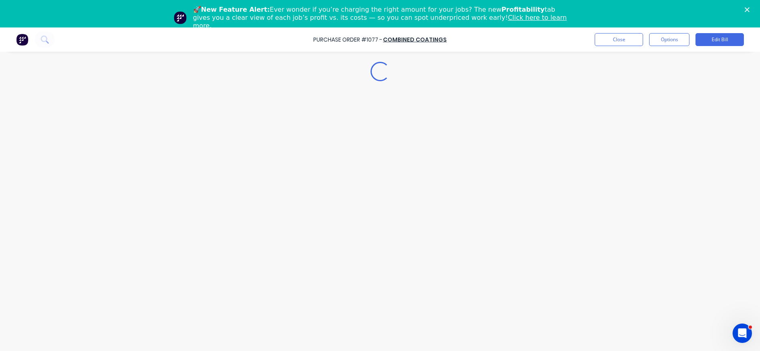
type textarea "x"
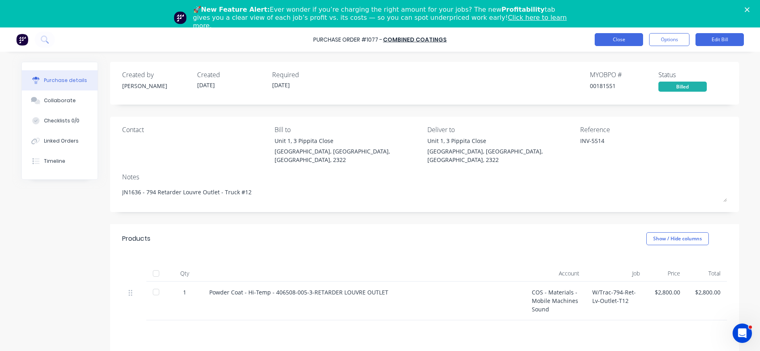
click at [633, 37] on button "Close" at bounding box center [619, 39] width 48 height 13
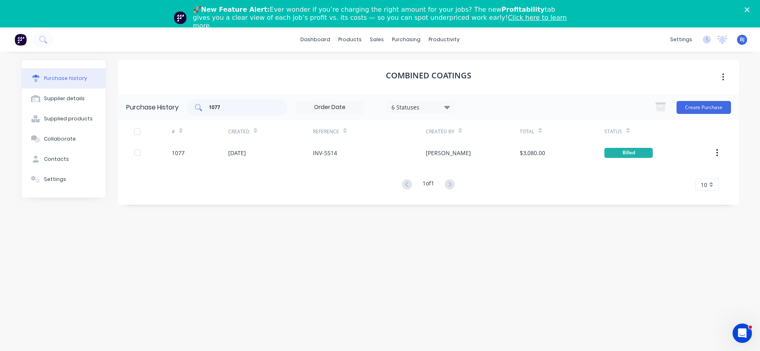
drag, startPoint x: 234, startPoint y: 112, endPoint x: 202, endPoint y: 110, distance: 32.7
click at [202, 110] on div "1077" at bounding box center [237, 107] width 101 height 16
drag, startPoint x: 231, startPoint y: 107, endPoint x: 190, endPoint y: 108, distance: 40.8
click at [190, 108] on div "1077" at bounding box center [237, 107] width 101 height 16
type input "1183"
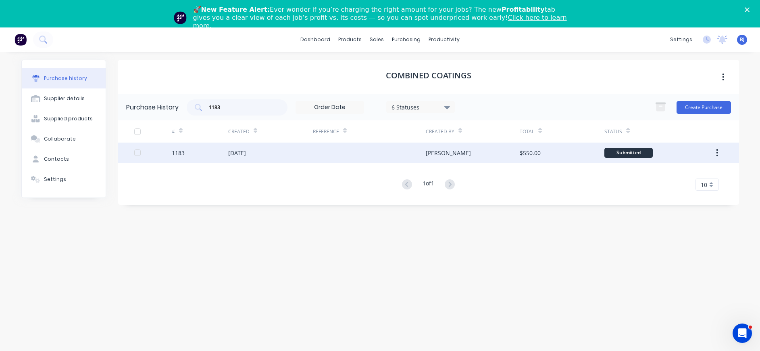
click at [234, 153] on div "[DATE]" at bounding box center [237, 152] width 18 height 8
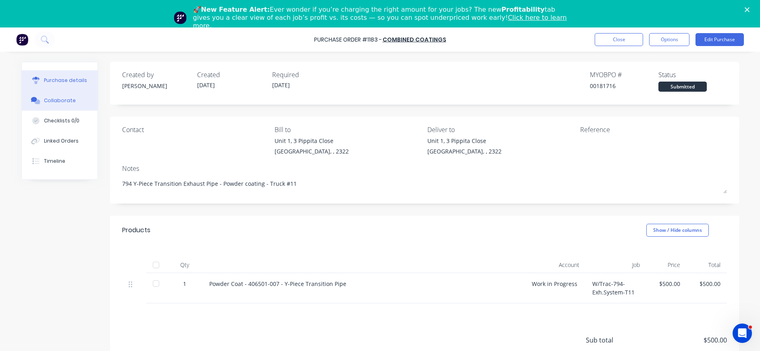
click at [51, 96] on button "Collaborate" at bounding box center [60, 100] width 76 height 20
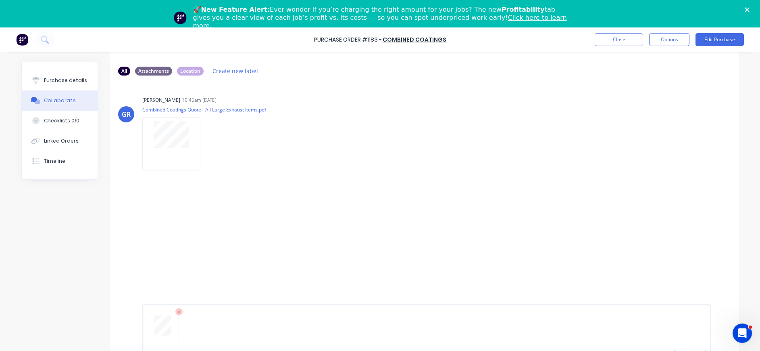
scroll to position [61, 0]
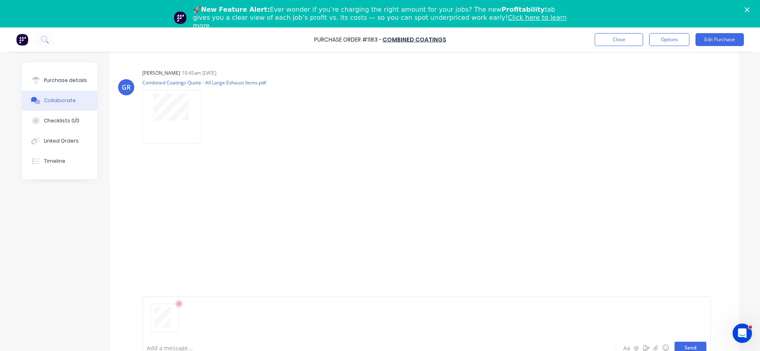
click at [681, 347] on button "Send" at bounding box center [691, 347] width 32 height 12
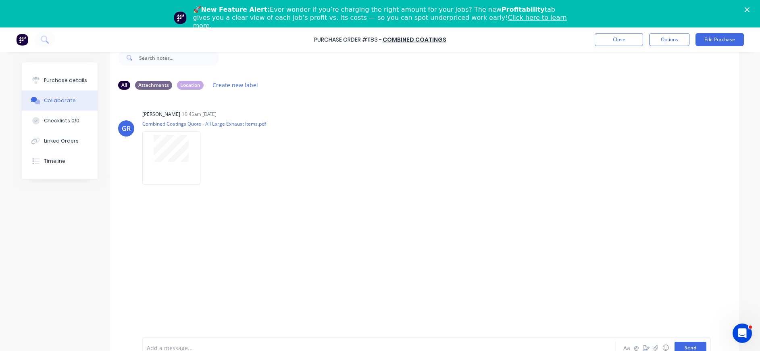
scroll to position [20, 0]
click at [687, 343] on button "Send" at bounding box center [691, 347] width 32 height 12
click at [61, 81] on div "Purchase details" at bounding box center [65, 80] width 43 height 7
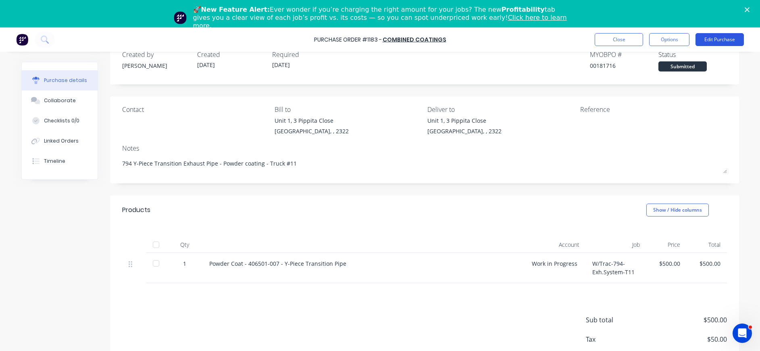
click at [714, 38] on button "Edit Purchase" at bounding box center [720, 39] width 48 height 13
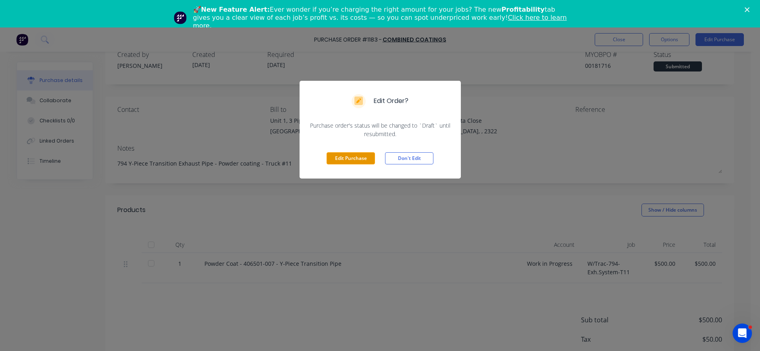
click at [357, 157] on button "Edit Purchase" at bounding box center [351, 158] width 48 height 12
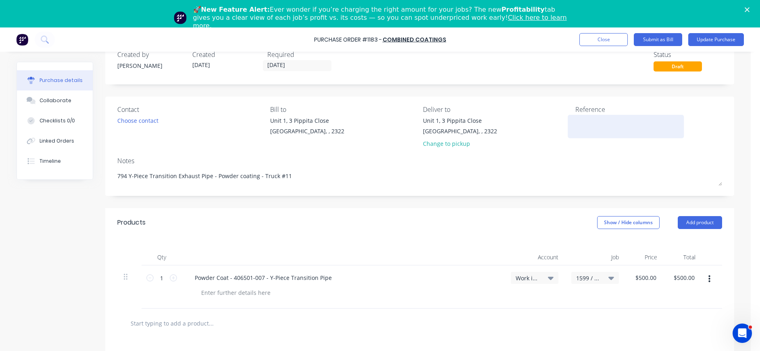
type textarea "x"
click at [591, 123] on textarea at bounding box center [631, 125] width 101 height 18
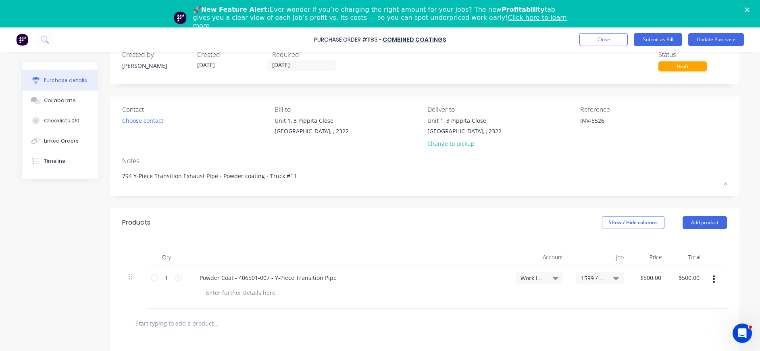
type textarea "INV-5526"
type textarea "x"
type textarea "INV-5526"
click at [553, 277] on icon at bounding box center [556, 277] width 6 height 3
type textarea "x"
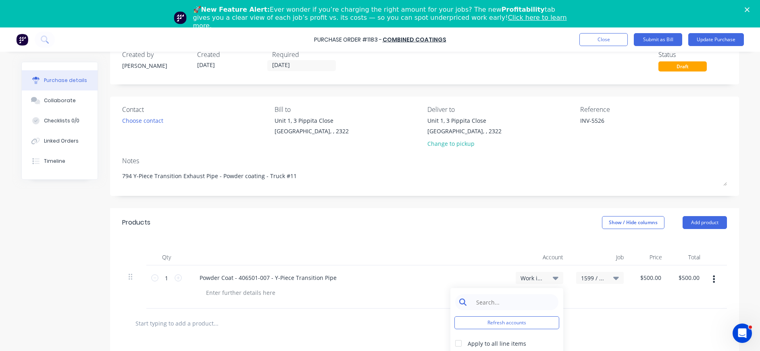
click at [533, 302] on input at bounding box center [513, 302] width 83 height 16
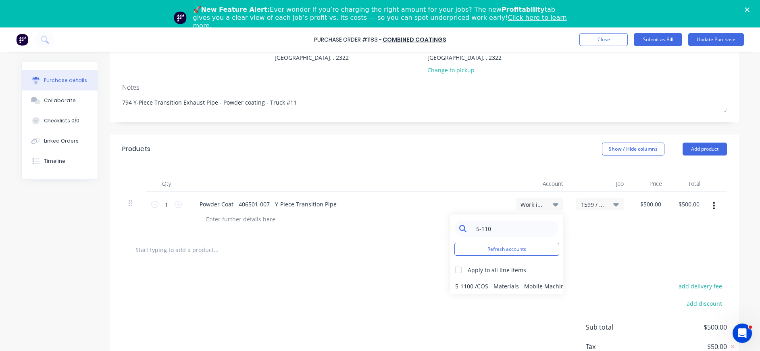
scroll to position [121, 0]
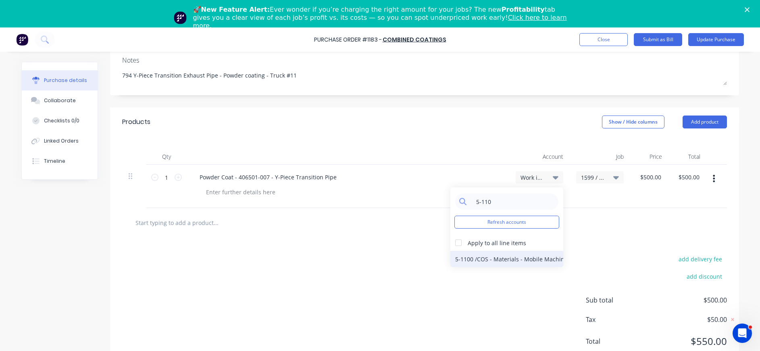
type input "5-110"
click at [516, 259] on div "5-1100 / COS - Materials - Mobile Machines Sound" at bounding box center [507, 259] width 113 height 16
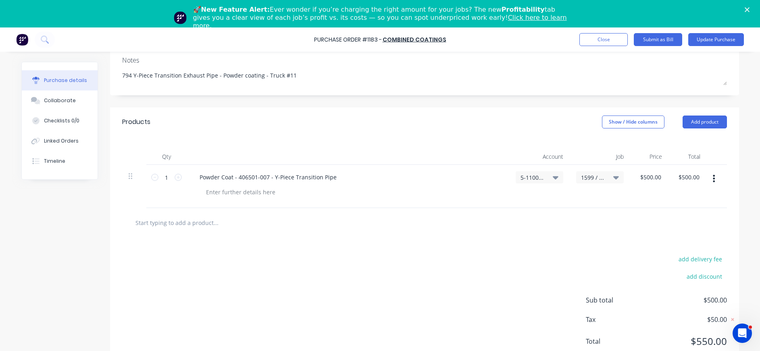
scroll to position [0, 0]
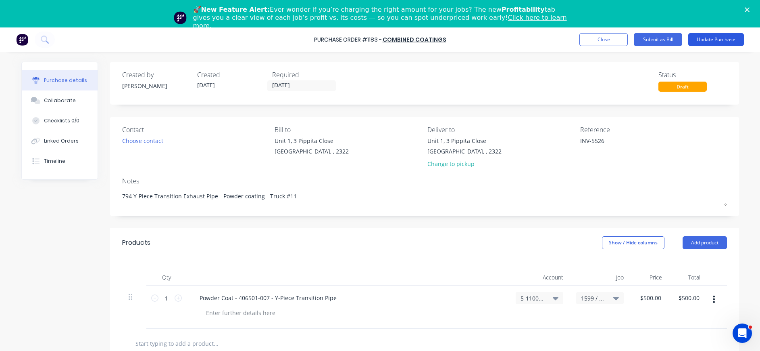
click at [723, 38] on button "Update Purchase" at bounding box center [717, 39] width 56 height 13
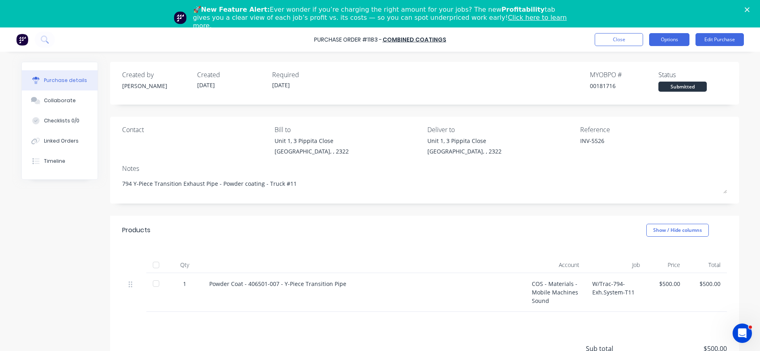
click at [667, 40] on button "Options" at bounding box center [670, 39] width 40 height 13
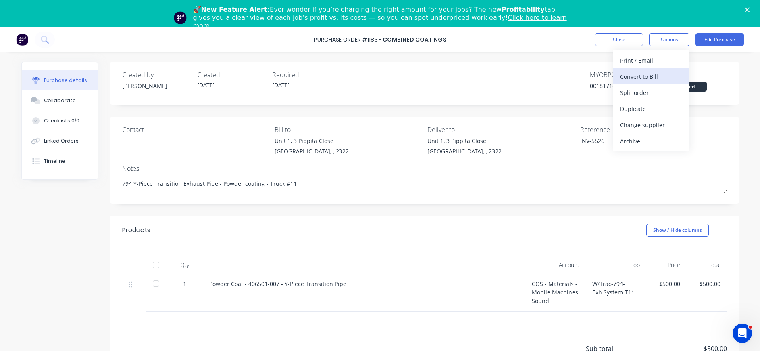
click at [648, 73] on div "Convert to Bill" at bounding box center [651, 77] width 62 height 12
type textarea "x"
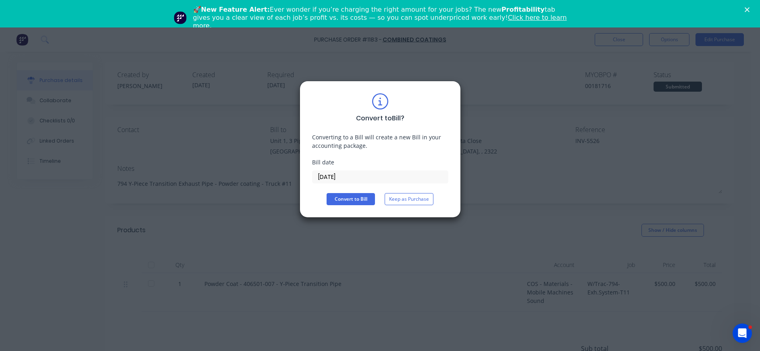
click at [352, 178] on input "[DATE]" at bounding box center [381, 177] width 136 height 12
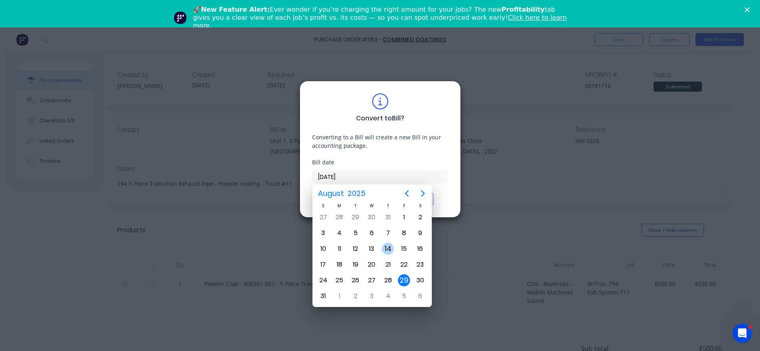
click at [387, 249] on div "14" at bounding box center [388, 248] width 12 height 12
type input "[DATE]"
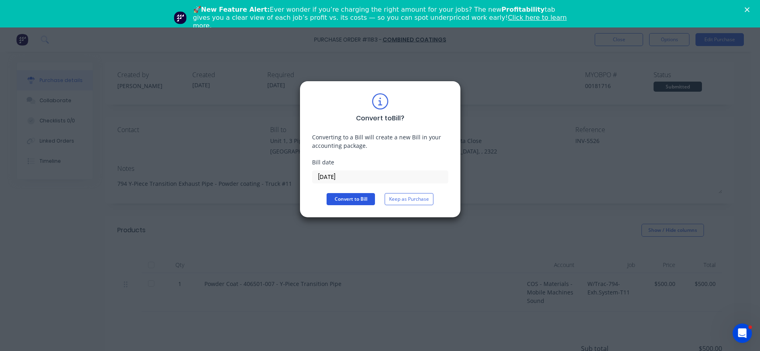
click at [359, 197] on button "Convert to Bill" at bounding box center [351, 199] width 48 height 12
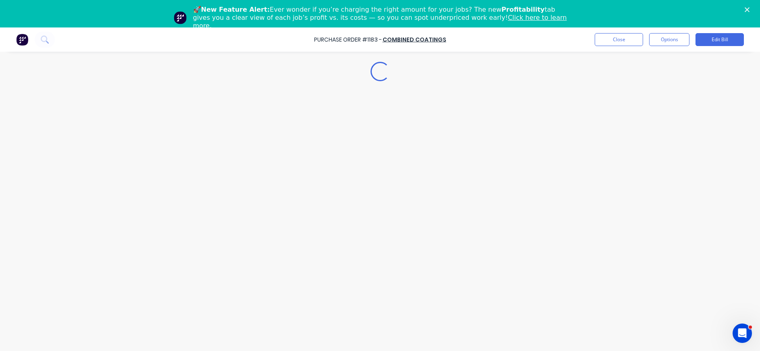
type textarea "x"
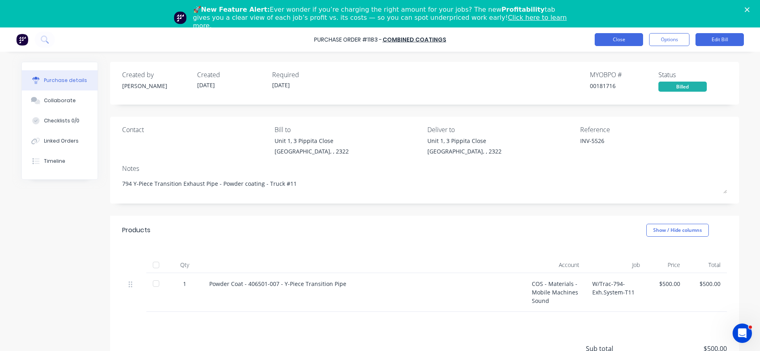
click at [630, 42] on button "Close" at bounding box center [619, 39] width 48 height 13
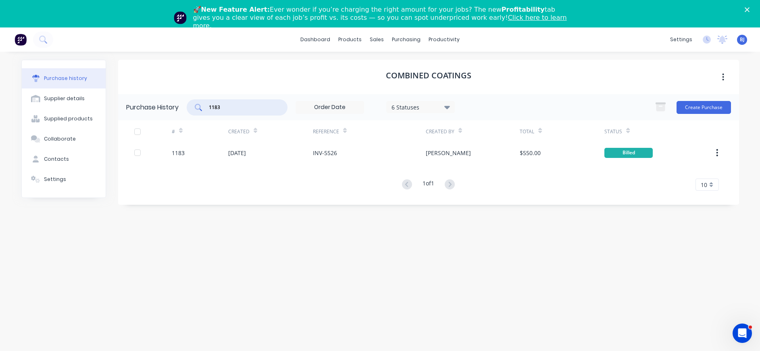
drag, startPoint x: 249, startPoint y: 108, endPoint x: 188, endPoint y: 104, distance: 60.6
click at [188, 104] on div "1183" at bounding box center [237, 107] width 101 height 16
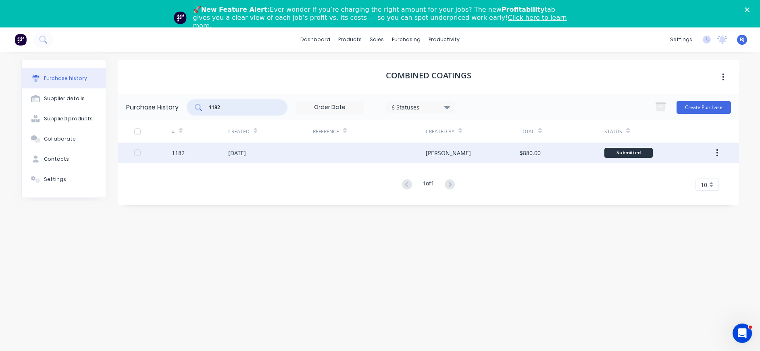
type input "1182"
click at [246, 151] on div "[DATE]" at bounding box center [237, 152] width 18 height 8
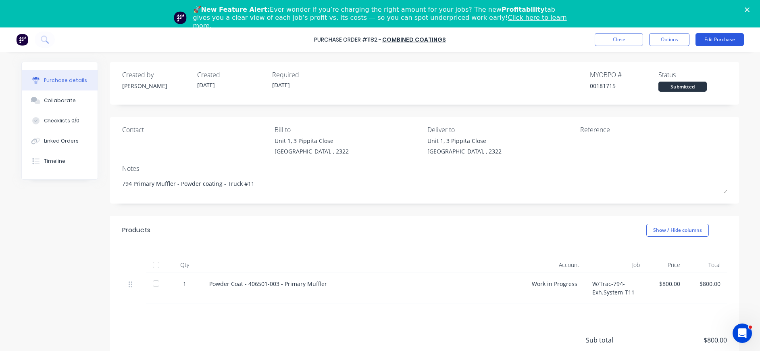
click at [715, 39] on button "Edit Purchase" at bounding box center [720, 39] width 48 height 13
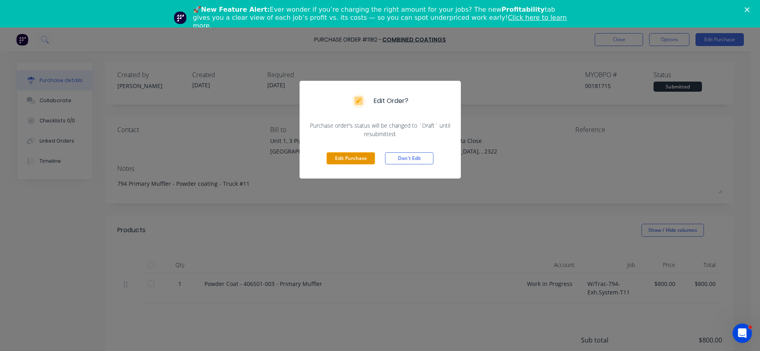
click at [348, 159] on button "Edit Purchase" at bounding box center [351, 158] width 48 height 12
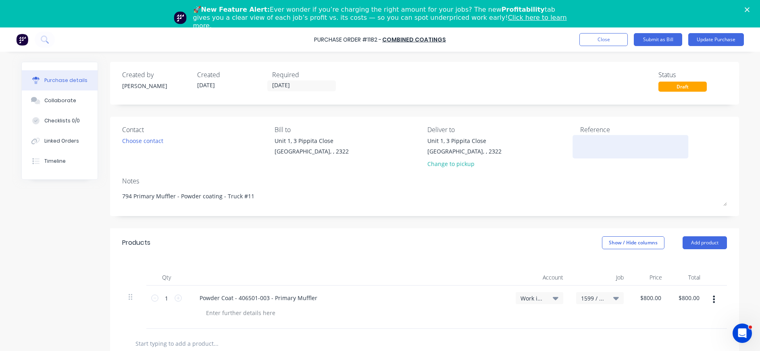
click at [583, 142] on textarea at bounding box center [631, 145] width 101 height 18
click at [553, 298] on icon at bounding box center [556, 298] width 6 height 3
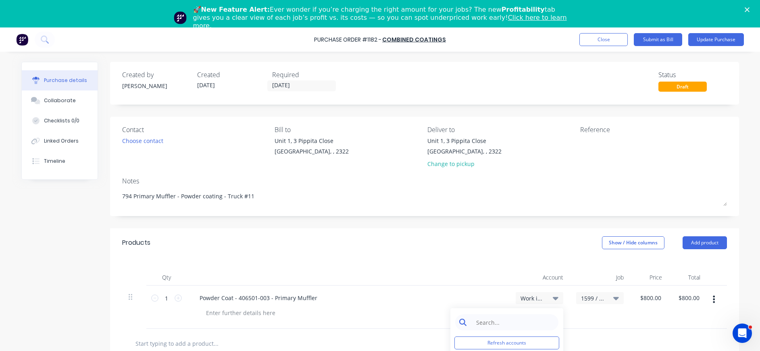
type textarea "x"
click at [505, 325] on input at bounding box center [513, 322] width 83 height 16
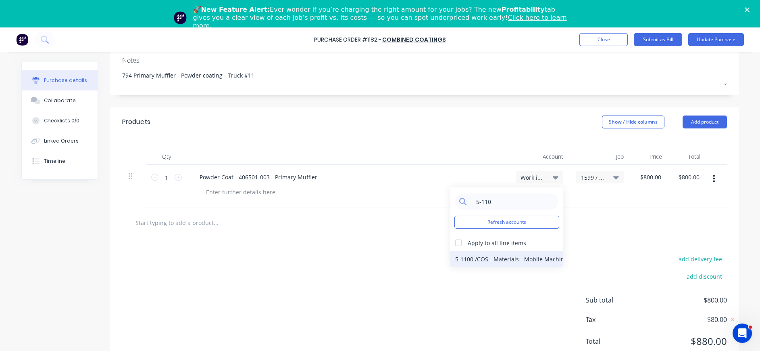
type input "5-110"
click at [505, 260] on div "5-1100 / COS - Materials - Mobile Machines Sound" at bounding box center [507, 259] width 113 height 16
type textarea "x"
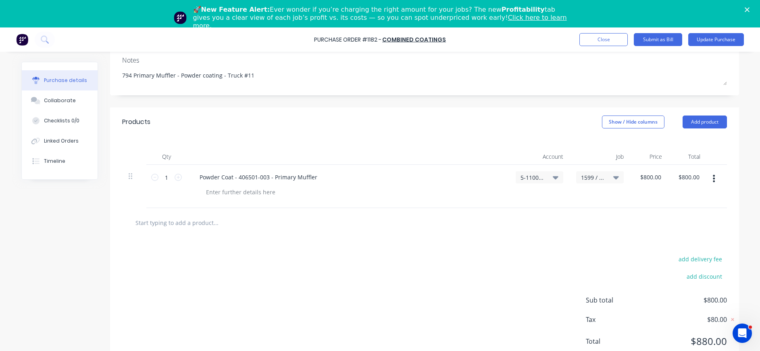
scroll to position [0, 0]
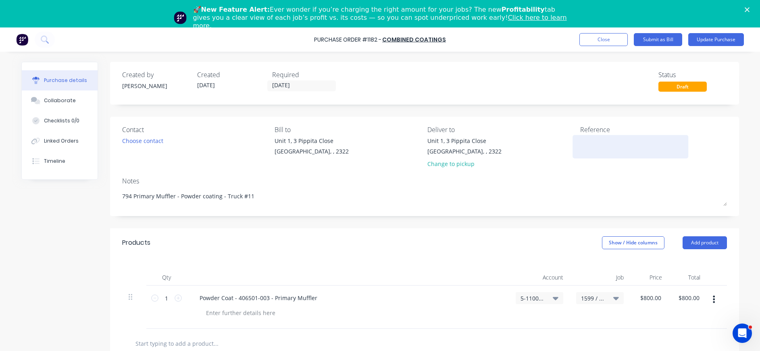
click at [591, 150] on textarea at bounding box center [631, 145] width 101 height 18
type textarea "INV5534"
click at [587, 141] on textarea "INV5534" at bounding box center [631, 145] width 101 height 18
drag, startPoint x: 585, startPoint y: 141, endPoint x: 591, endPoint y: 140, distance: 5.3
click at [587, 140] on textarea "INV5534" at bounding box center [631, 145] width 101 height 18
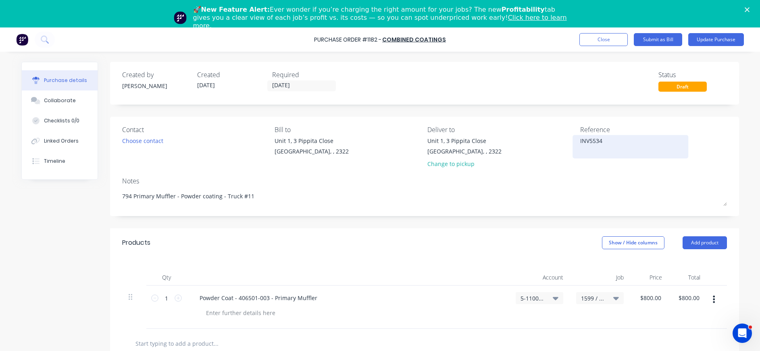
type textarea "x"
type textarea "INV-5534"
type textarea "x"
click at [621, 146] on textarea "INV-5534" at bounding box center [631, 145] width 101 height 18
type textarea "INV-5534"
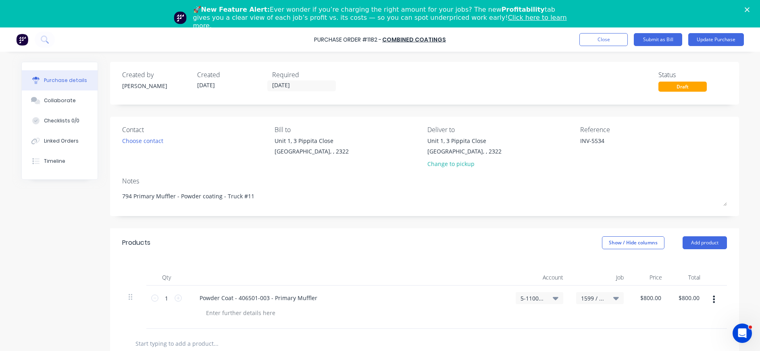
type textarea "x"
type textarea "INV-5534"
click at [68, 98] on button "Collaborate" at bounding box center [60, 100] width 76 height 20
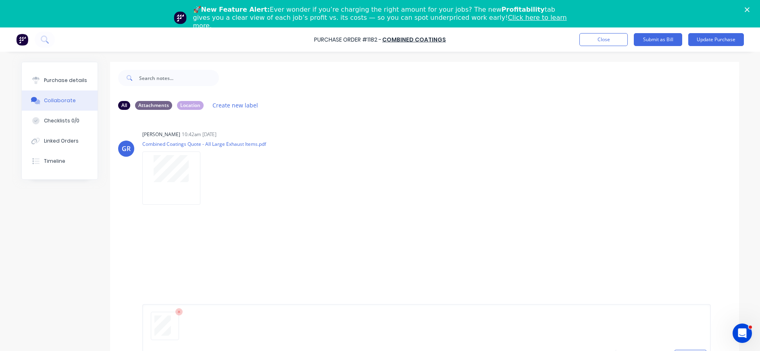
scroll to position [61, 0]
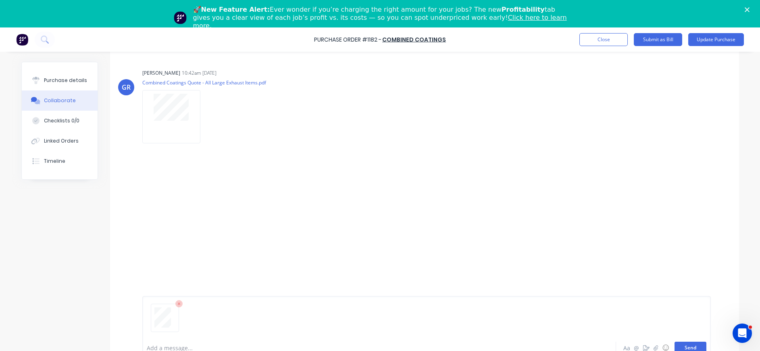
click at [677, 346] on button "Send" at bounding box center [691, 347] width 32 height 12
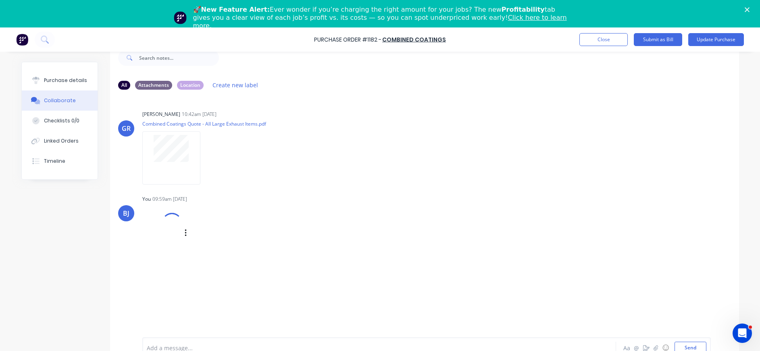
scroll to position [20, 0]
click at [66, 78] on div "Purchase details" at bounding box center [65, 80] width 43 height 7
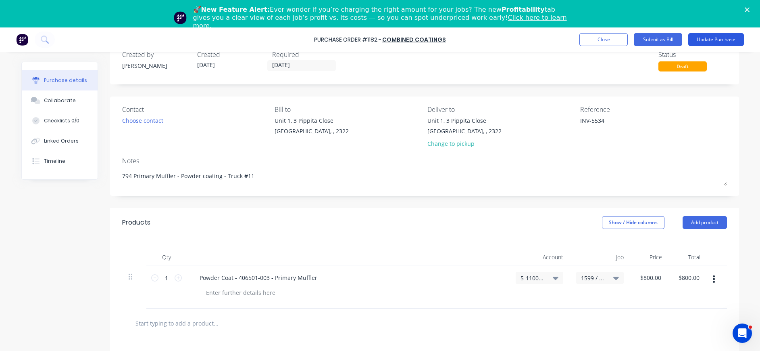
click at [712, 40] on button "Update Purchase" at bounding box center [717, 39] width 56 height 13
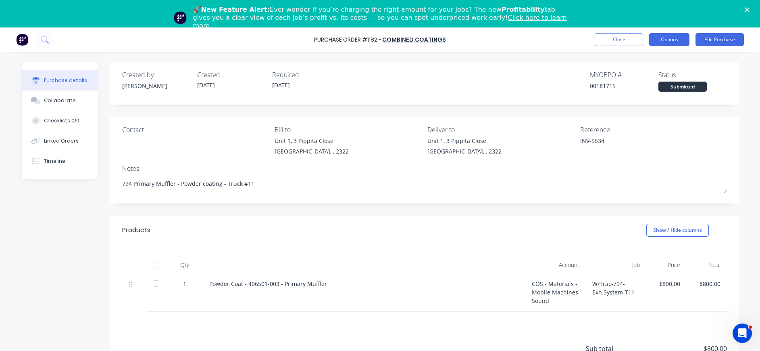
click at [668, 39] on button "Options" at bounding box center [670, 39] width 40 height 13
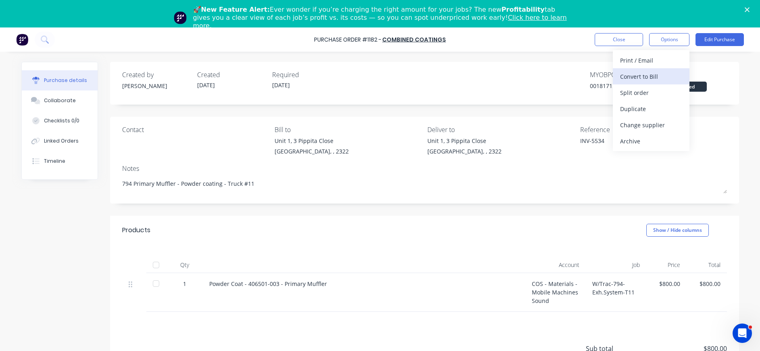
click at [664, 75] on div "Convert to Bill" at bounding box center [651, 77] width 62 height 12
type textarea "x"
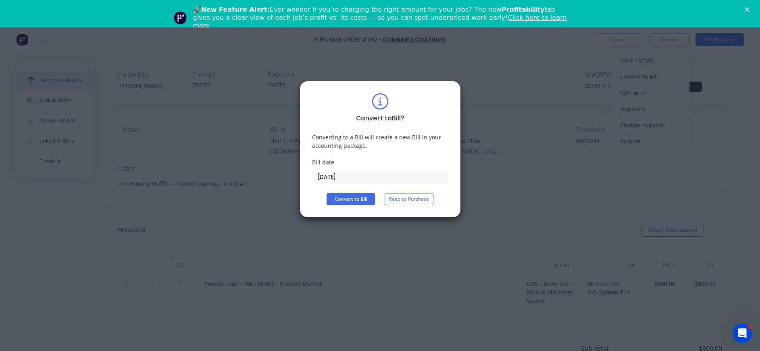
click at [329, 179] on input "[DATE]" at bounding box center [381, 177] width 136 height 12
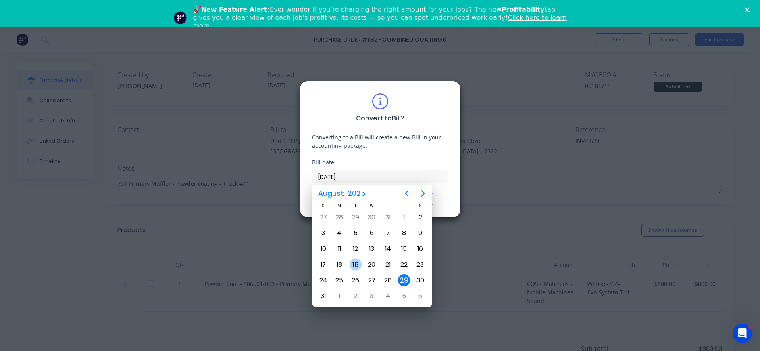
click at [357, 262] on div "19" at bounding box center [356, 264] width 12 height 12
type input "[DATE]"
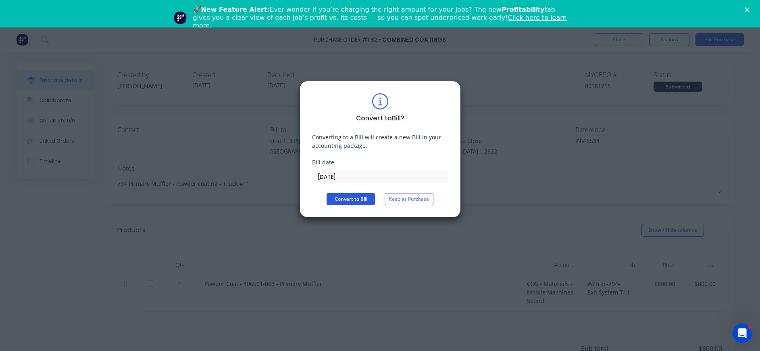
click at [353, 199] on button "Convert to Bill" at bounding box center [351, 199] width 48 height 12
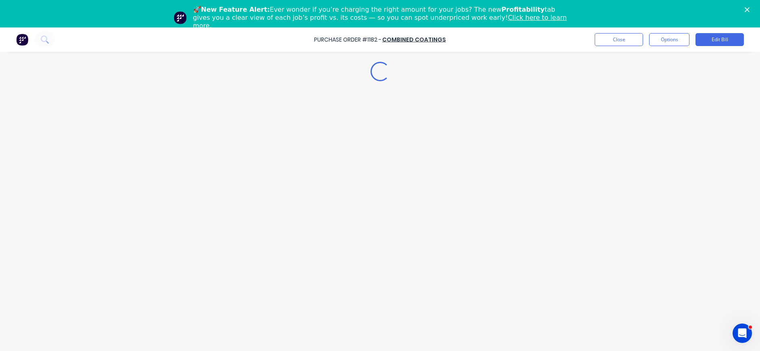
type textarea "x"
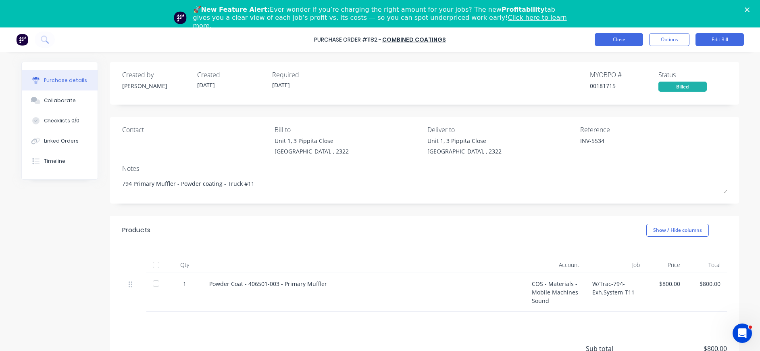
click at [623, 40] on button "Close" at bounding box center [619, 39] width 48 height 13
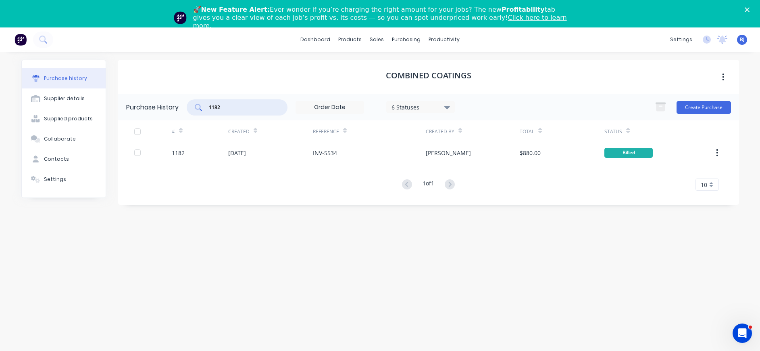
click at [221, 109] on input "1182" at bounding box center [241, 107] width 67 height 8
drag, startPoint x: 226, startPoint y: 107, endPoint x: 198, endPoint y: 107, distance: 28.2
click at [198, 107] on div "1182" at bounding box center [237, 107] width 101 height 16
type input "1185"
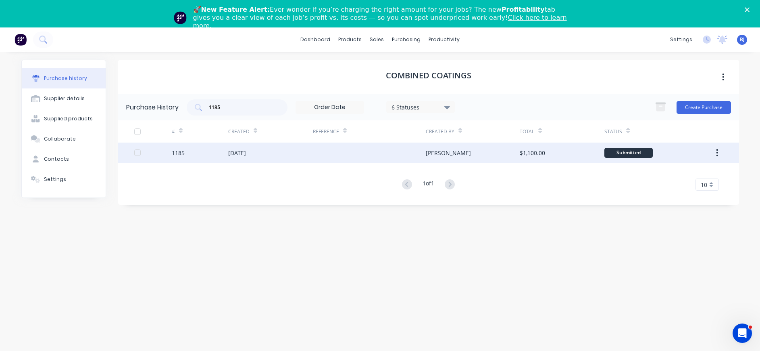
click at [236, 152] on div "[DATE]" at bounding box center [237, 152] width 18 height 8
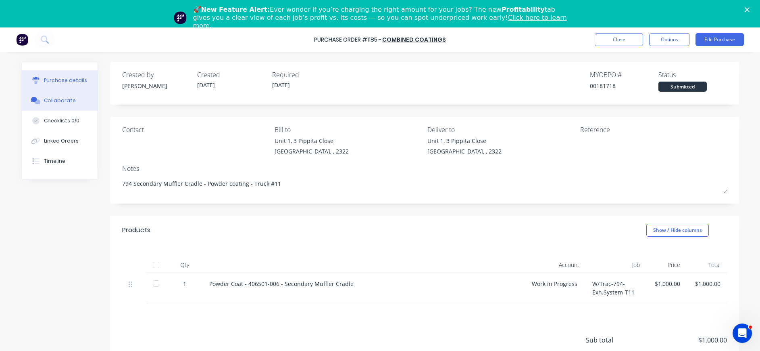
click at [52, 100] on div "Collaborate" at bounding box center [60, 100] width 32 height 7
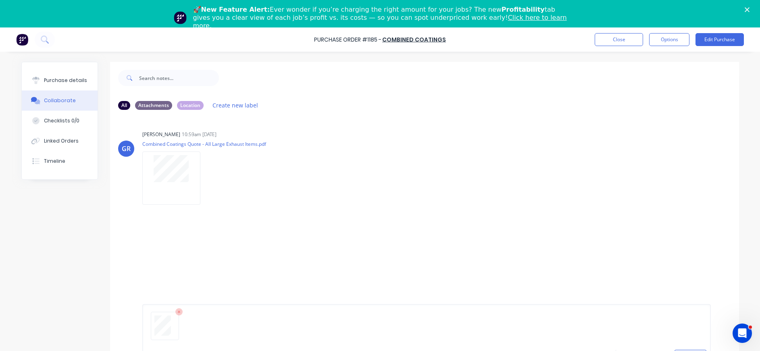
scroll to position [61, 0]
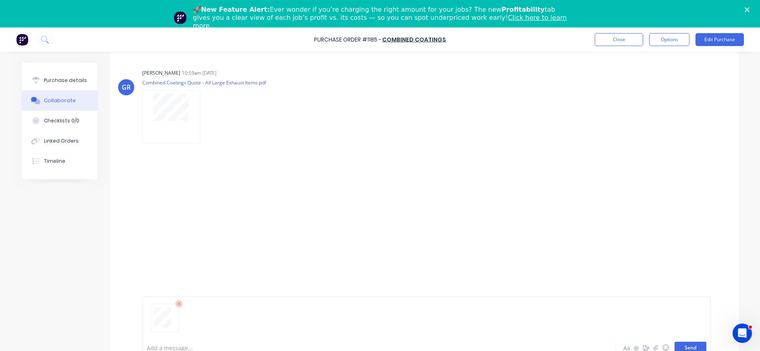
click at [689, 344] on button "Send" at bounding box center [691, 347] width 32 height 12
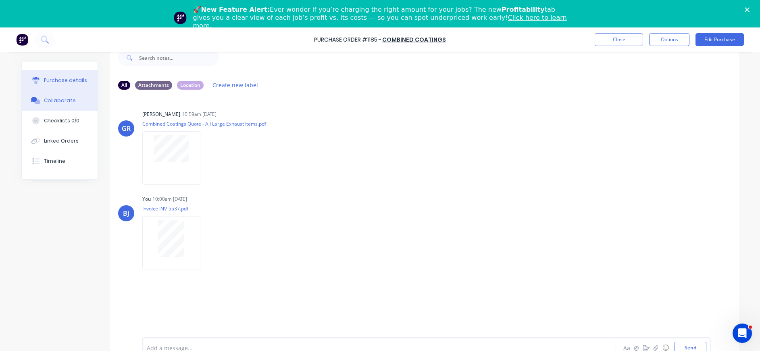
click at [64, 80] on div "Purchase details" at bounding box center [65, 80] width 43 height 7
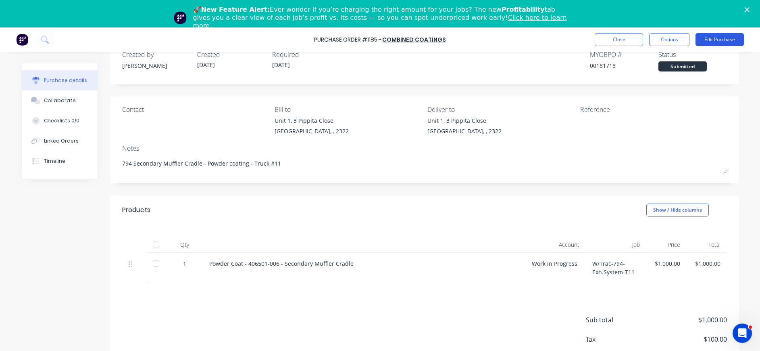
click at [720, 39] on button "Edit Purchase" at bounding box center [720, 39] width 48 height 13
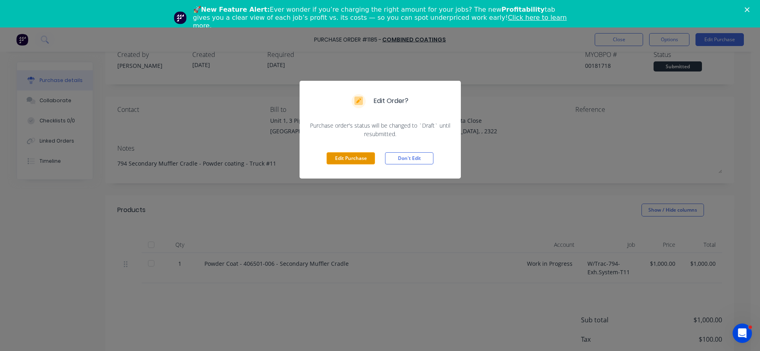
click at [336, 161] on button "Edit Purchase" at bounding box center [351, 158] width 48 height 12
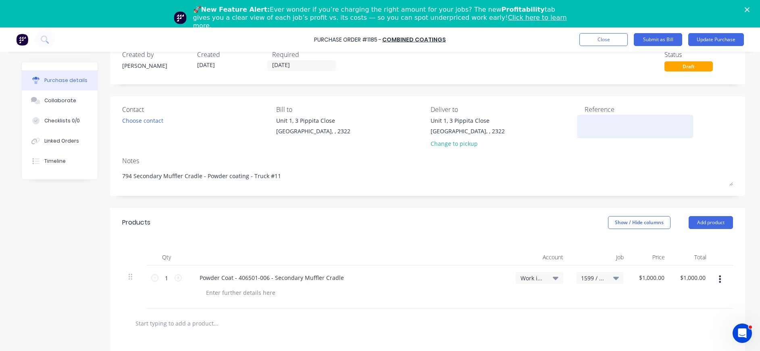
type textarea "x"
click at [585, 121] on div at bounding box center [635, 126] width 101 height 20
click at [585, 122] on textarea at bounding box center [635, 125] width 101 height 18
type textarea "i"
type textarea "INV-5537"
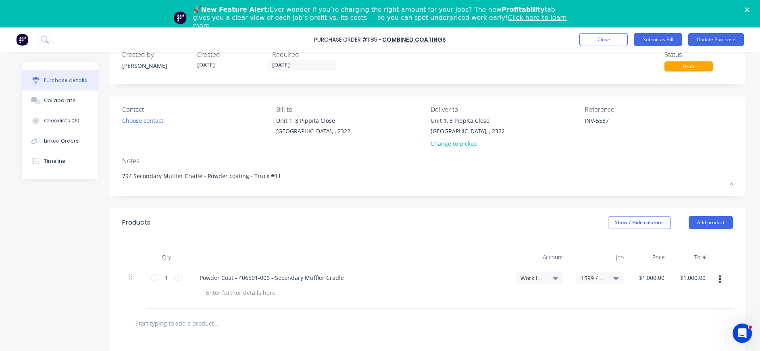
type textarea "x"
type textarea "INV-5537"
click at [547, 278] on div "Work in Progress" at bounding box center [540, 277] width 38 height 7
type textarea "x"
click at [539, 298] on input at bounding box center [513, 302] width 83 height 16
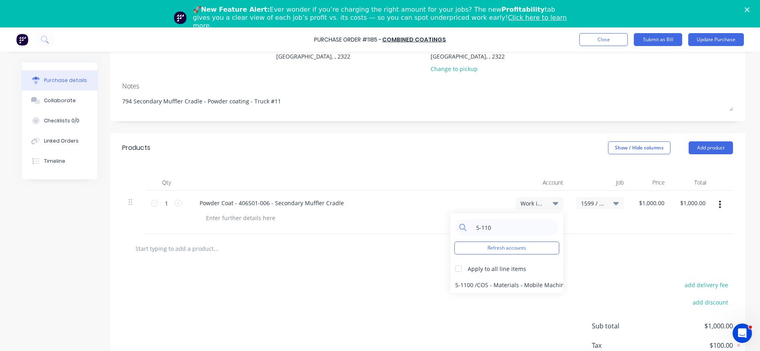
scroll to position [121, 0]
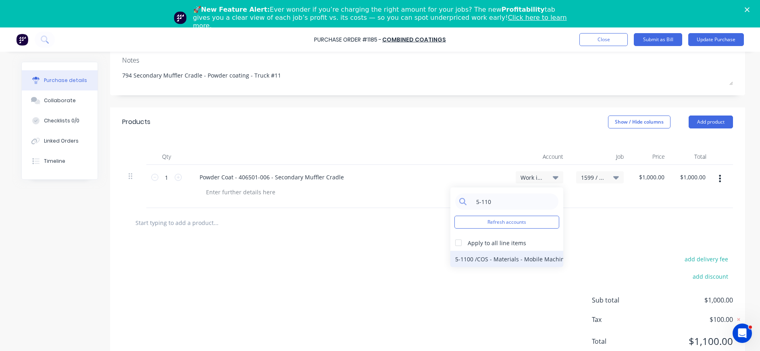
type input "5-110"
click at [511, 259] on div "5-1100 / COS - Materials - Mobile Machines Sound" at bounding box center [507, 259] width 113 height 16
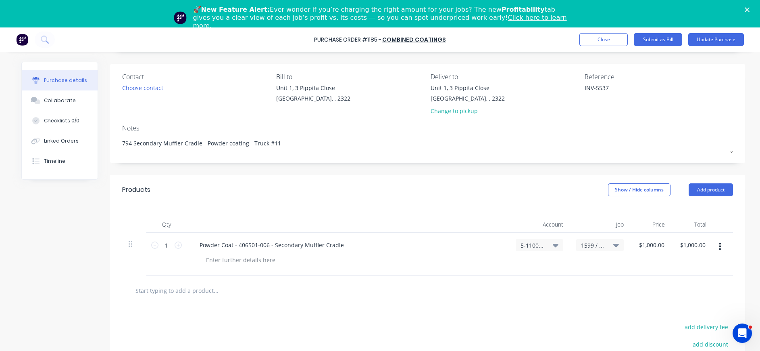
scroll to position [0, 0]
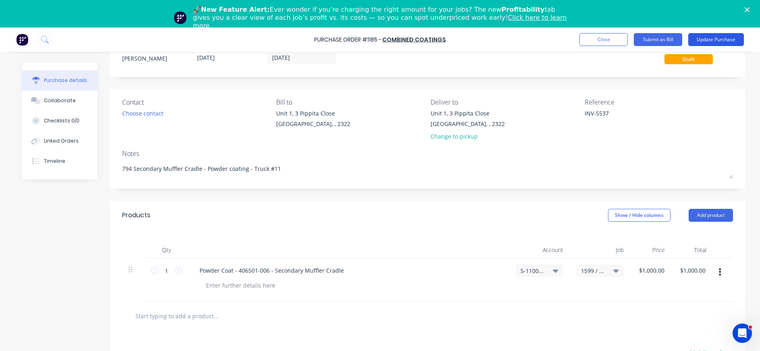
click at [719, 37] on button "Update Purchase" at bounding box center [717, 39] width 56 height 13
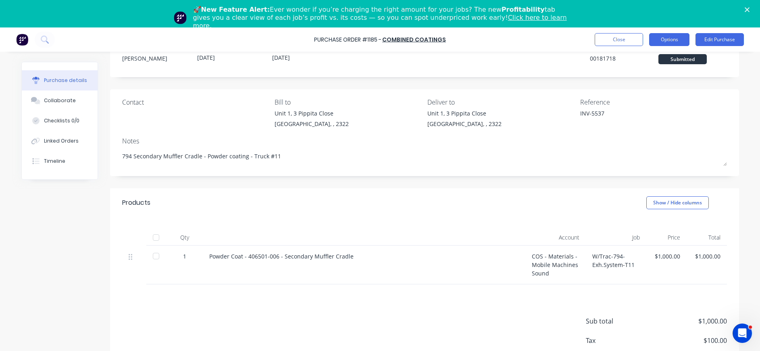
click at [663, 41] on button "Options" at bounding box center [670, 39] width 40 height 13
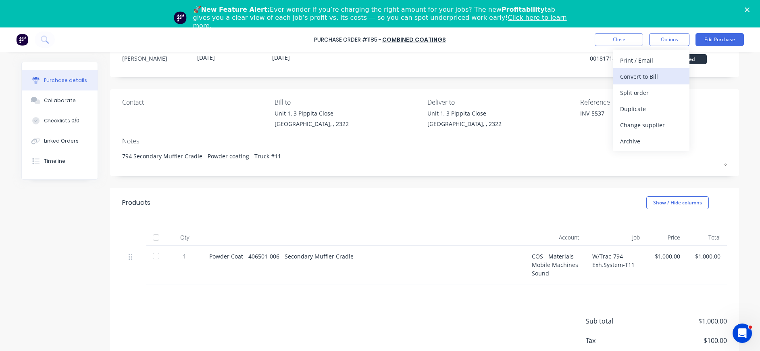
click at [652, 73] on div "Convert to Bill" at bounding box center [651, 77] width 62 height 12
type textarea "x"
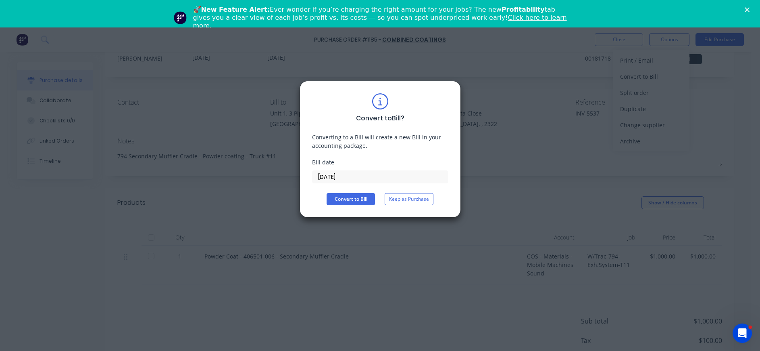
click at [331, 177] on input "[DATE]" at bounding box center [381, 177] width 136 height 12
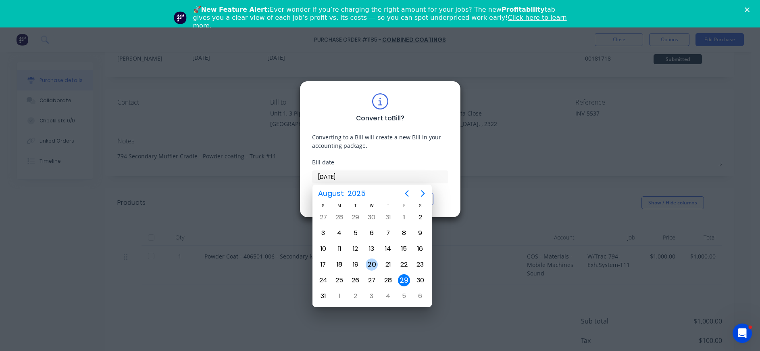
click at [372, 263] on div "20" at bounding box center [372, 264] width 12 height 12
type input "[DATE]"
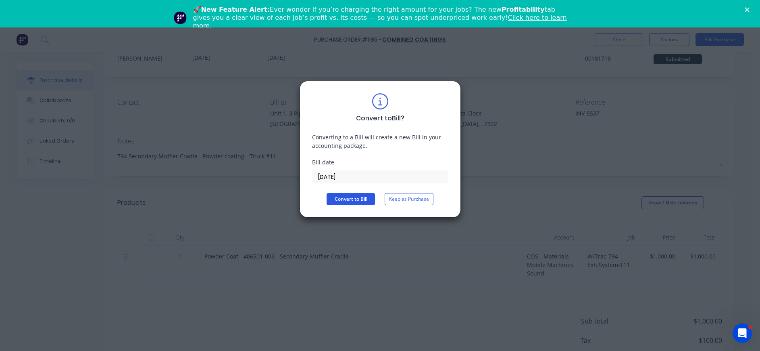
click at [356, 197] on button "Convert to Bill" at bounding box center [351, 199] width 48 height 12
type textarea "x"
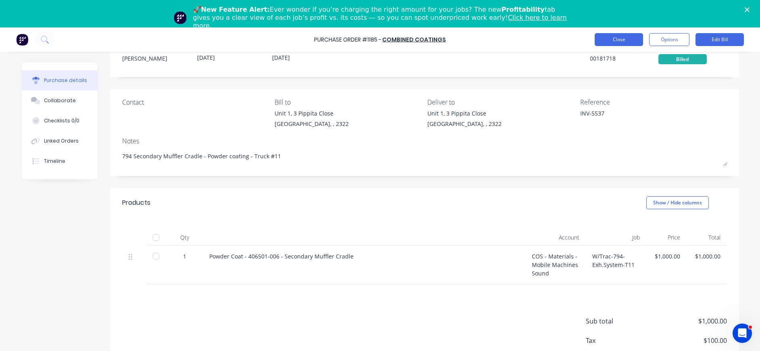
click at [626, 42] on button "Close" at bounding box center [619, 39] width 48 height 13
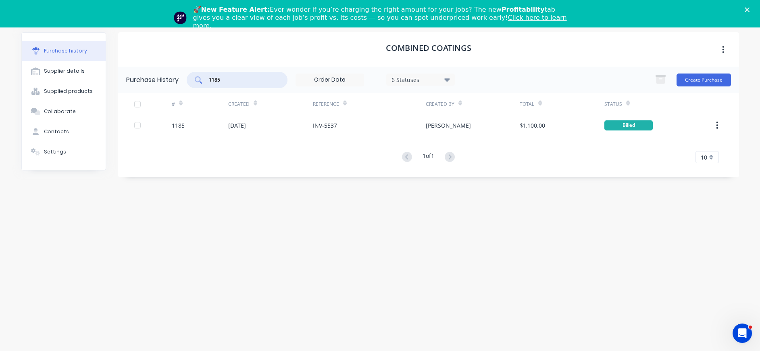
drag, startPoint x: 252, startPoint y: 78, endPoint x: 178, endPoint y: 80, distance: 74.7
click at [180, 80] on div "Purchase History 1185 6 Statuses 6 Statuses Create Purchase" at bounding box center [428, 80] width 621 height 26
type input "1244"
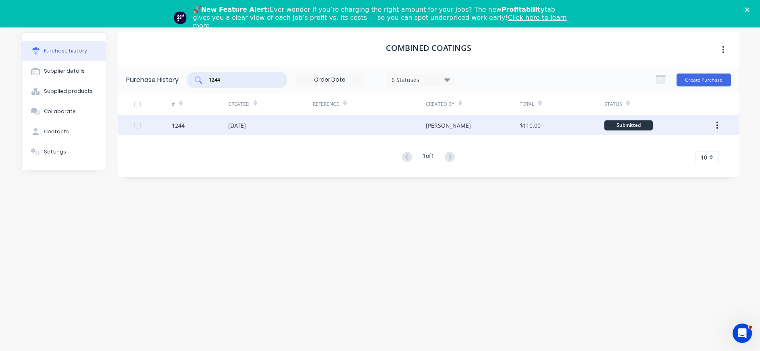
click at [226, 123] on div "1244" at bounding box center [200, 125] width 56 height 20
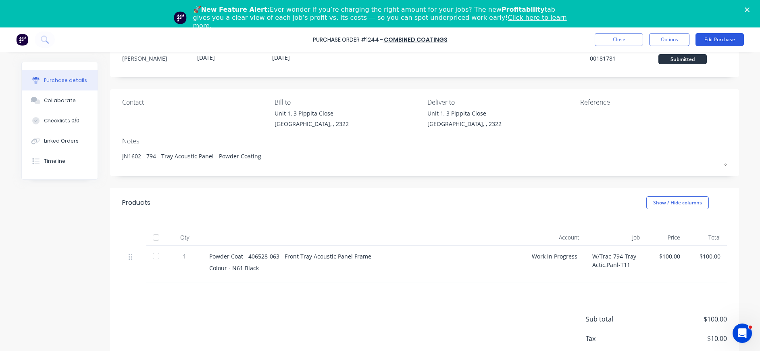
click at [716, 36] on button "Edit Purchase" at bounding box center [720, 39] width 48 height 13
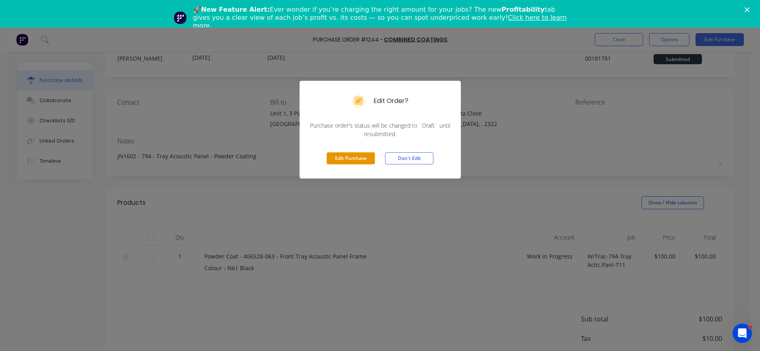
click at [344, 153] on button "Edit Purchase" at bounding box center [351, 158] width 48 height 12
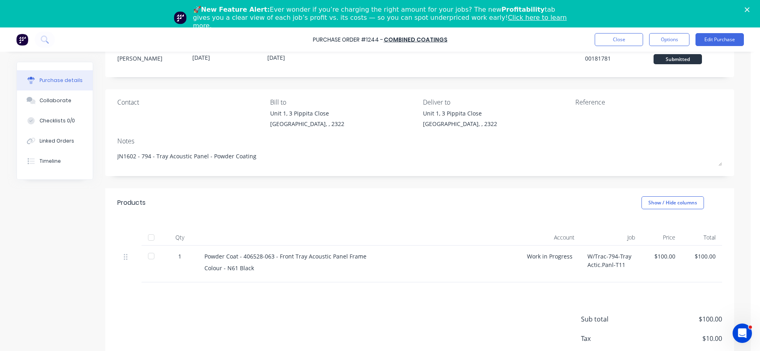
type textarea "x"
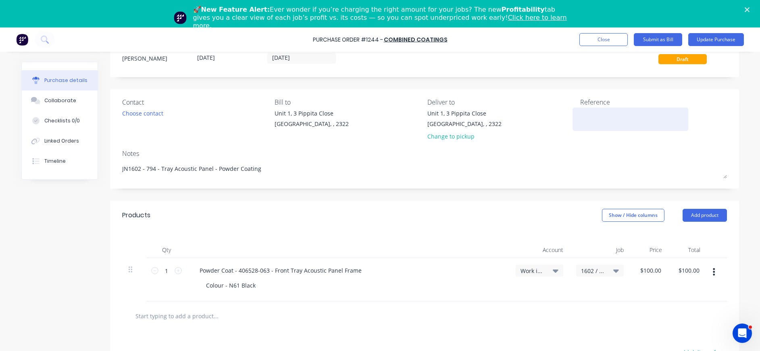
click at [592, 117] on textarea at bounding box center [631, 118] width 101 height 18
type textarea "INV-5539"
type textarea "x"
type textarea "INV-5539"
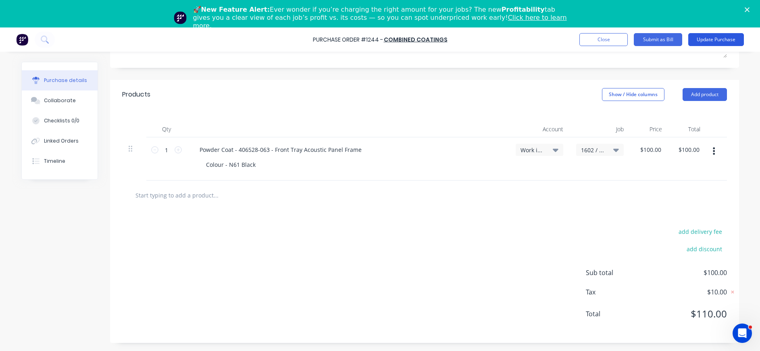
click at [713, 37] on button "Update Purchase" at bounding box center [717, 39] width 56 height 13
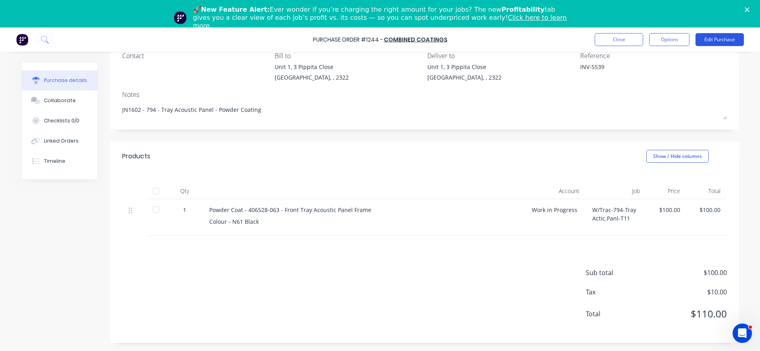
scroll to position [0, 0]
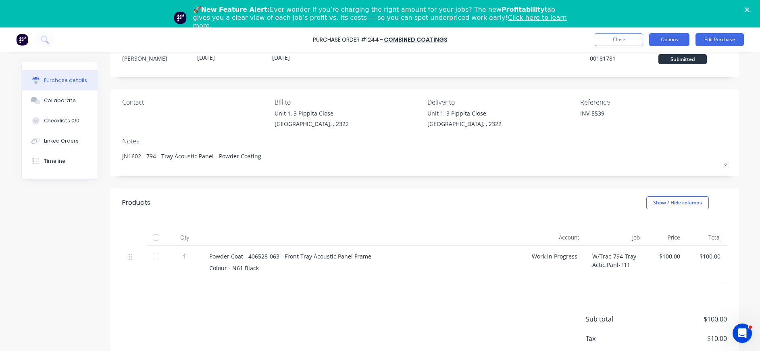
click at [676, 38] on button "Options" at bounding box center [670, 39] width 40 height 13
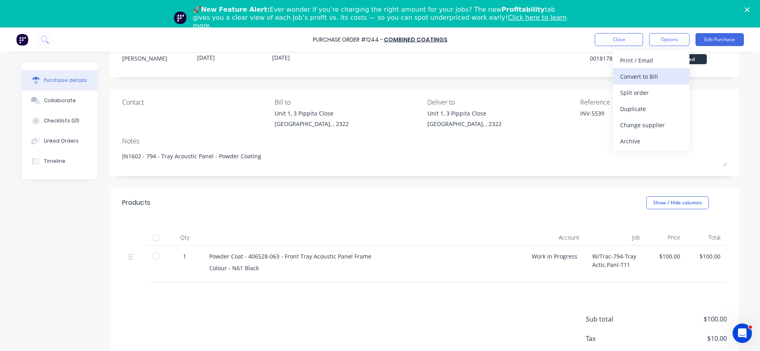
click at [646, 76] on div "Convert to Bill" at bounding box center [651, 77] width 62 height 12
type textarea "x"
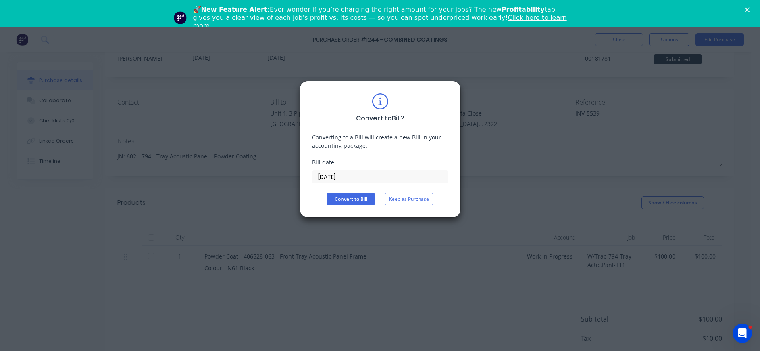
click at [359, 171] on input "[DATE]" at bounding box center [381, 177] width 136 height 12
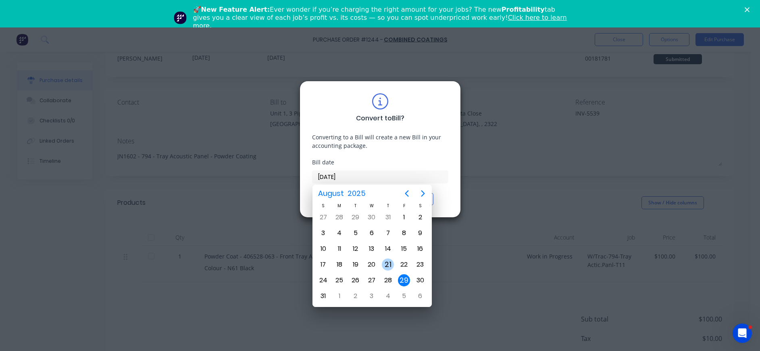
click at [386, 263] on div "21" at bounding box center [388, 264] width 12 height 12
type input "[DATE]"
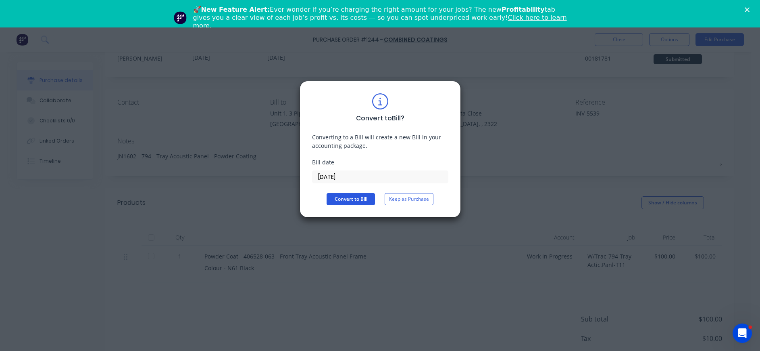
click at [361, 200] on button "Convert to Bill" at bounding box center [351, 199] width 48 height 12
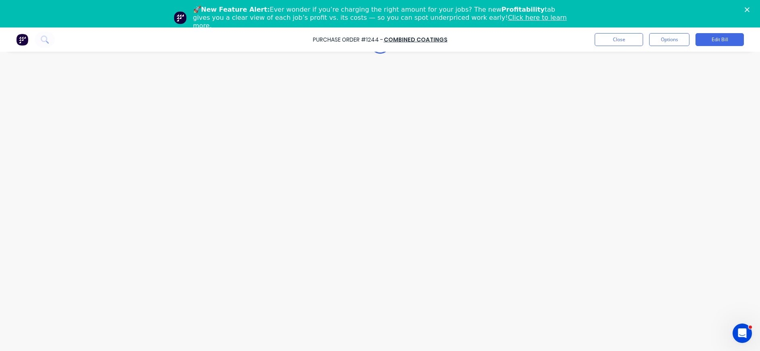
type textarea "x"
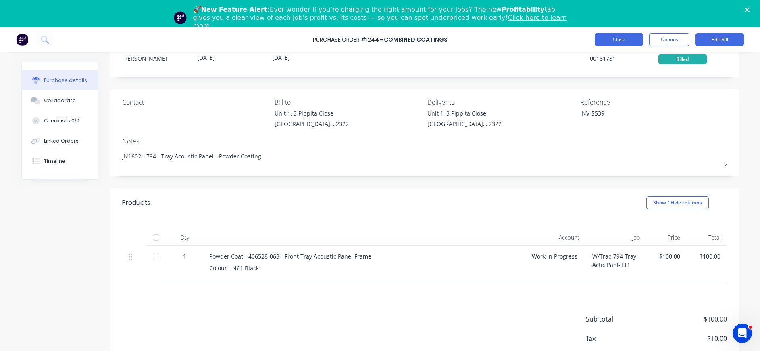
click at [616, 41] on button "Close" at bounding box center [619, 39] width 48 height 13
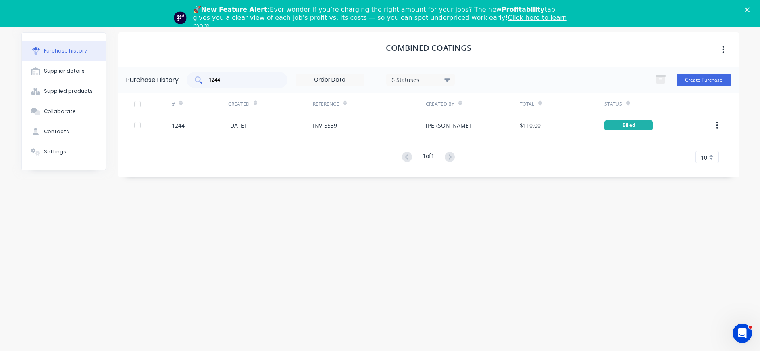
click at [241, 81] on input "1244" at bounding box center [241, 80] width 67 height 8
drag, startPoint x: 232, startPoint y: 81, endPoint x: 185, endPoint y: 81, distance: 47.6
click at [185, 81] on div "Purchase History 1244 6 Statuses 6 Statuses Create Purchase" at bounding box center [428, 80] width 621 height 26
type input "1148"
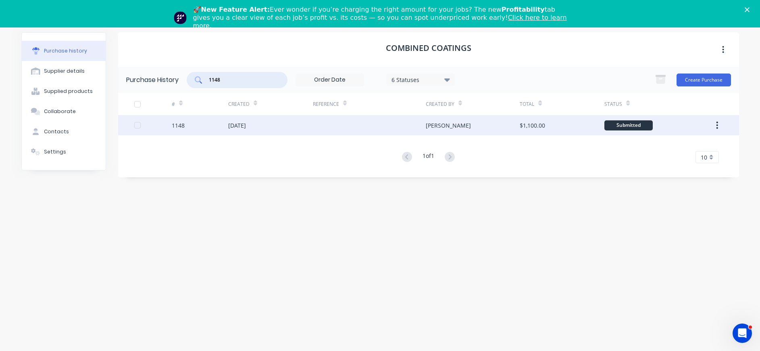
click at [228, 121] on div "[DATE]" at bounding box center [237, 125] width 18 height 8
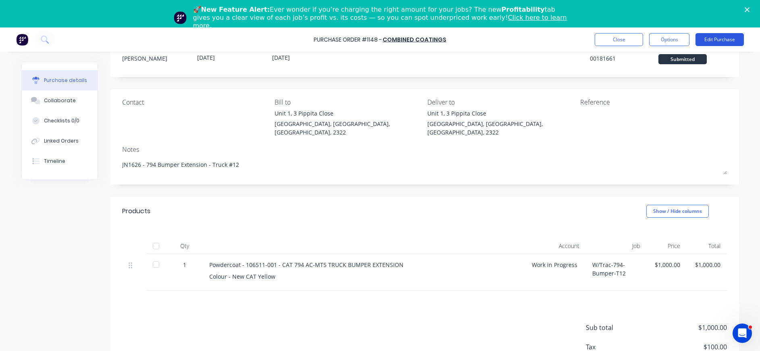
click at [715, 40] on button "Edit Purchase" at bounding box center [720, 39] width 48 height 13
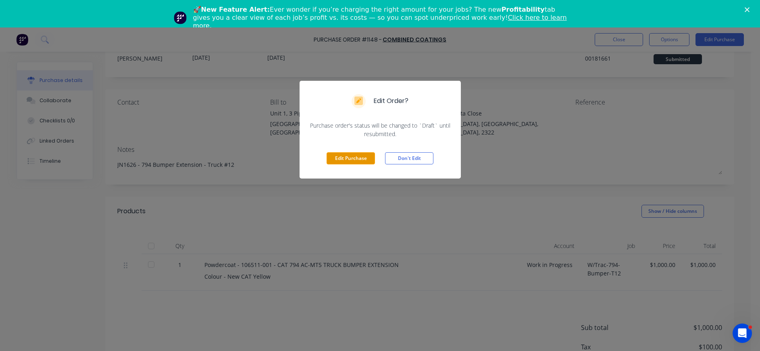
click at [361, 156] on button "Edit Purchase" at bounding box center [351, 158] width 48 height 12
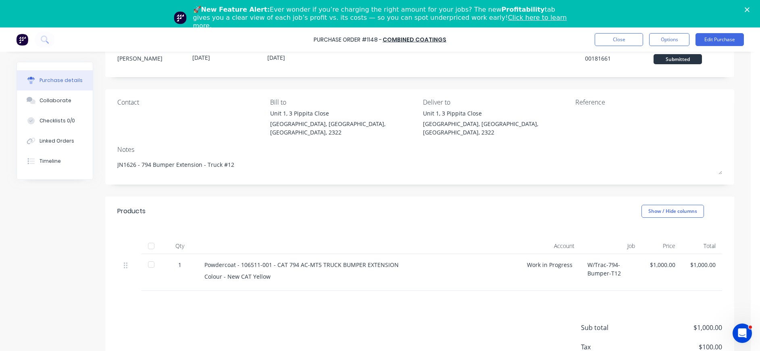
type textarea "x"
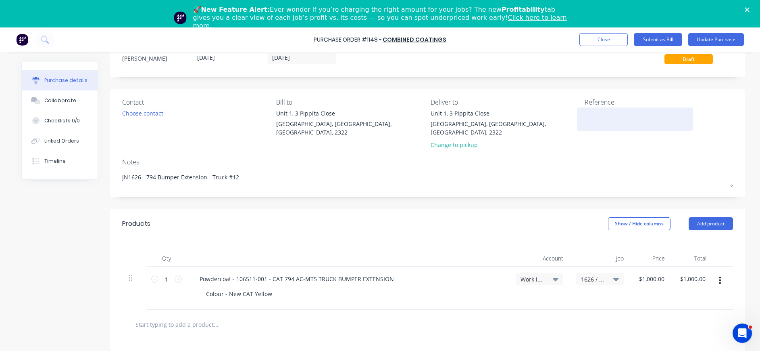
click at [590, 120] on textarea at bounding box center [635, 118] width 101 height 18
type textarea "INV-5540"
type textarea "x"
type textarea "INV-5540"
click at [537, 275] on span "Work in Progress" at bounding box center [533, 279] width 24 height 8
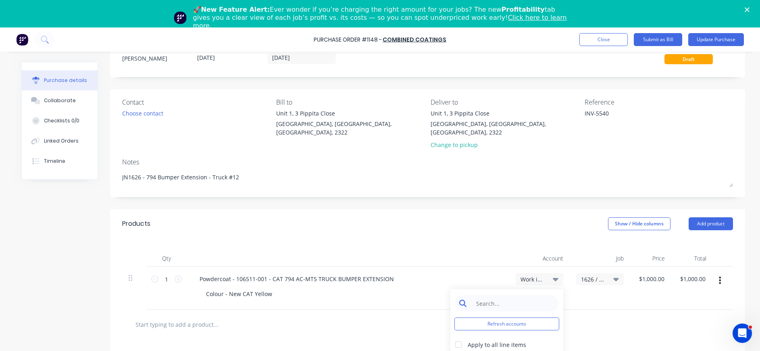
type textarea "x"
click at [505, 298] on input at bounding box center [513, 303] width 83 height 16
type input "5-110"
drag, startPoint x: 33, startPoint y: 96, endPoint x: 83, endPoint y: 119, distance: 54.9
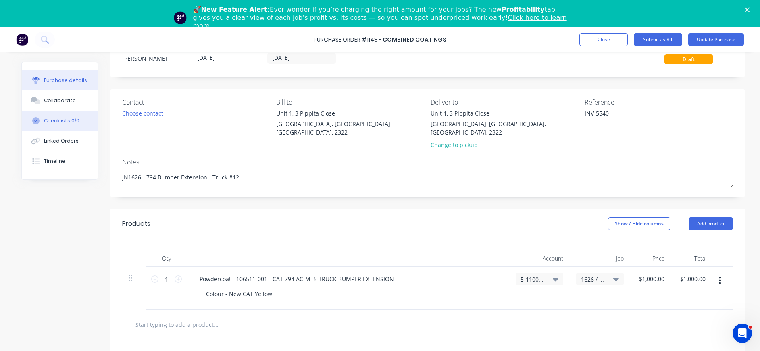
click at [38, 96] on button "Collaborate" at bounding box center [60, 100] width 76 height 20
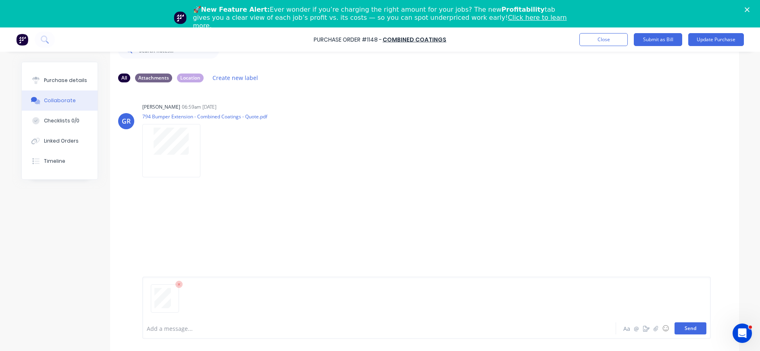
click at [677, 328] on button "Send" at bounding box center [691, 328] width 32 height 12
click at [65, 81] on div "Purchase details" at bounding box center [65, 80] width 43 height 7
type textarea "x"
